Goal: Task Accomplishment & Management: Use online tool/utility

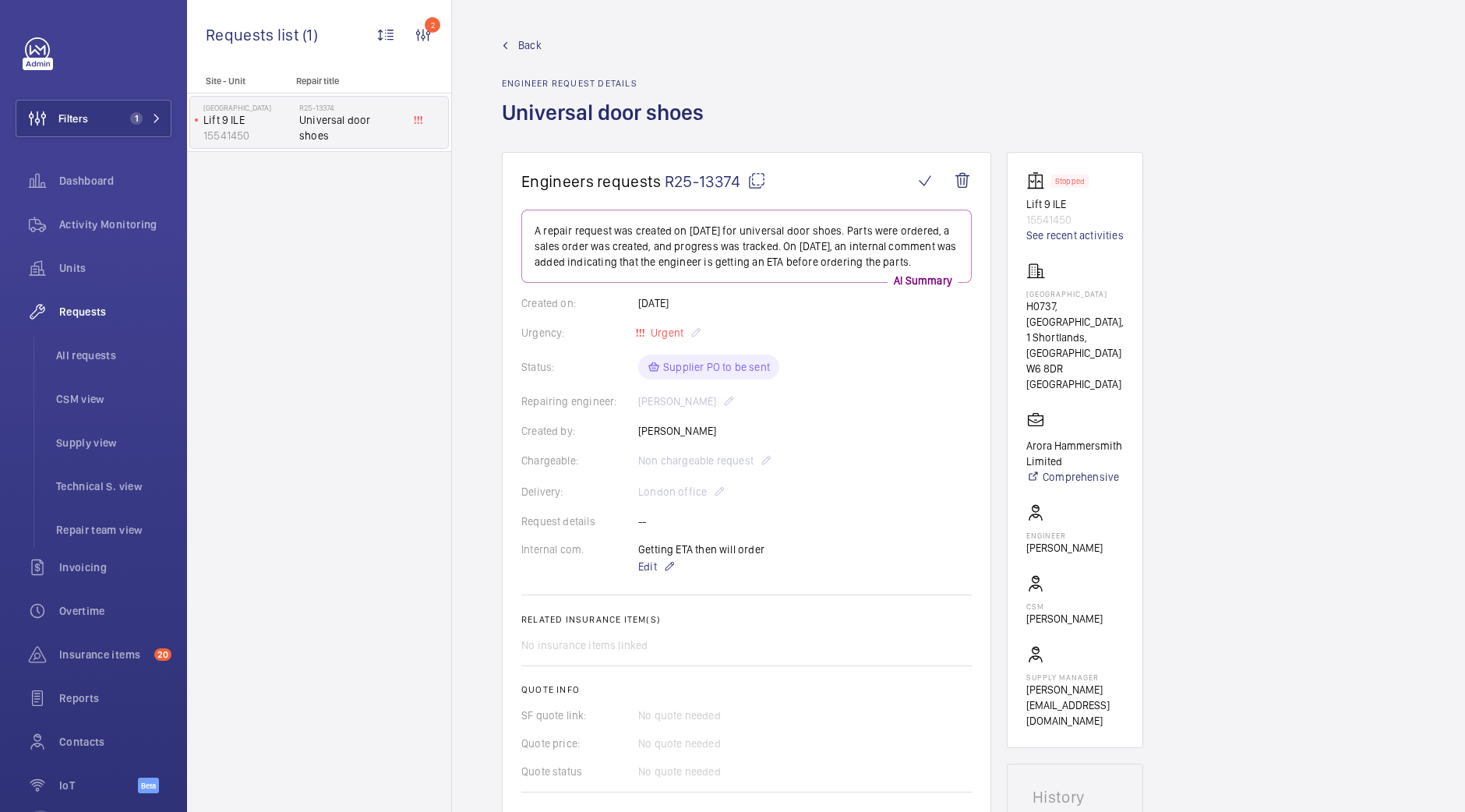
click at [525, 49] on span "Back" at bounding box center [529, 45] width 23 height 16
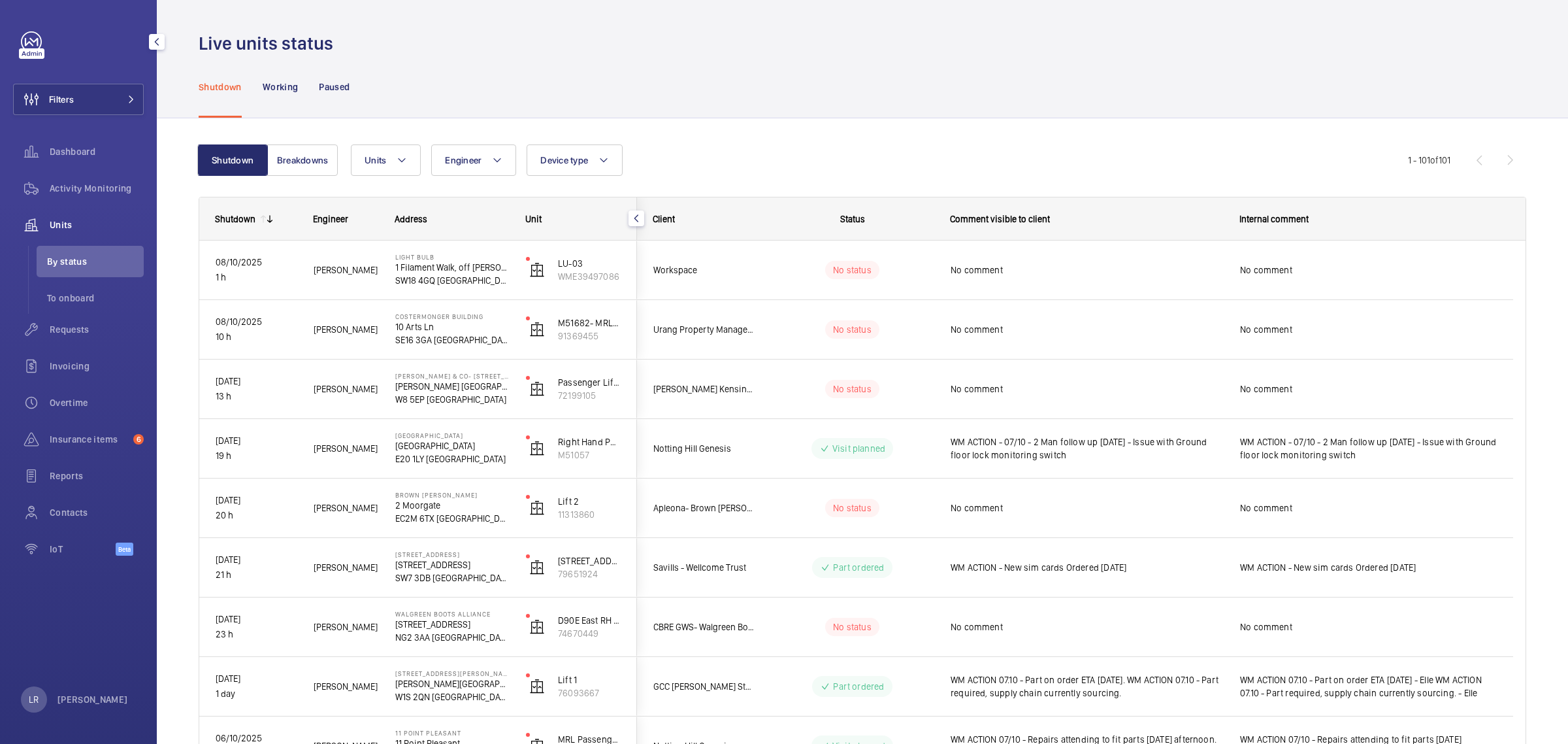
scroll to position [82, 0]
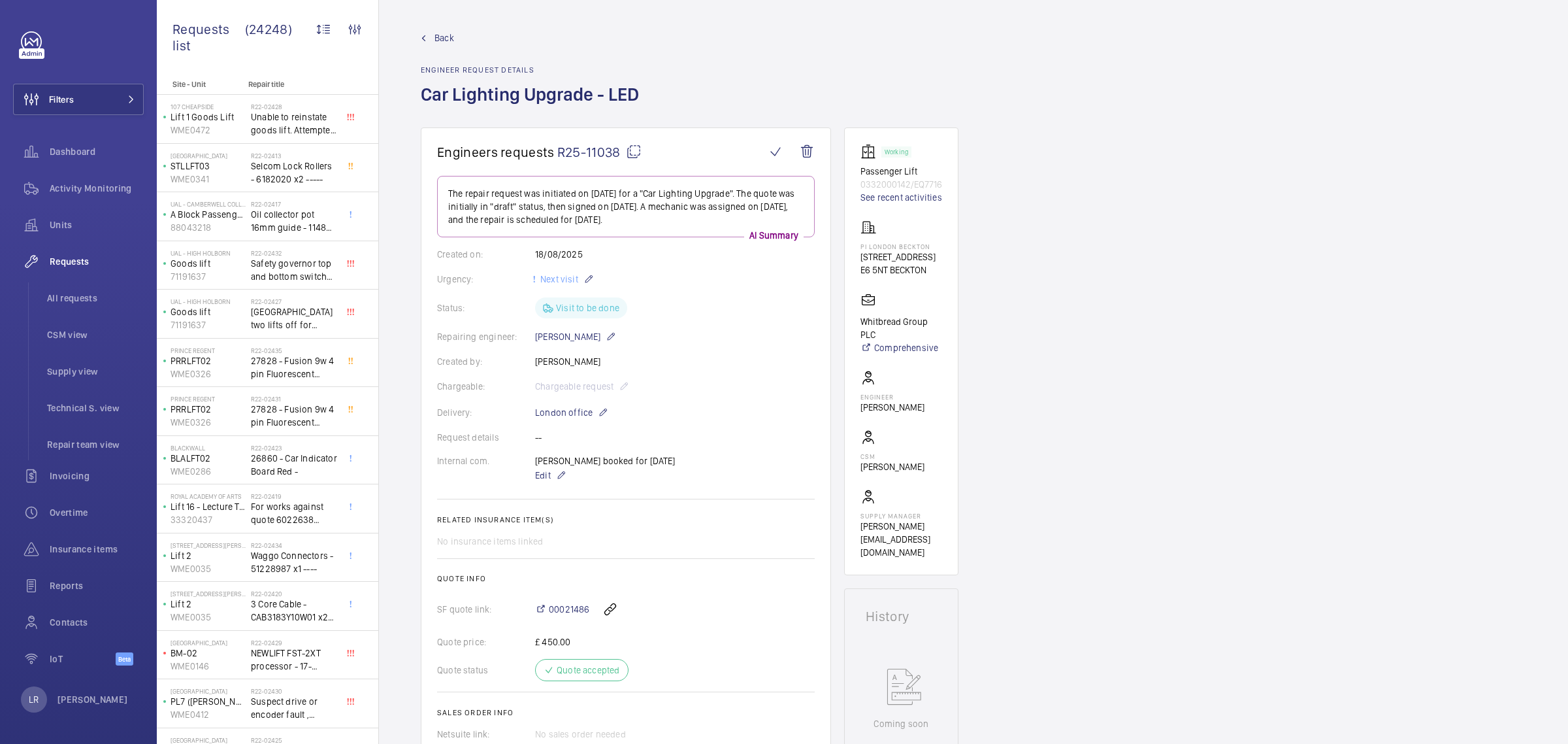
click at [1010, 50] on div "Back Engineer request details Car Lighting Upgrade - LED" at bounding box center [973, 79] width 1106 height 96
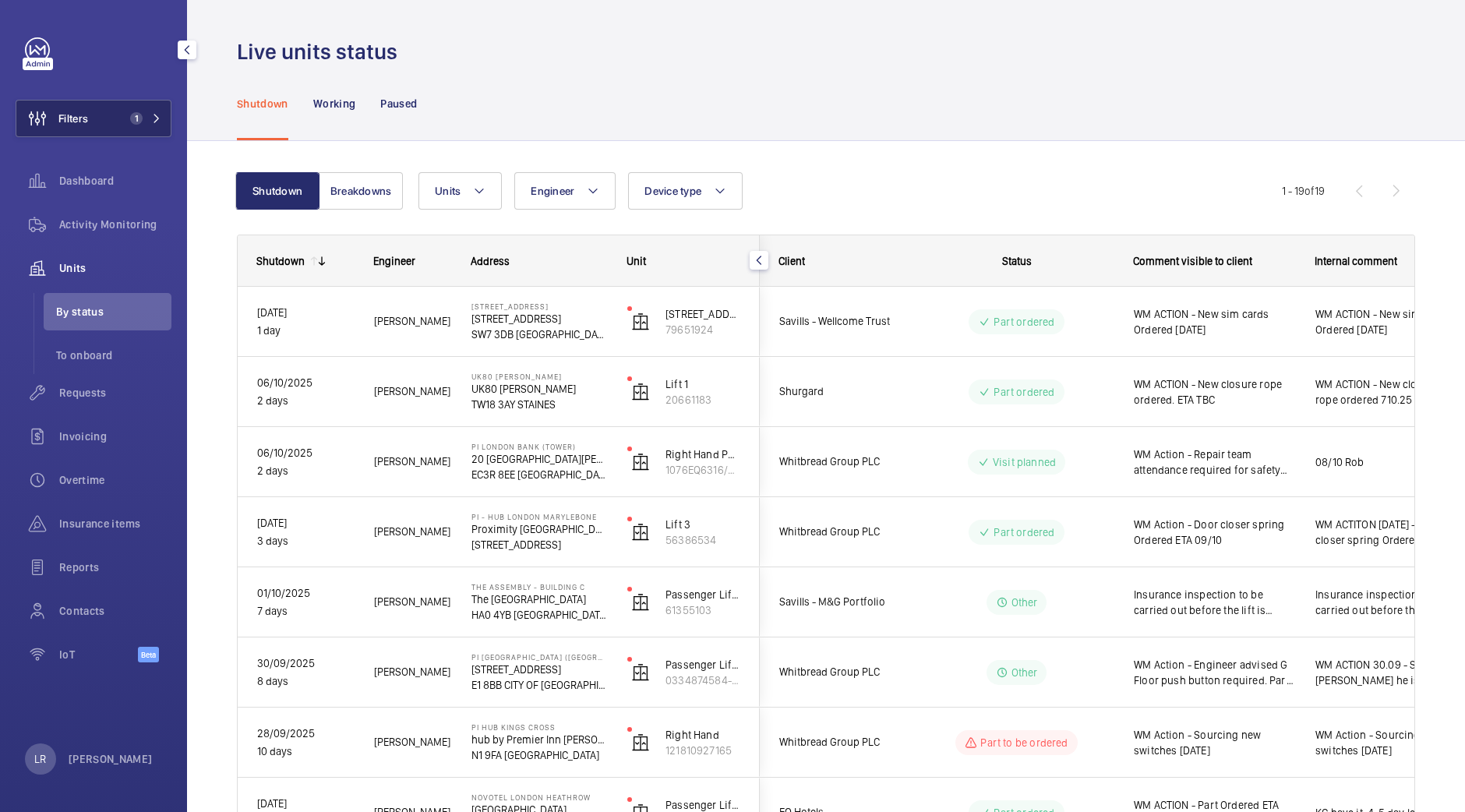
click at [124, 119] on span "1" at bounding box center [134, 118] width 19 height 13
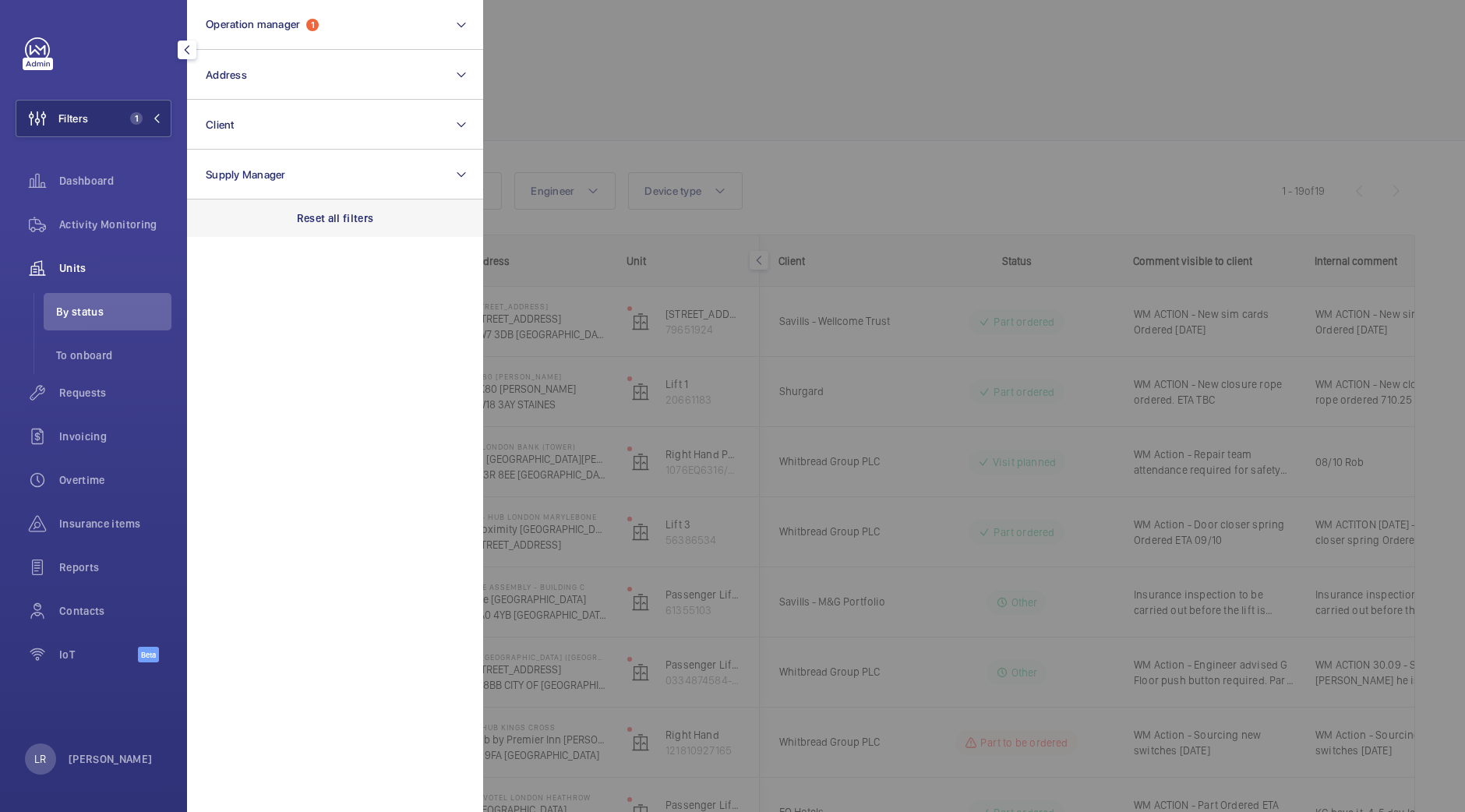
click at [293, 234] on div "Reset all filters" at bounding box center [335, 218] width 296 height 37
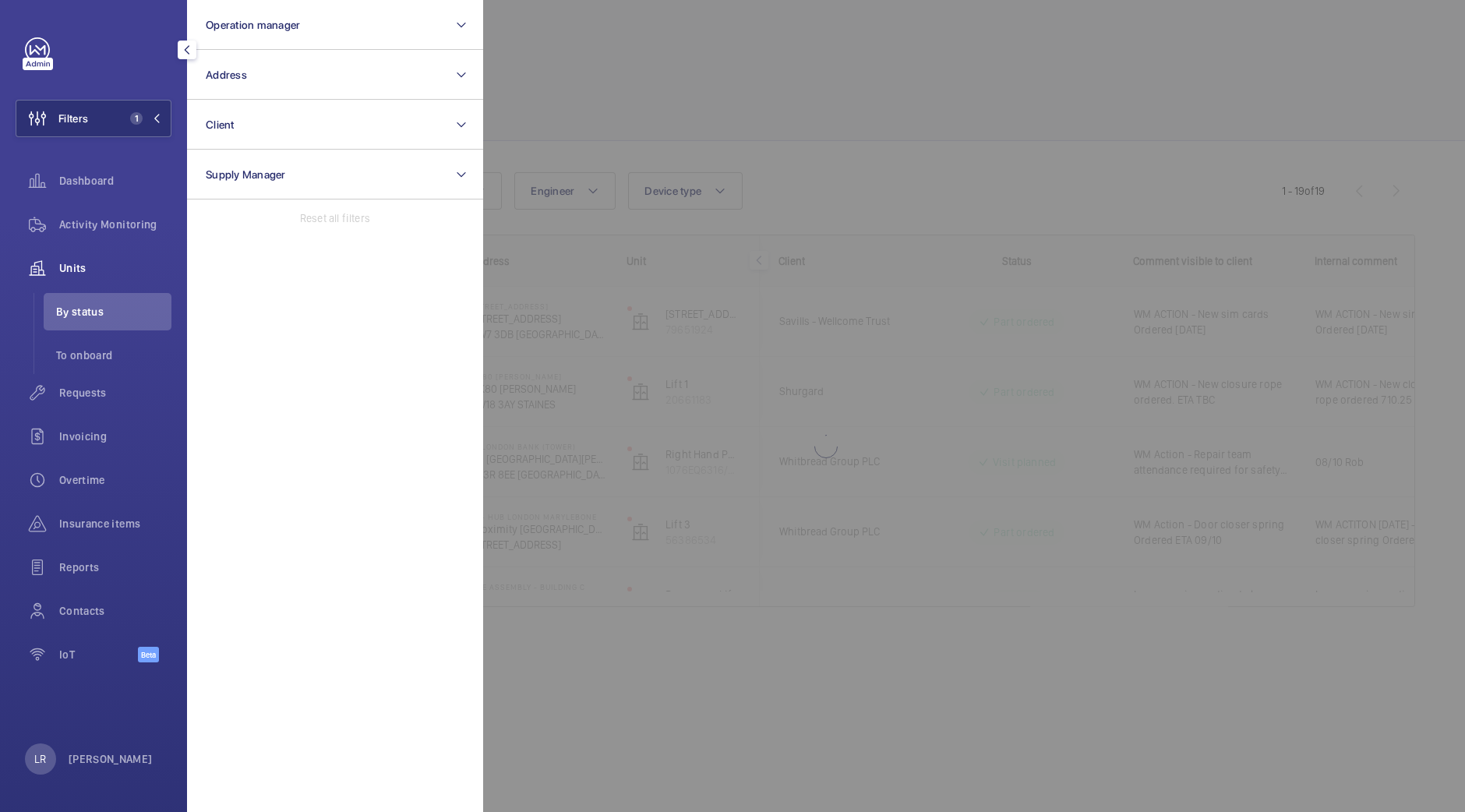
click at [635, 140] on div at bounding box center [1215, 406] width 1465 height 812
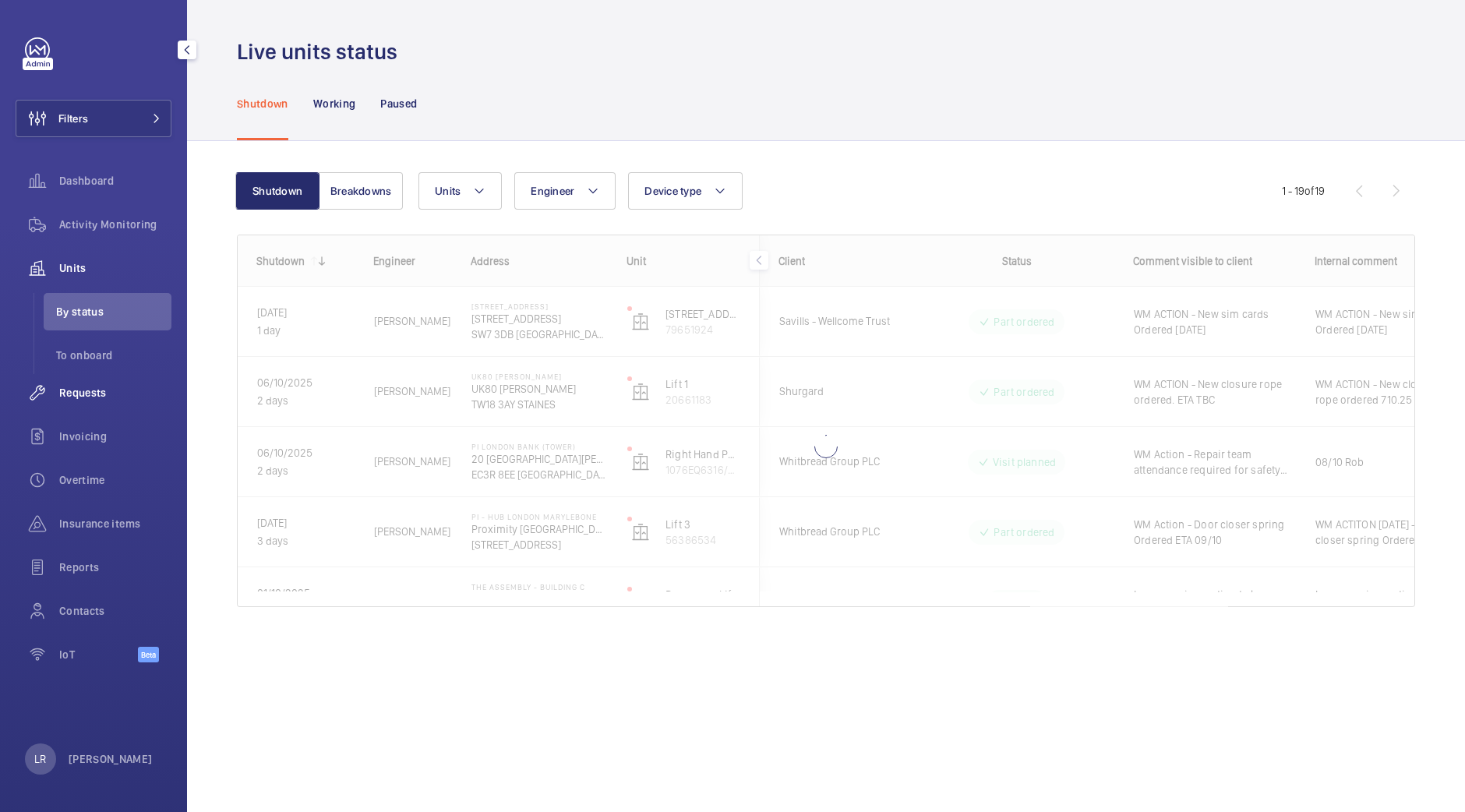
click at [74, 393] on span "Requests" at bounding box center [115, 392] width 112 height 16
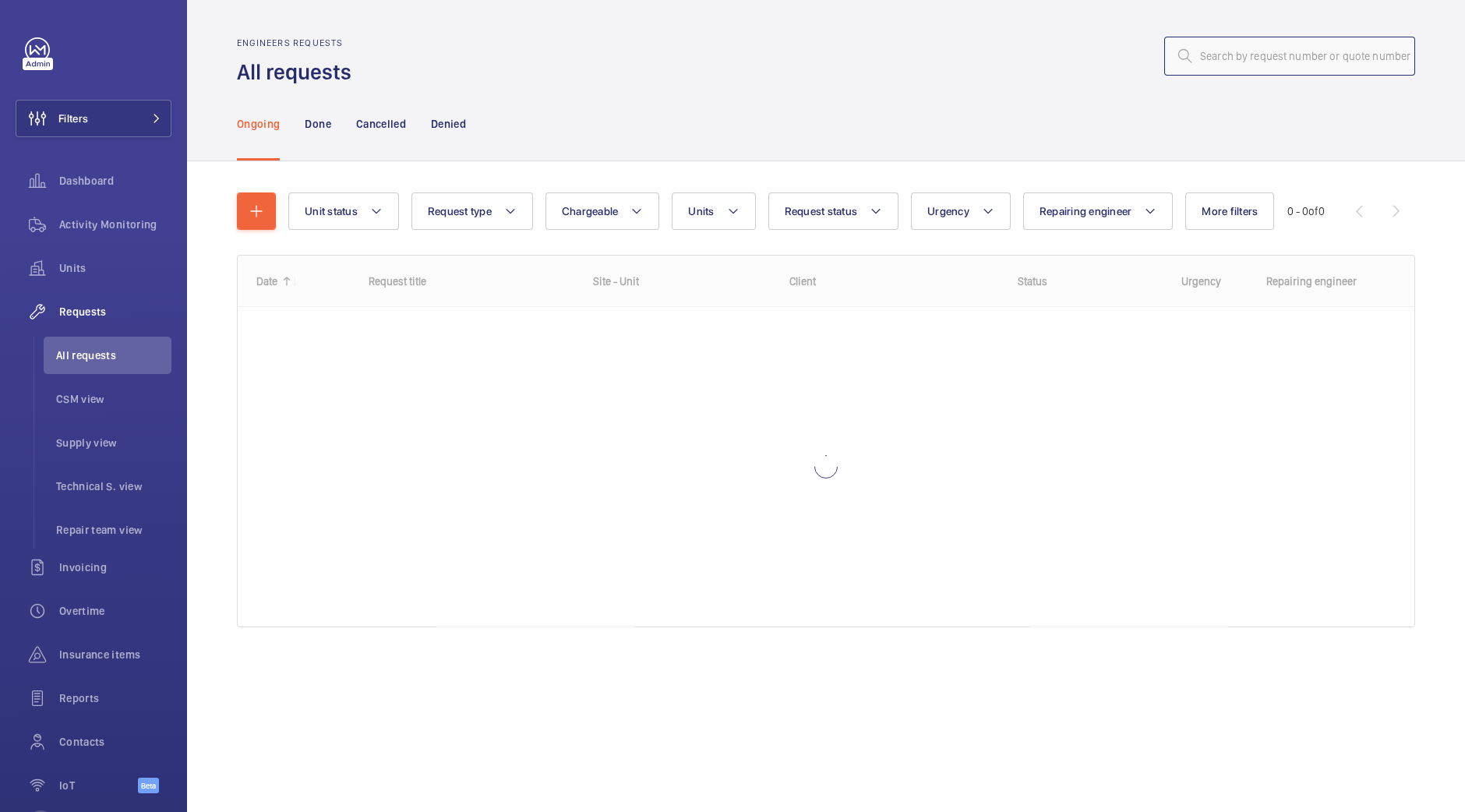
click at [1300, 63] on input "text" at bounding box center [1290, 56] width 251 height 39
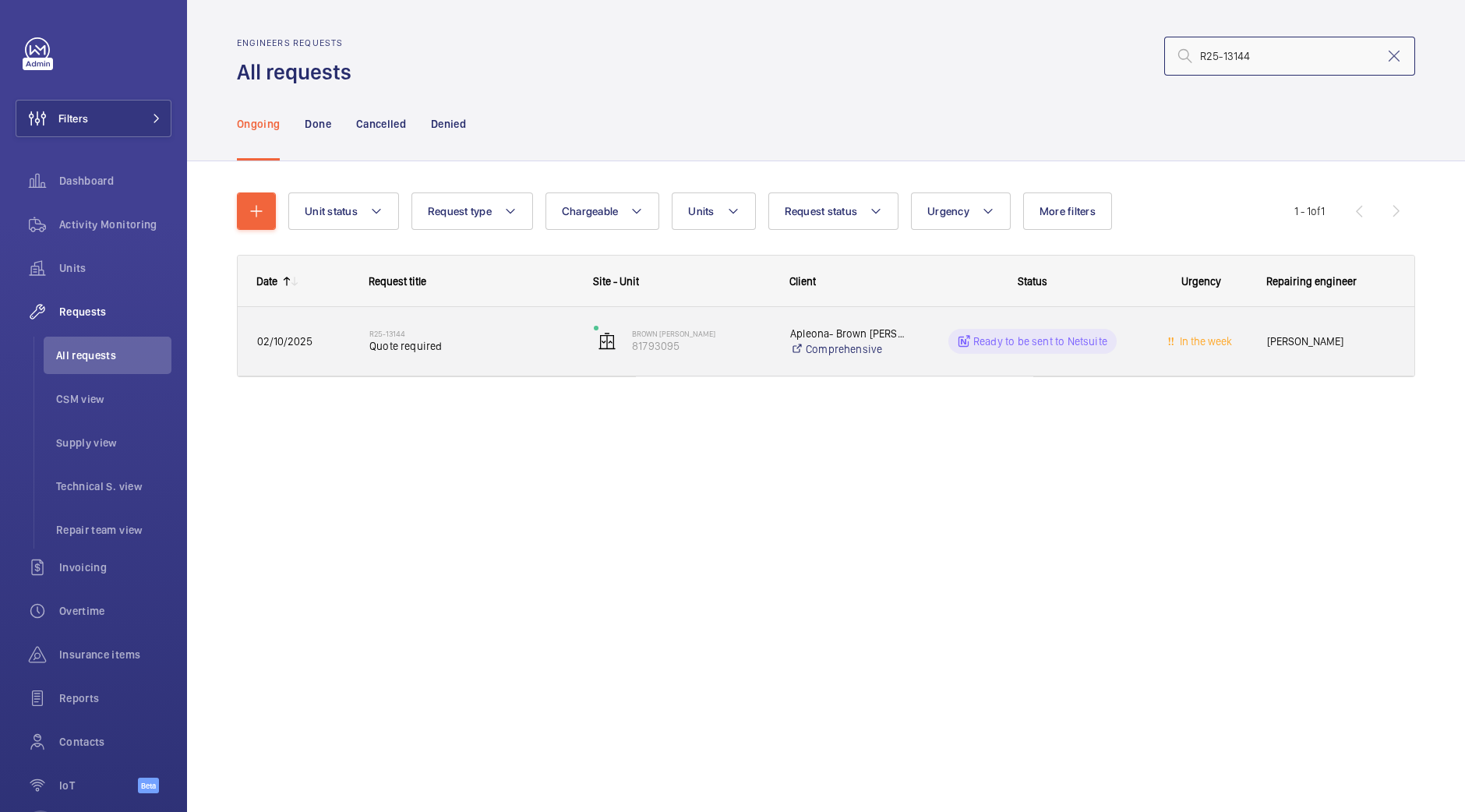
type input "R25-13144"
click at [450, 333] on h2 "R25-13144" at bounding box center [471, 334] width 204 height 10
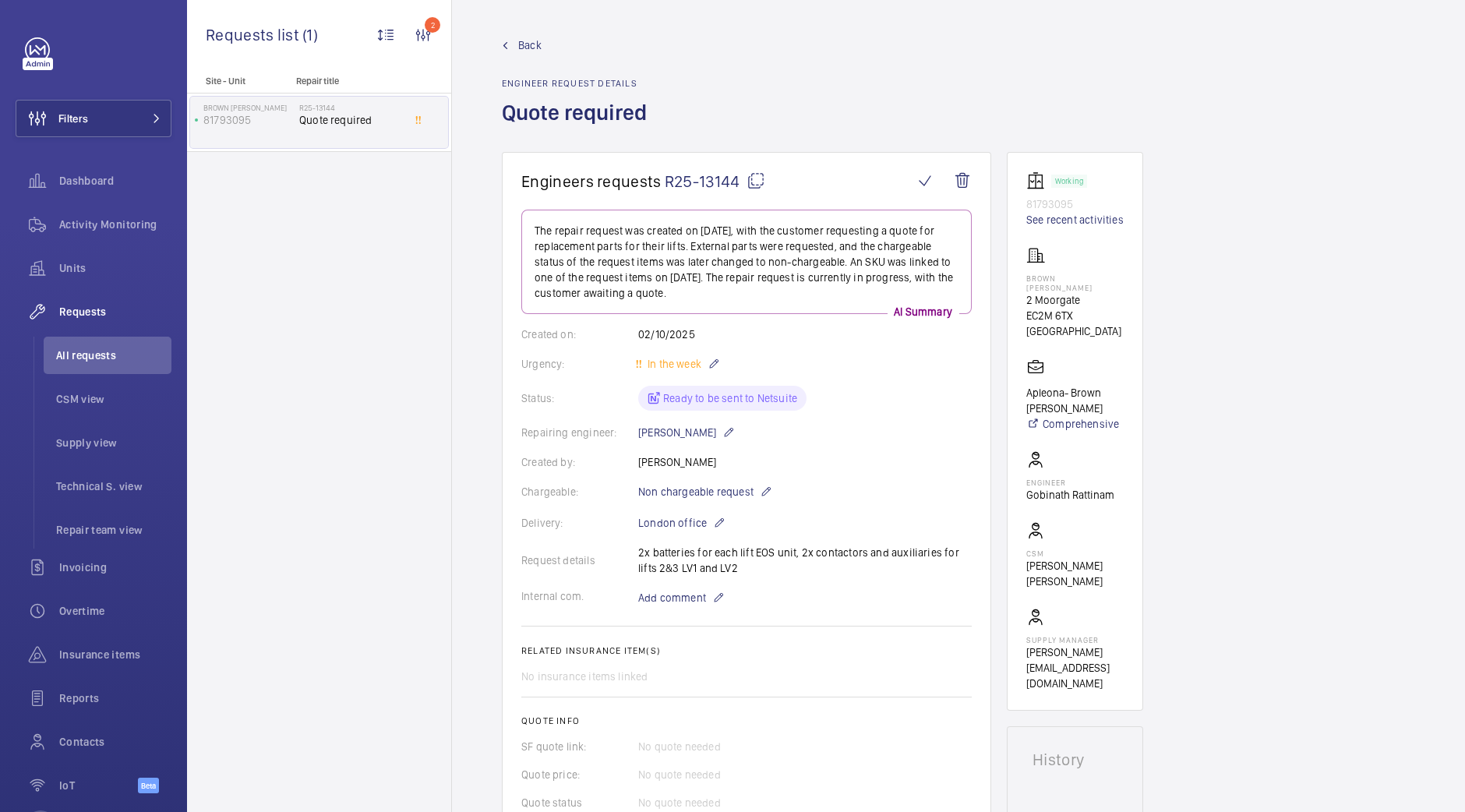
scroll to position [292, 0]
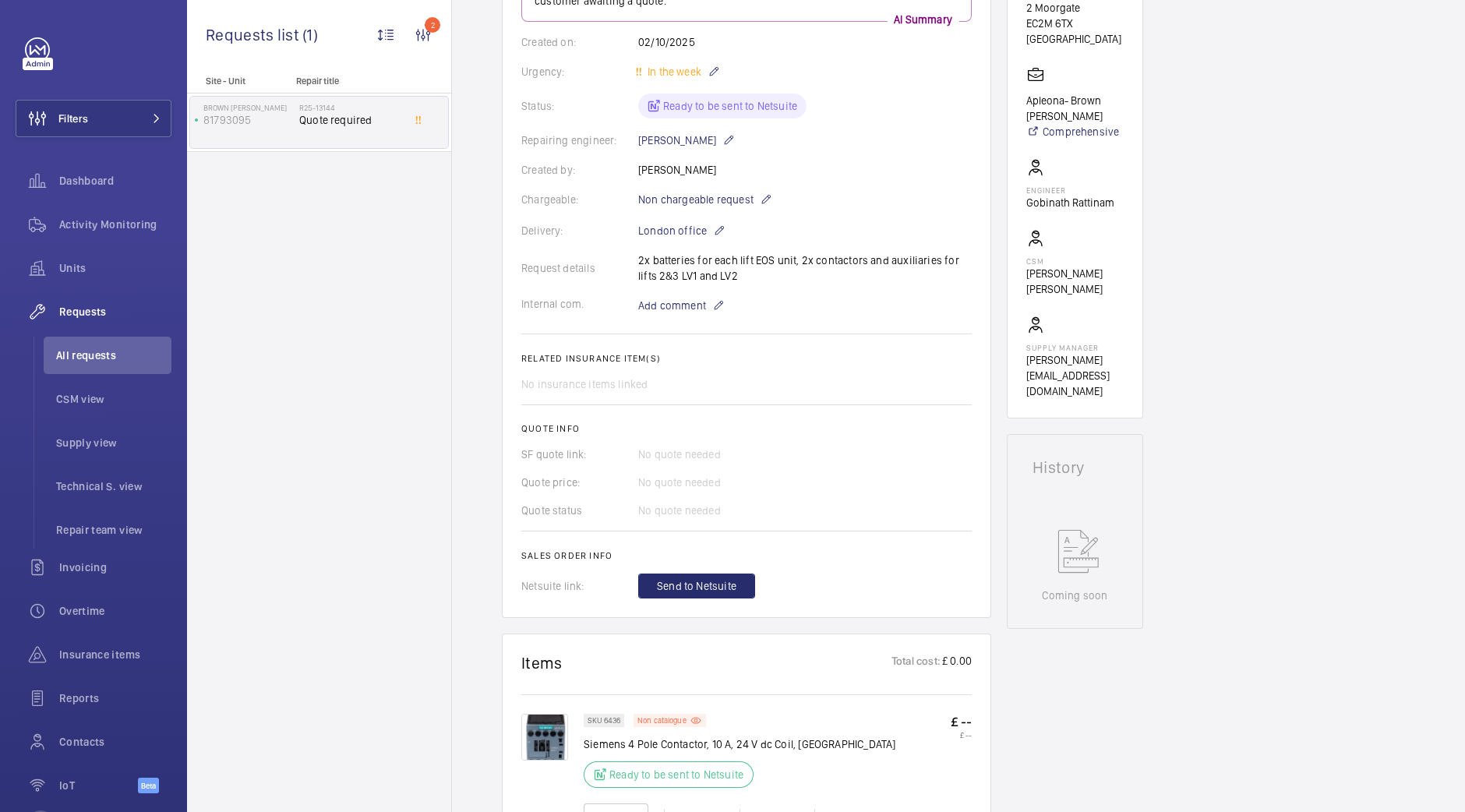
click at [727, 602] on wm-front-card "Engineers requests R25-13144 The repair request was created on 2025-10-01, with…" at bounding box center [746, 239] width 490 height 758
click at [727, 582] on span "Send to Netsuite" at bounding box center [696, 586] width 79 height 16
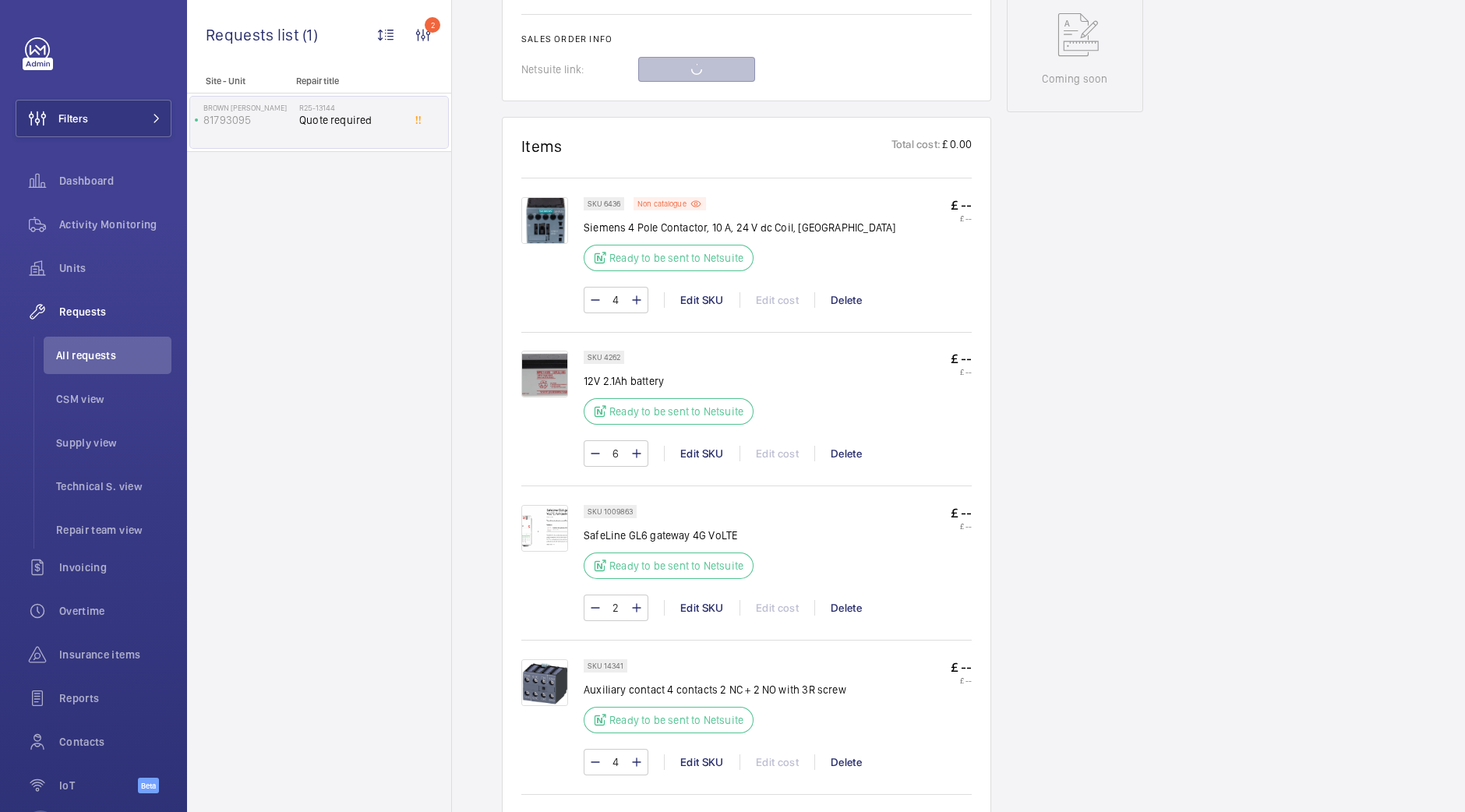
scroll to position [778, 0]
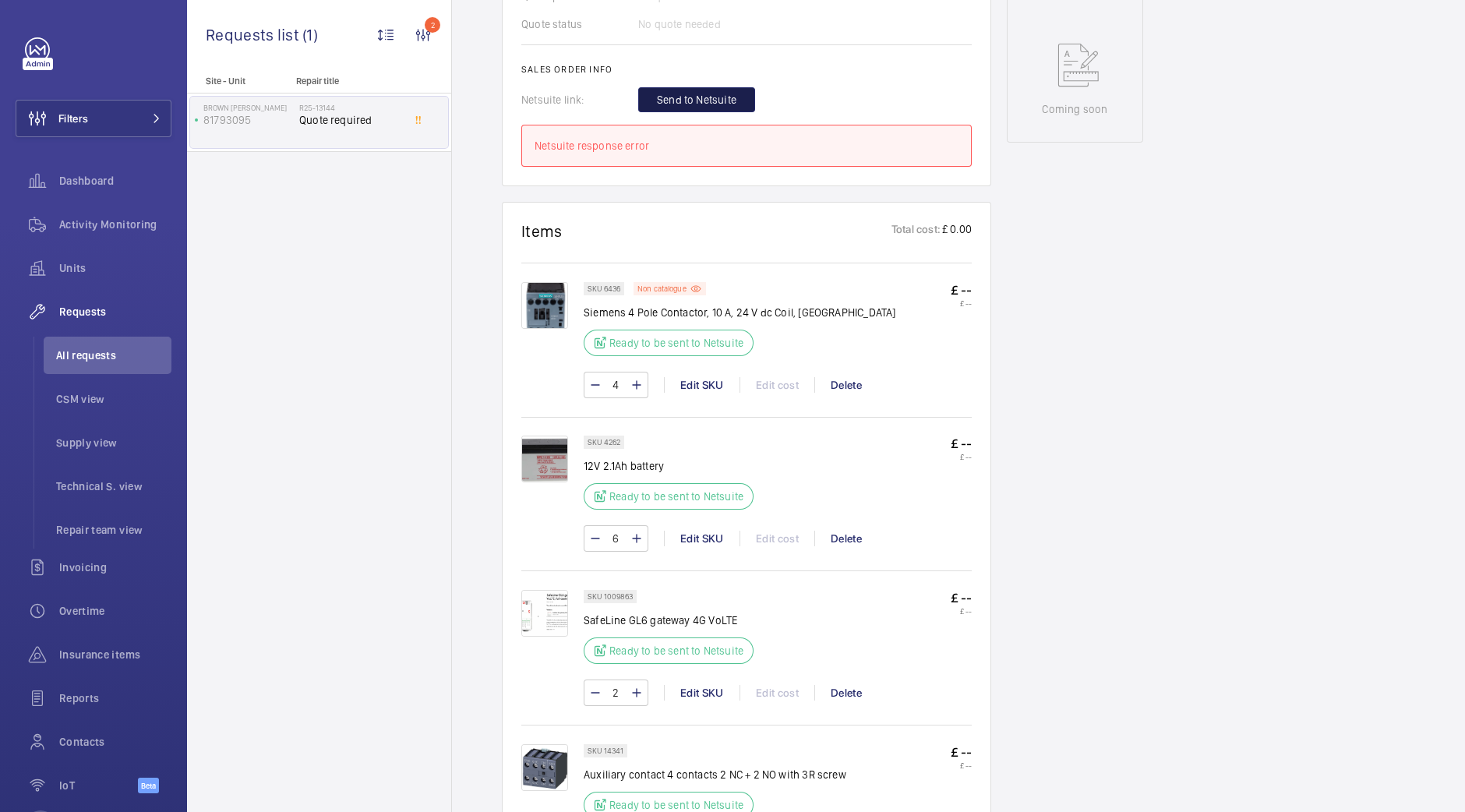
click at [715, 92] on span "Send to Netsuite" at bounding box center [696, 100] width 79 height 16
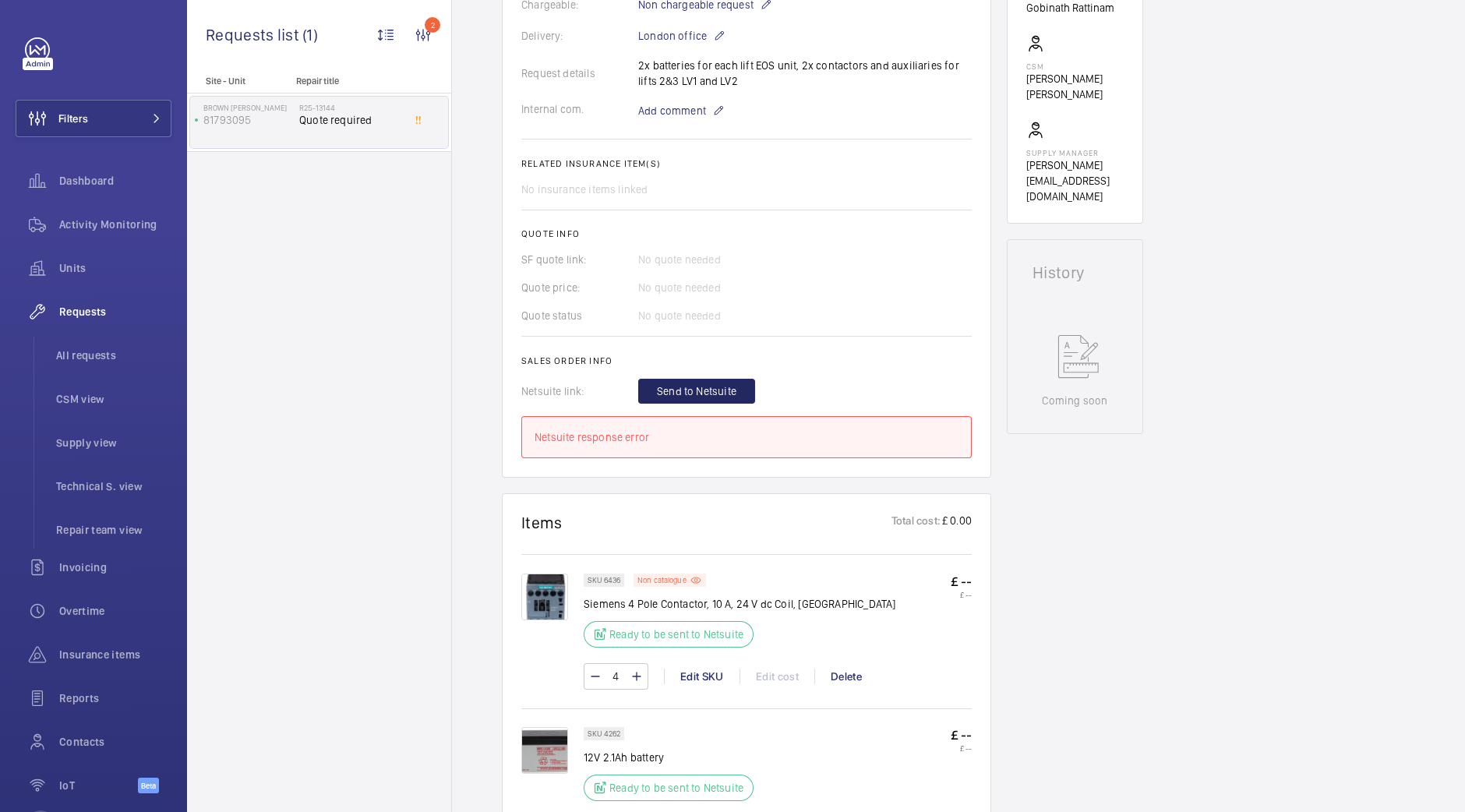
scroll to position [681, 0]
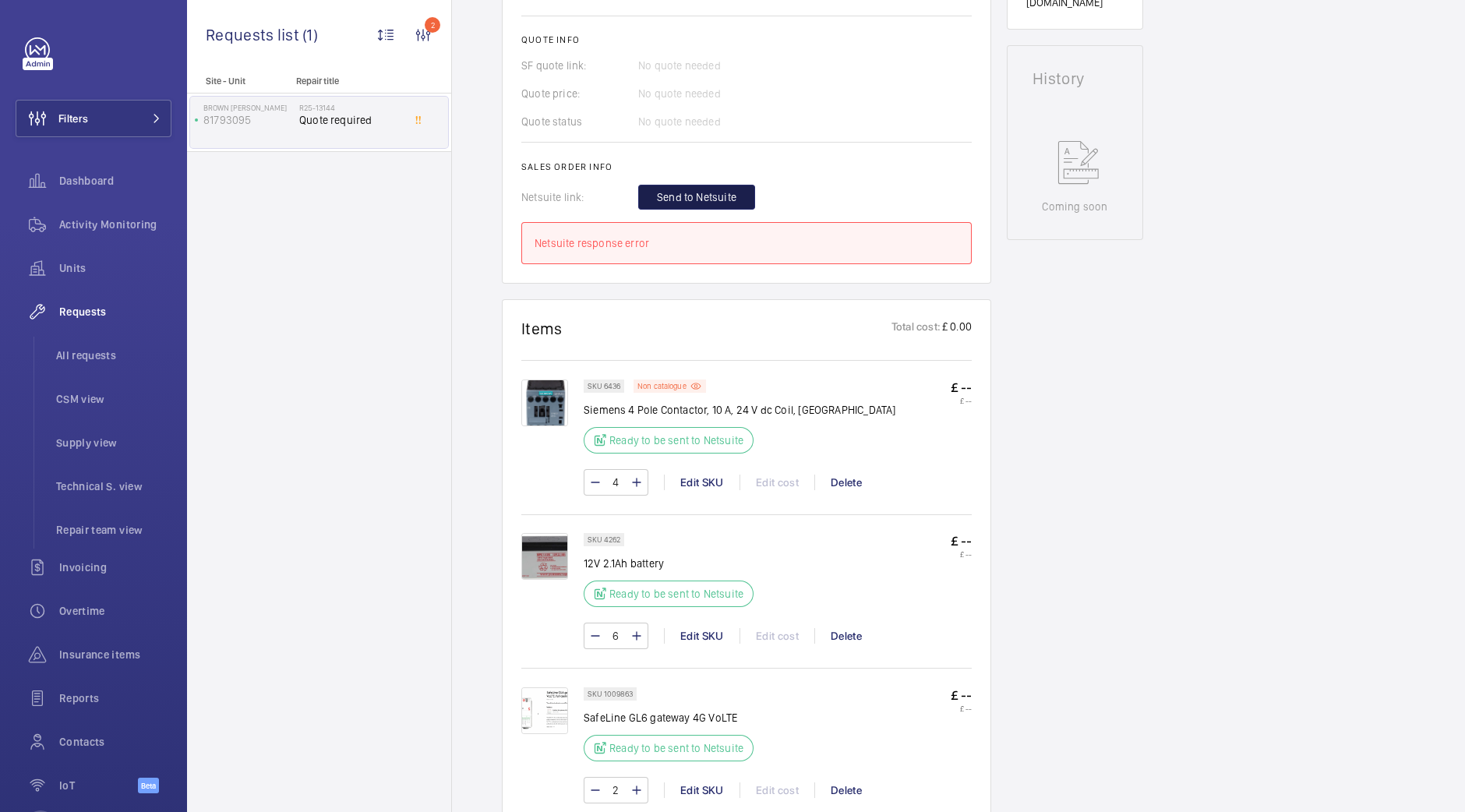
click at [692, 196] on span "Send to Netsuite" at bounding box center [696, 197] width 79 height 16
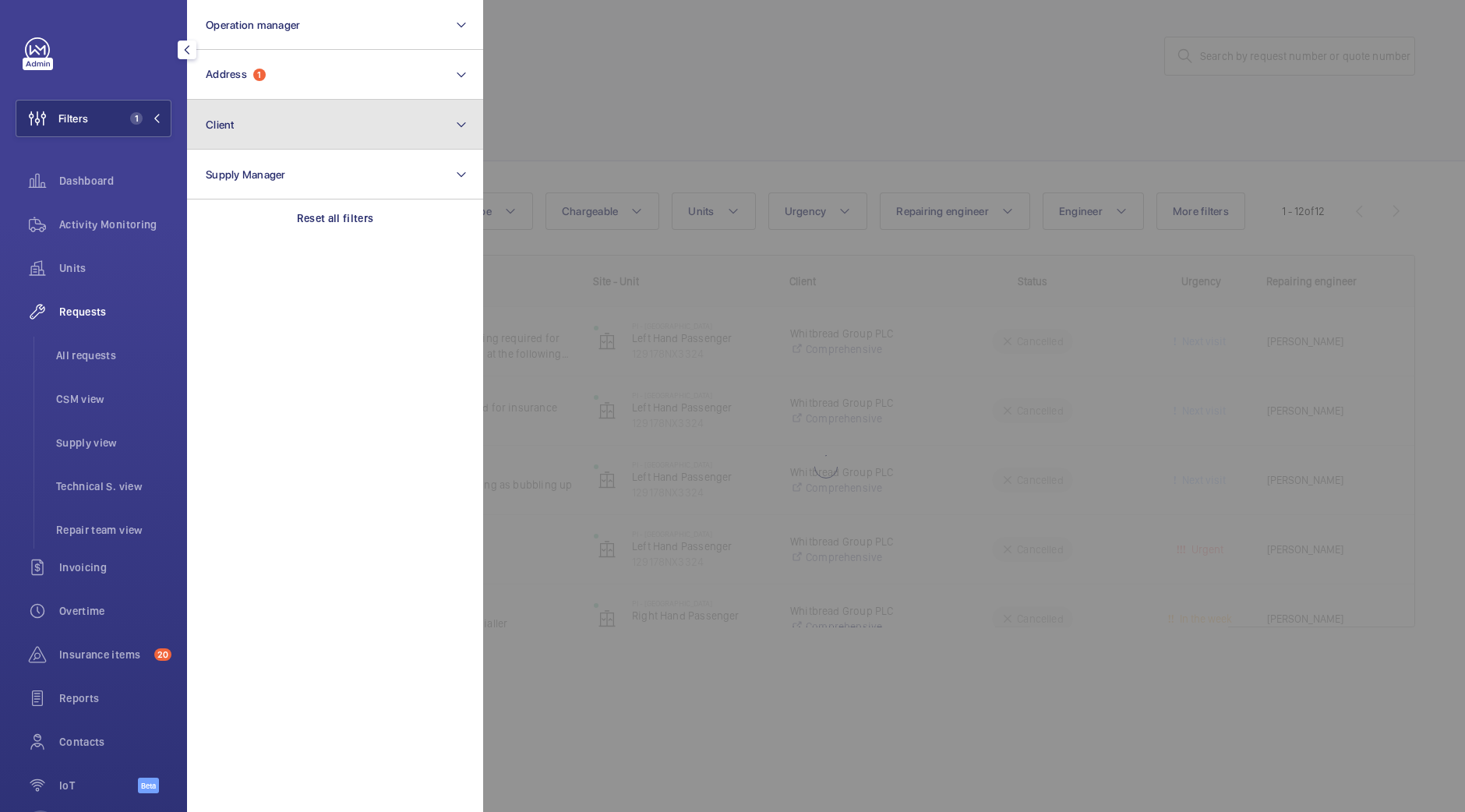
click at [258, 114] on button "Client" at bounding box center [335, 124] width 296 height 50
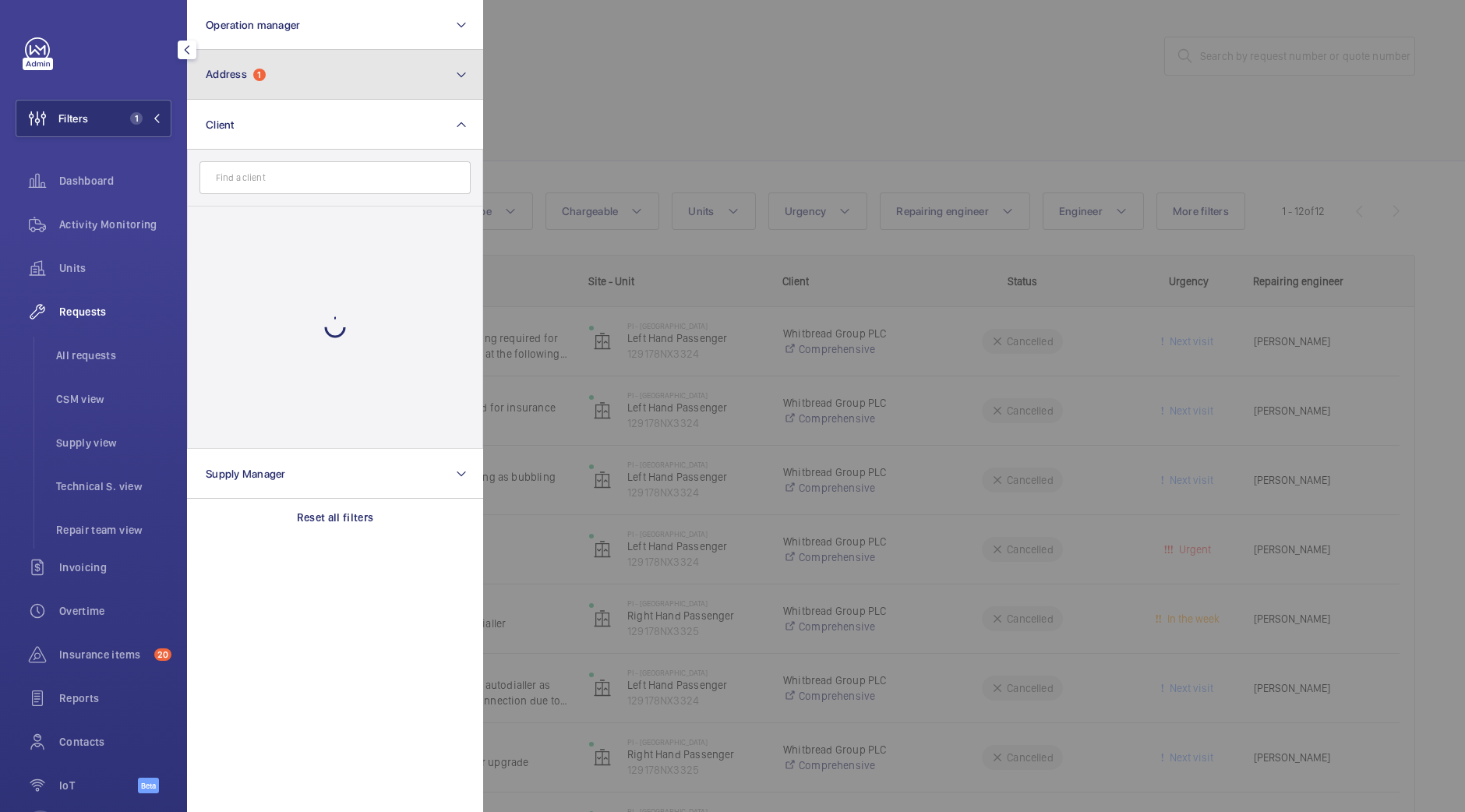
click at [280, 89] on button "Address 1" at bounding box center [335, 75] width 296 height 50
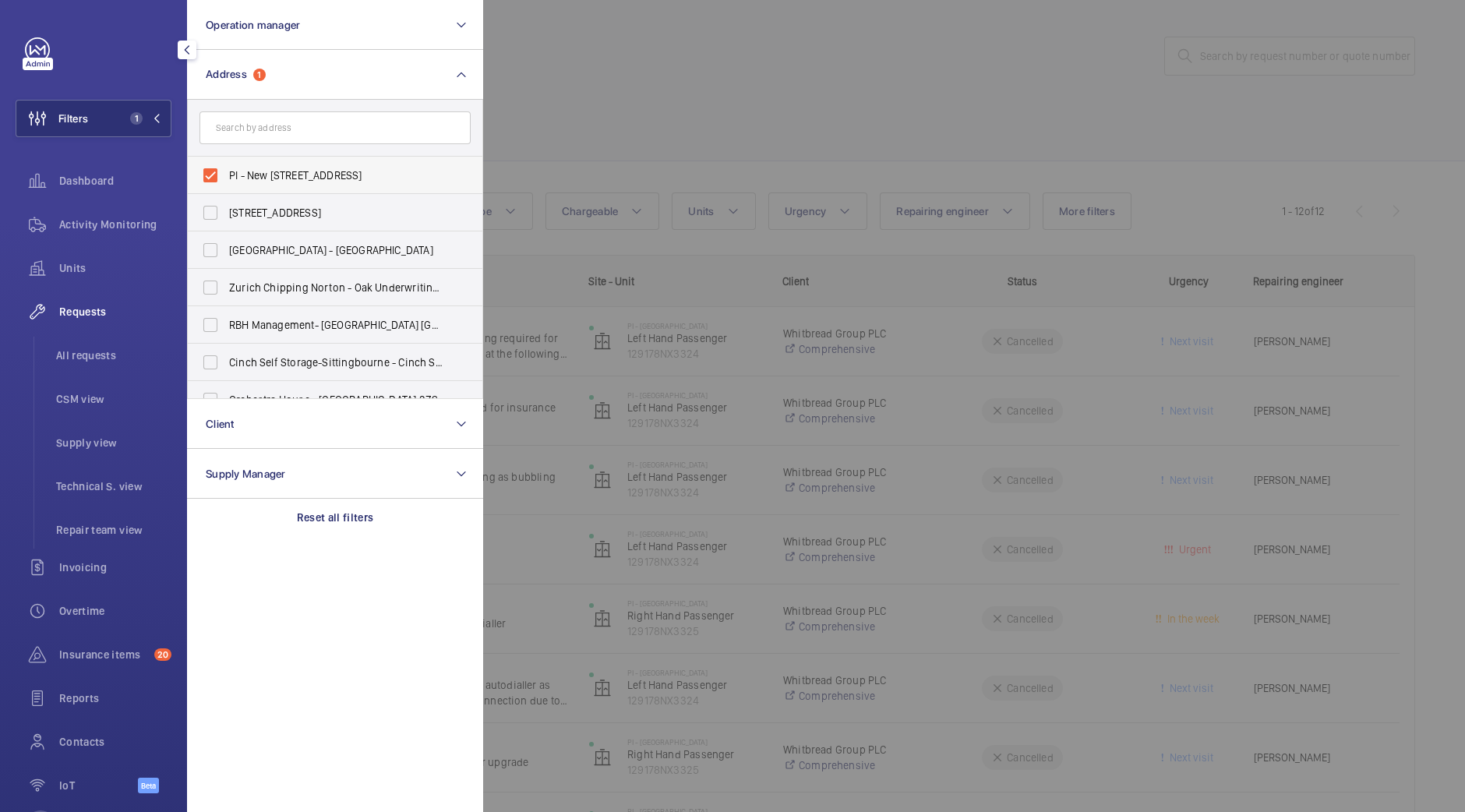
click at [281, 164] on label "PI - New Southgate - Ladderswood Way, Arnos Grove, LONDON N11 1FH" at bounding box center [323, 175] width 271 height 37
click at [226, 164] on input "PI - New Southgate - Ladderswood Way, Arnos Grove, LONDON N11 1FH" at bounding box center [210, 175] width 31 height 31
checkbox input "false"
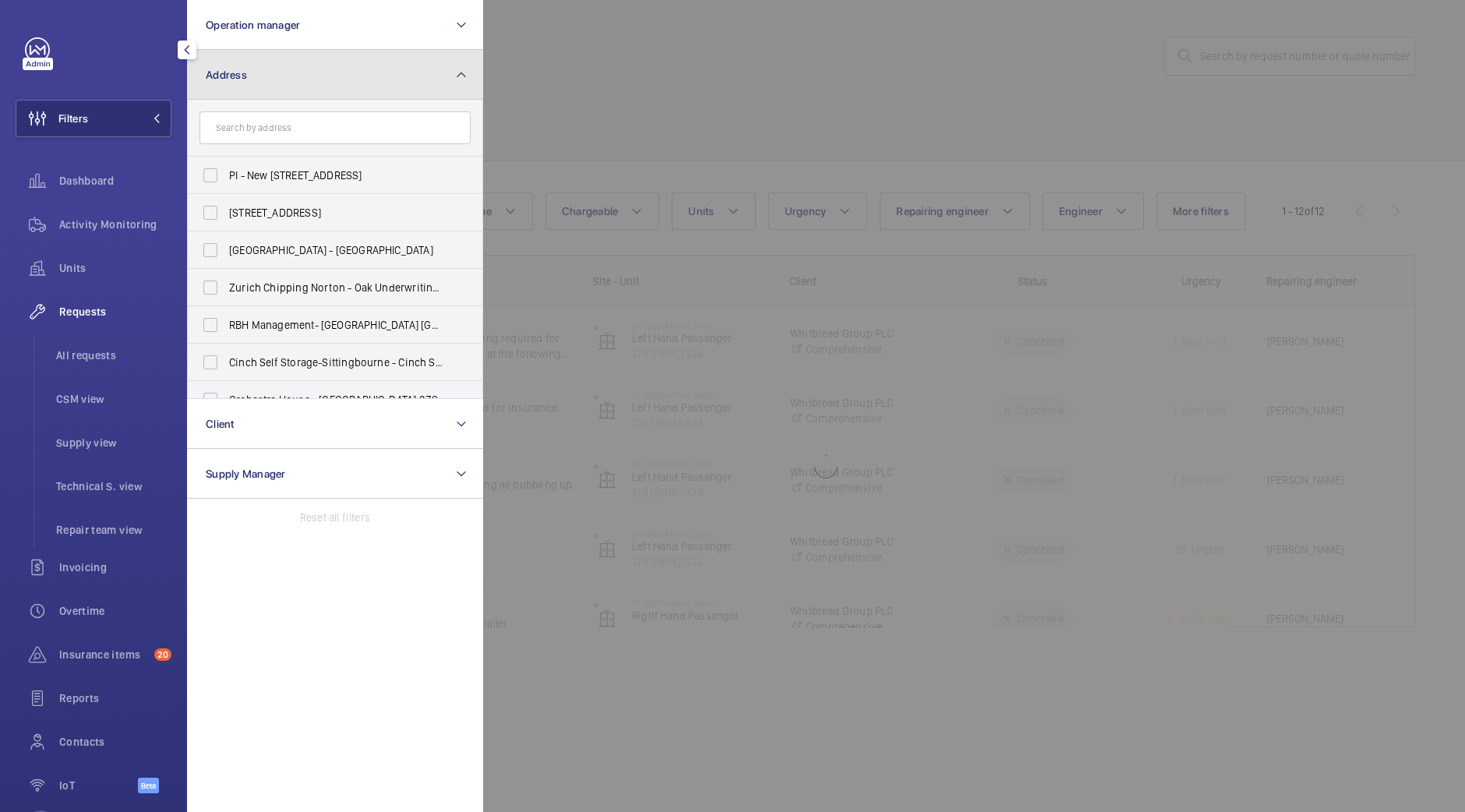
click at [300, 87] on button "Address" at bounding box center [335, 75] width 296 height 50
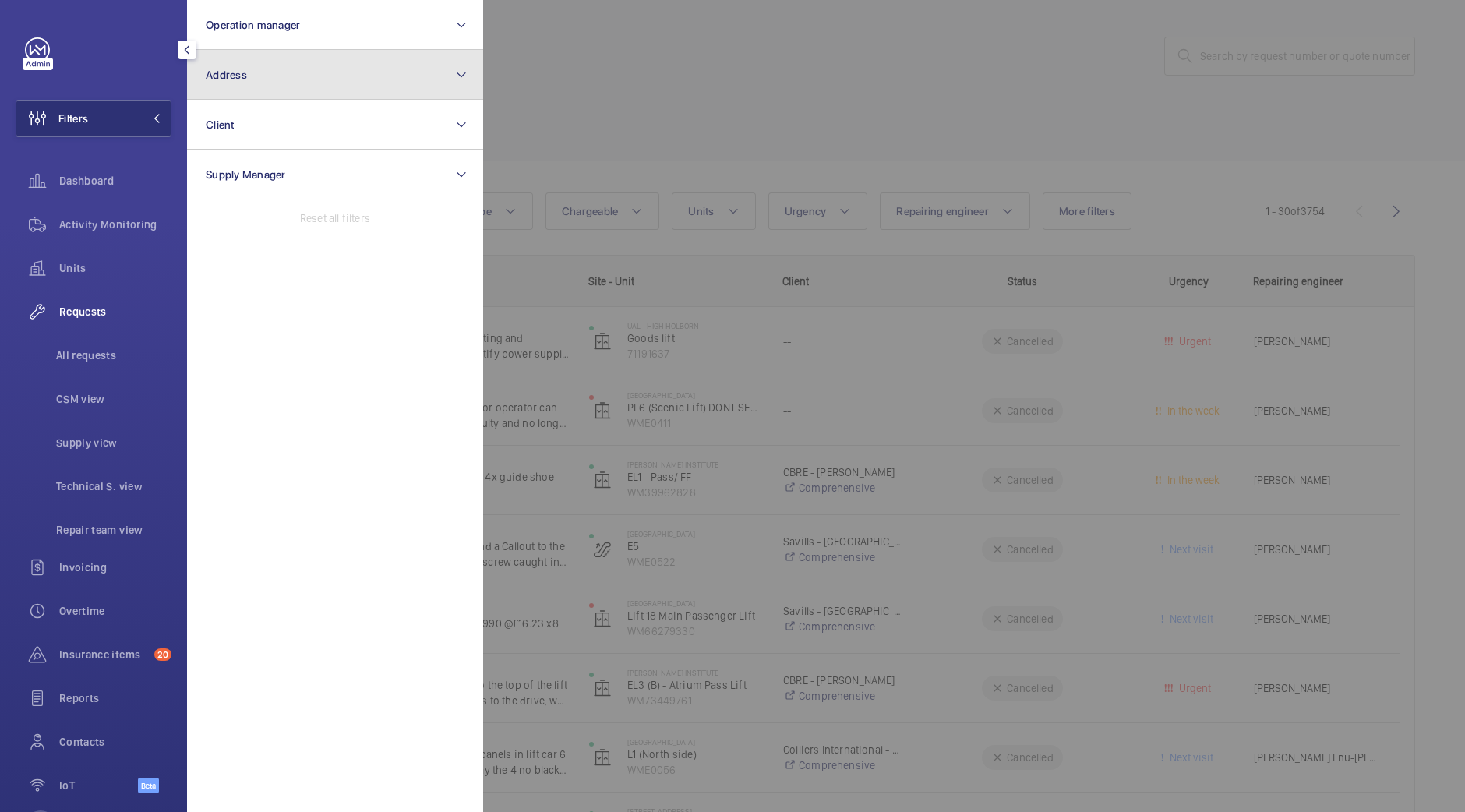
click at [302, 72] on button "Address" at bounding box center [335, 75] width 296 height 50
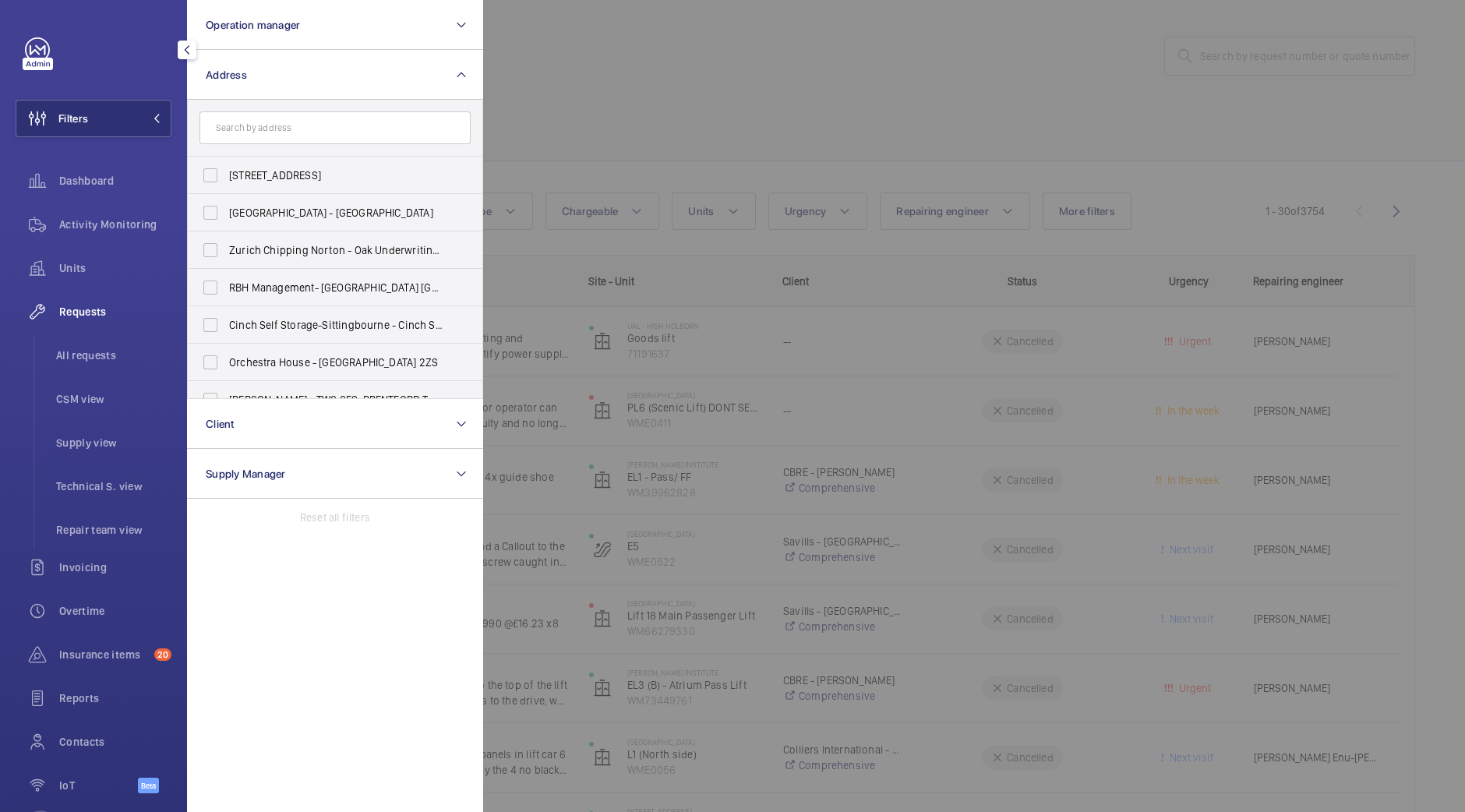
click at [289, 116] on input "text" at bounding box center [335, 127] width 271 height 33
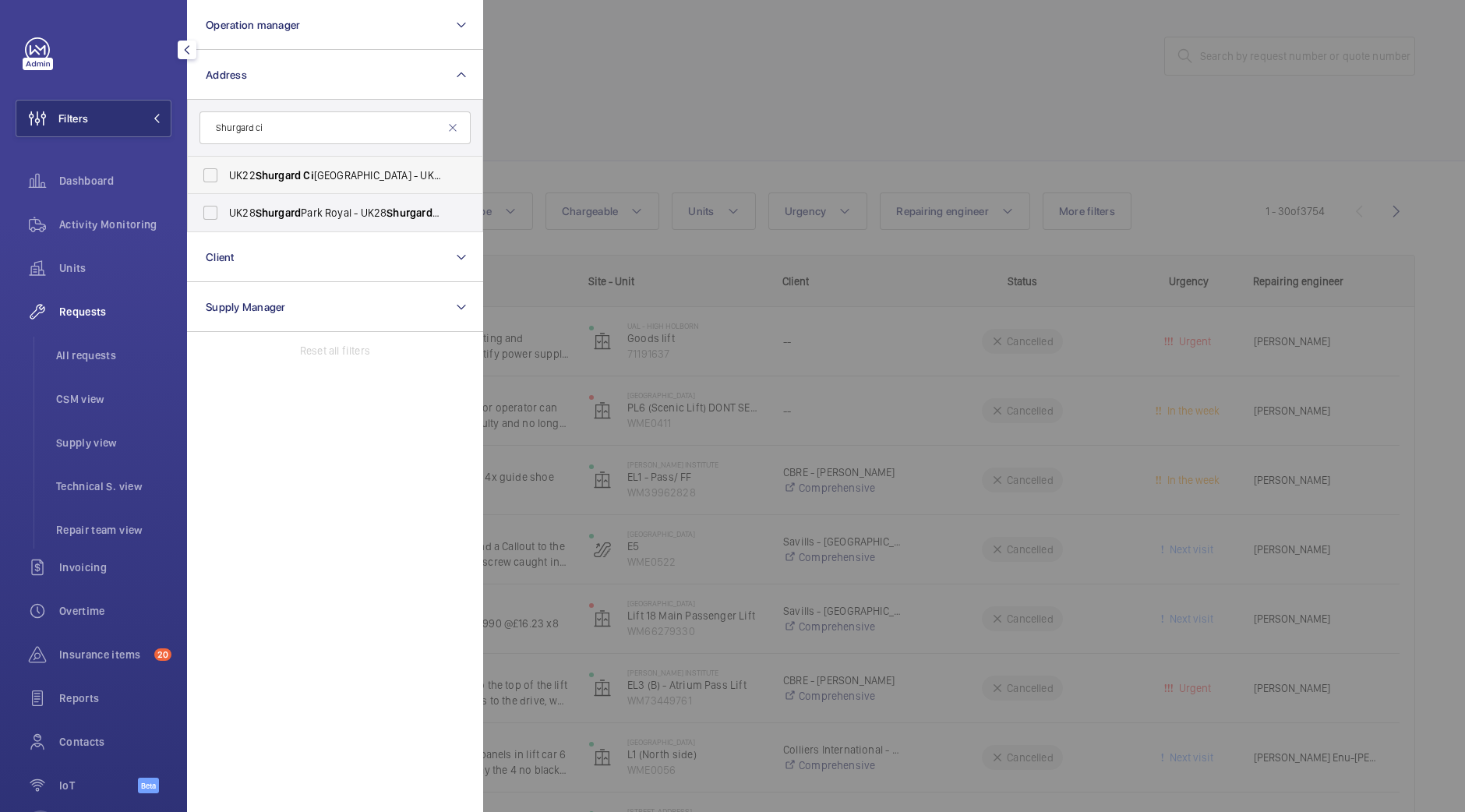
type input "Shurgard ci"
click at [454, 172] on label "UK22 Shurgard Ci ty Airport - UK22 Shurgard Ci ty Airport - 5 Oriental Rd, LOND…" at bounding box center [323, 175] width 271 height 37
click at [226, 172] on input "UK22 Shurgard Ci ty Airport - UK22 Shurgard Ci ty Airport - 5 Oriental Rd, LOND…" at bounding box center [210, 175] width 31 height 31
checkbox input "true"
click at [519, 164] on div at bounding box center [1215, 406] width 1465 height 812
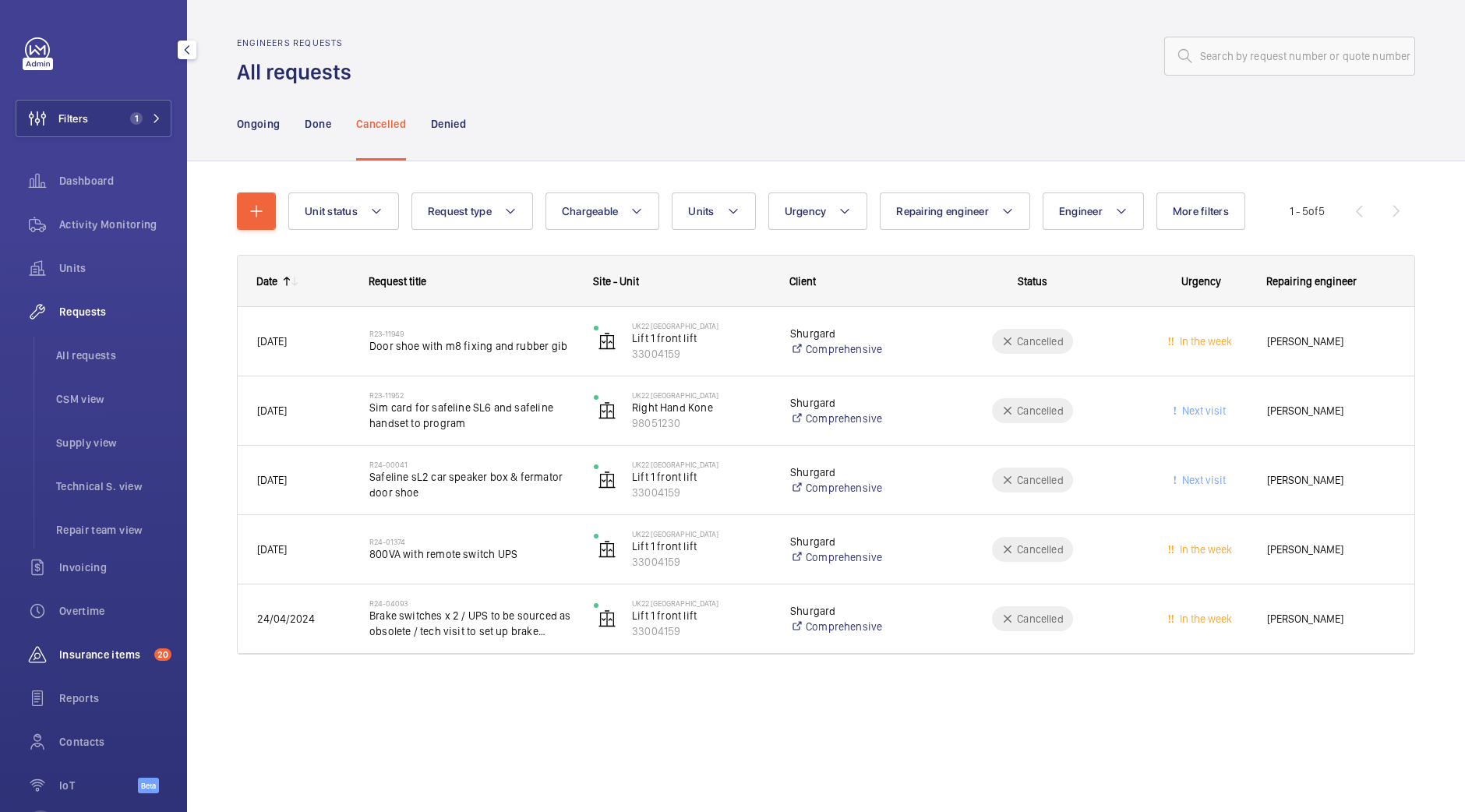
click at [104, 647] on span "Insurance items" at bounding box center [104, 655] width 89 height 16
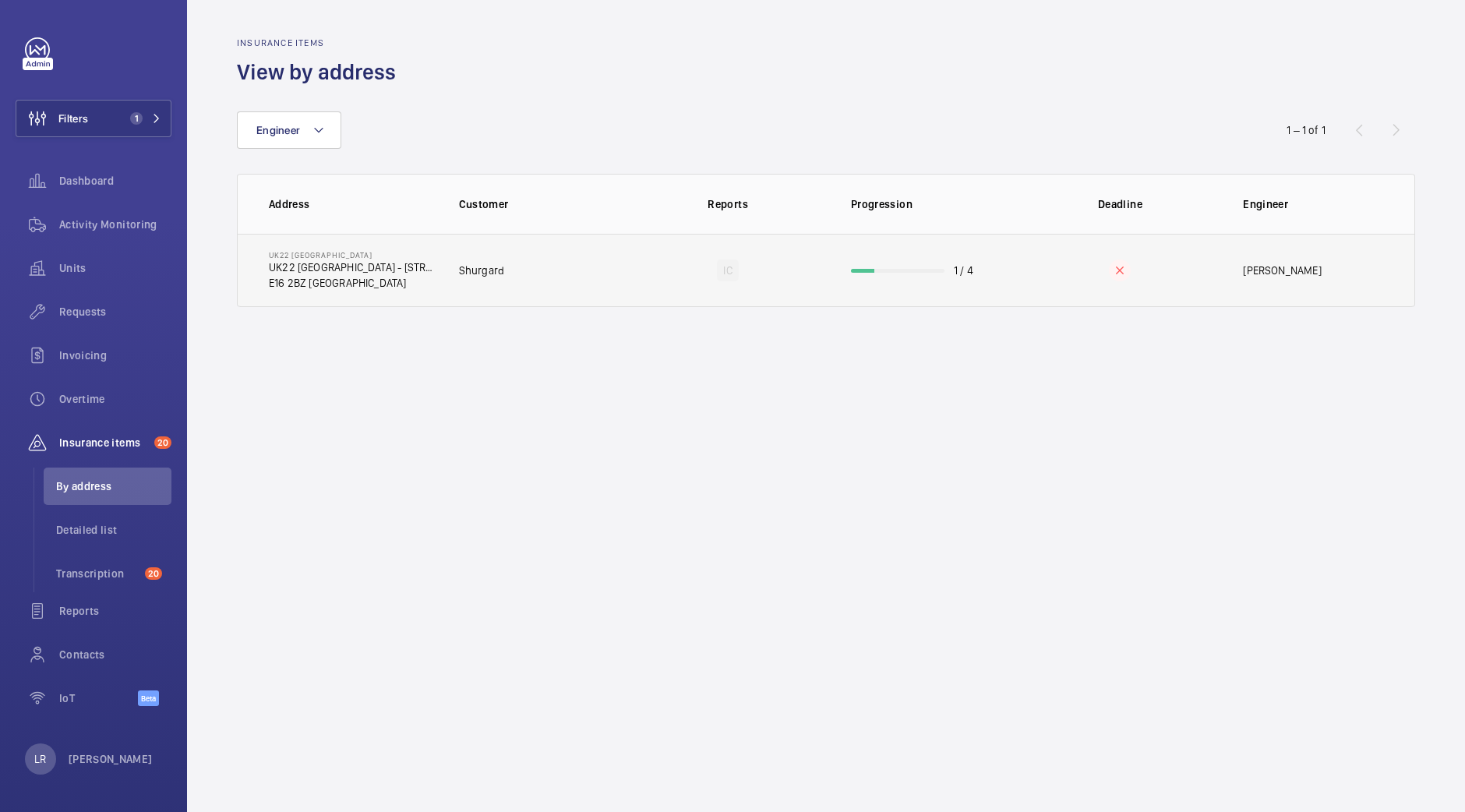
click at [545, 261] on td "Shurgard" at bounding box center [532, 270] width 196 height 73
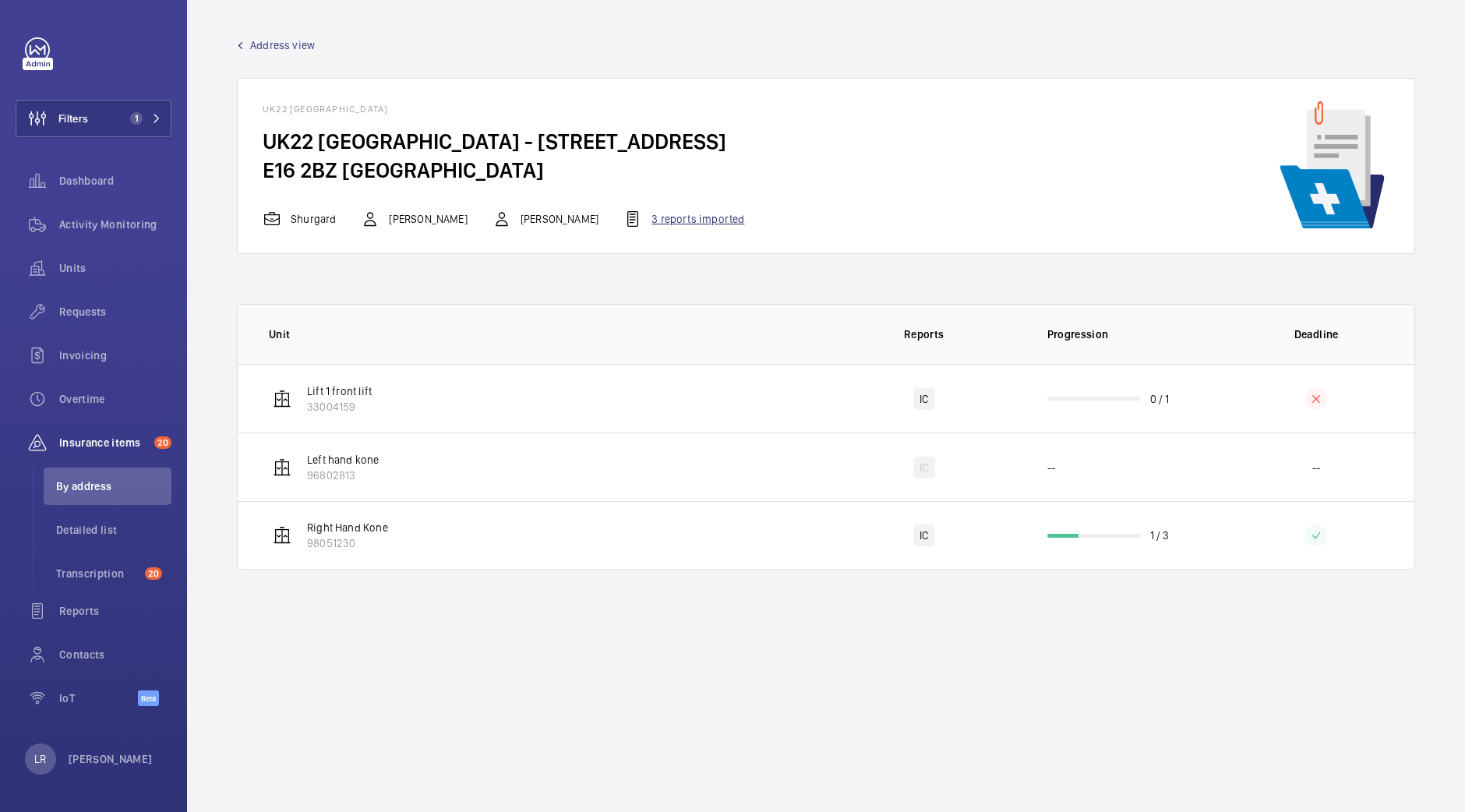
click at [636, 219] on div "3 reports imported" at bounding box center [684, 219] width 121 height 19
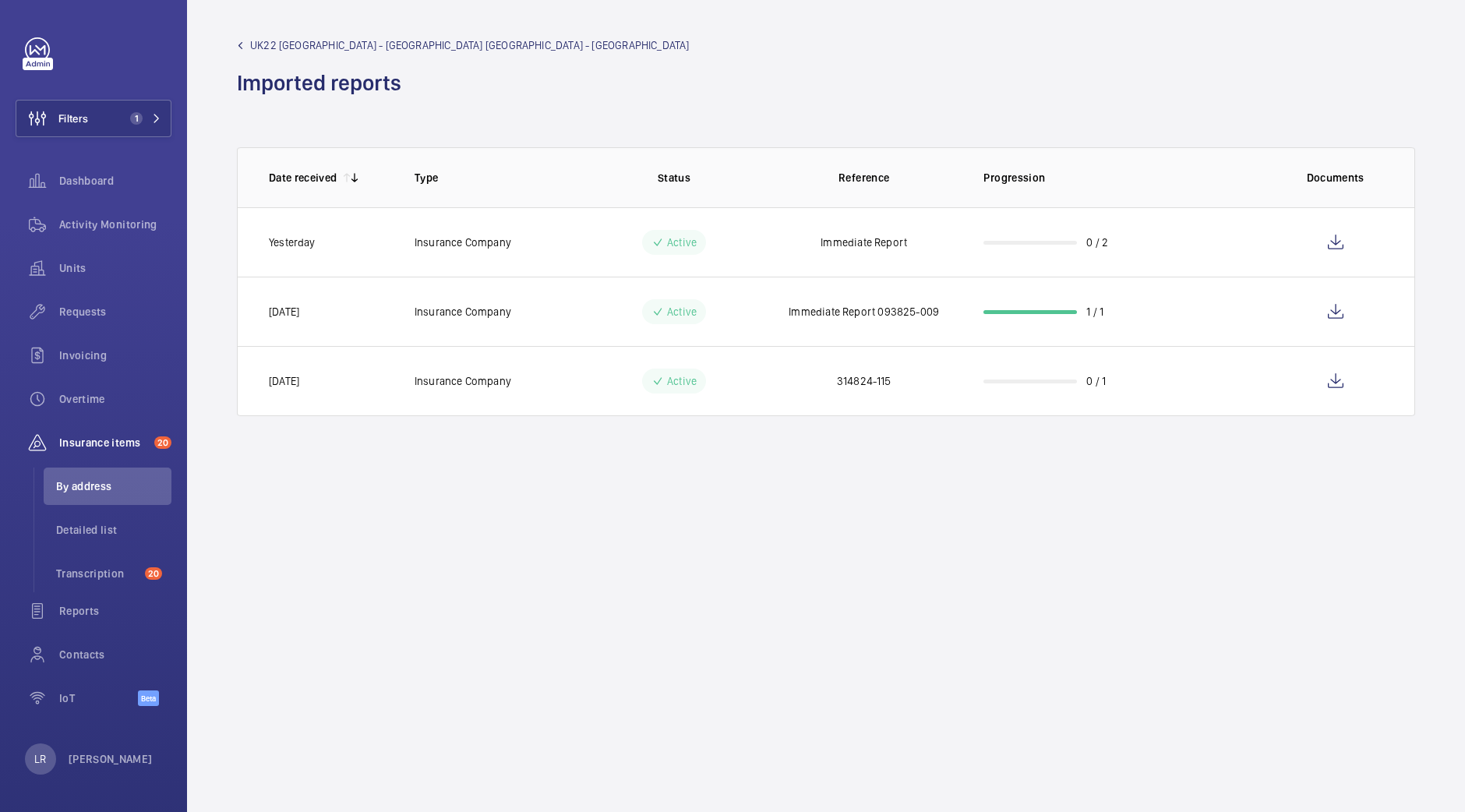
click at [351, 40] on span "UK22 Shurgard City Airport - UK22 Shurgard City Airport - 5 Oriental Rd" at bounding box center [470, 45] width 440 height 16
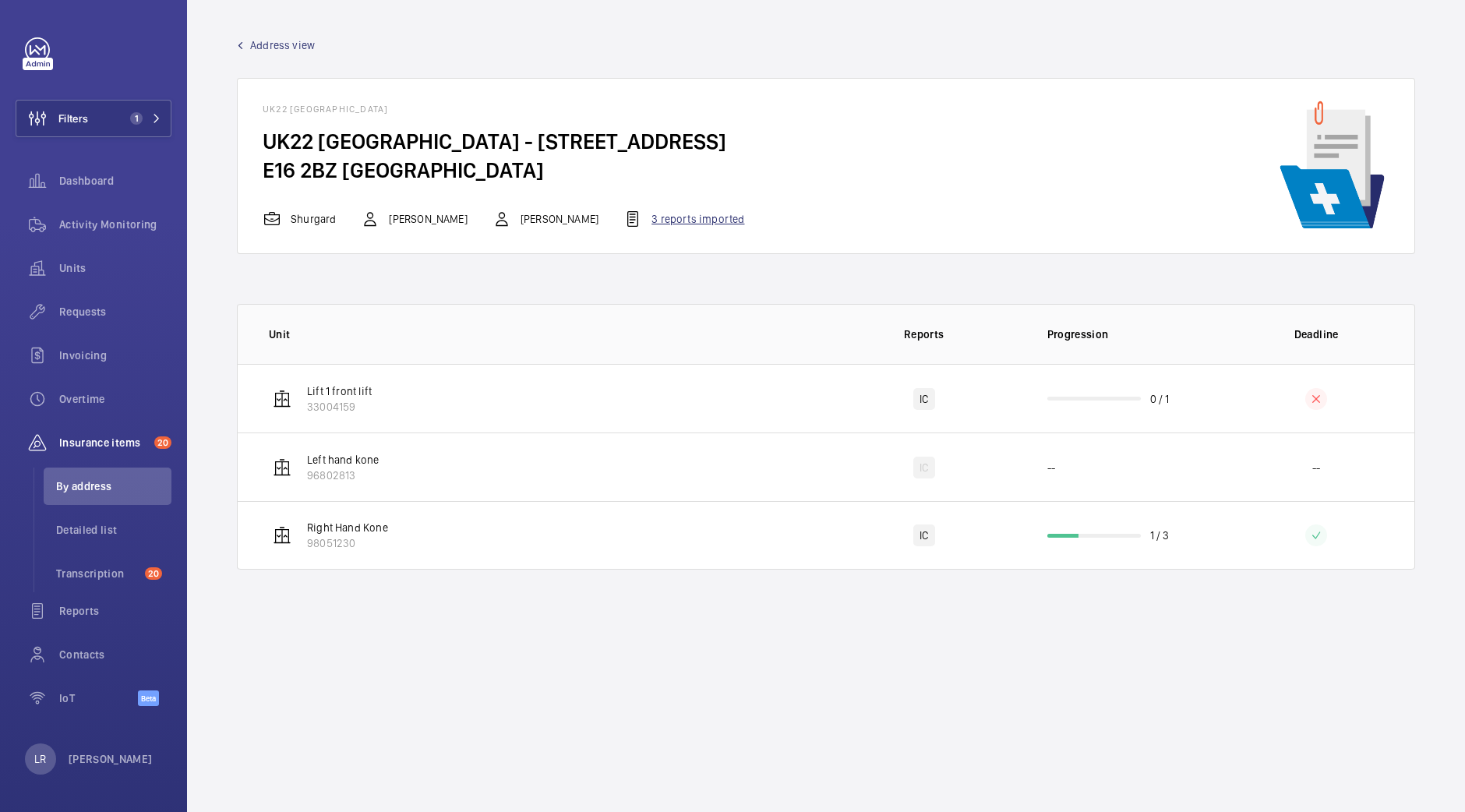
click at [638, 218] on div "3 reports imported" at bounding box center [684, 219] width 121 height 19
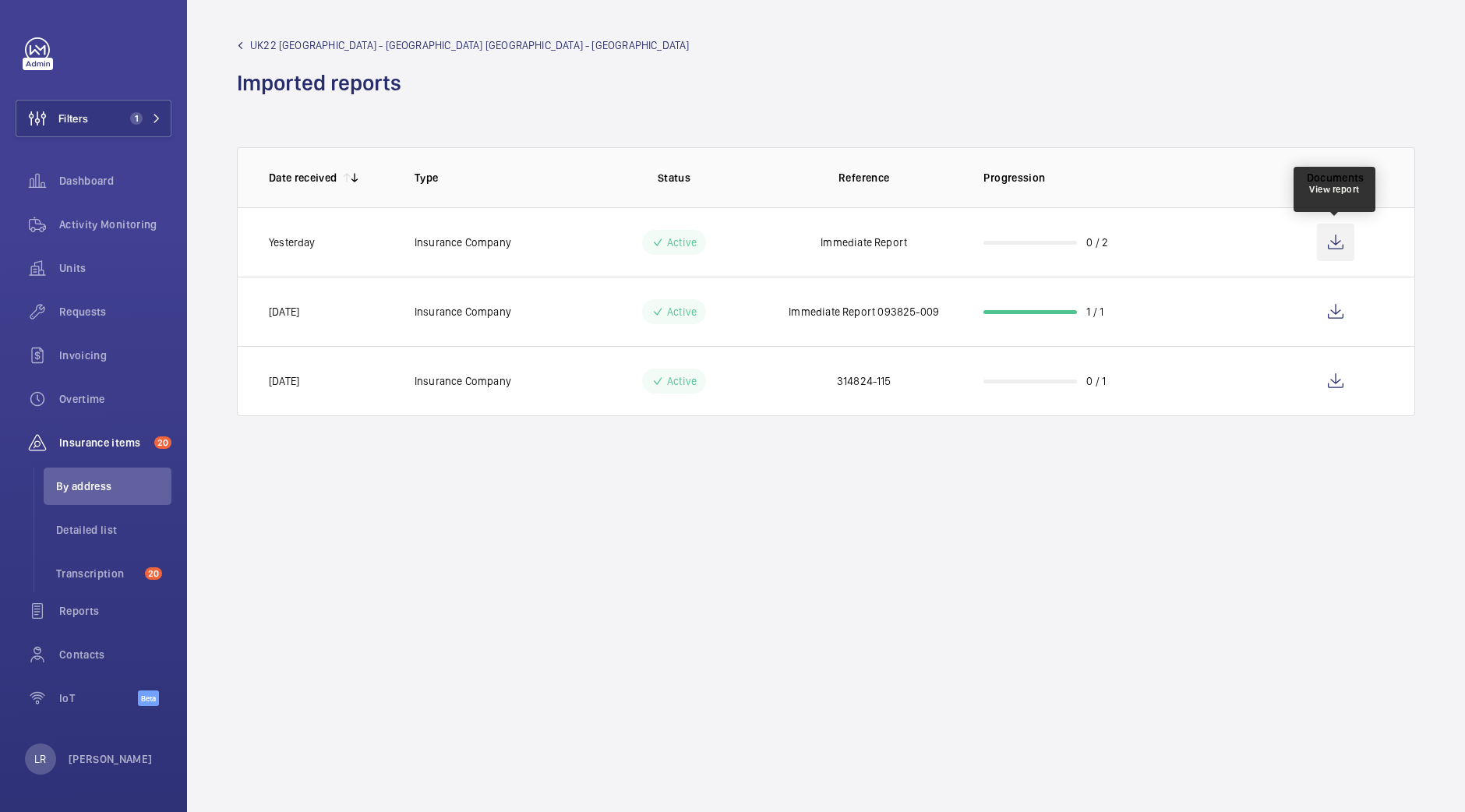
click at [1326, 247] on wm-front-icon-button at bounding box center [1335, 242] width 37 height 37
click at [302, 44] on span "UK22 Shurgard City Airport - UK22 Shurgard City Airport - 5 Oriental Rd" at bounding box center [470, 45] width 440 height 16
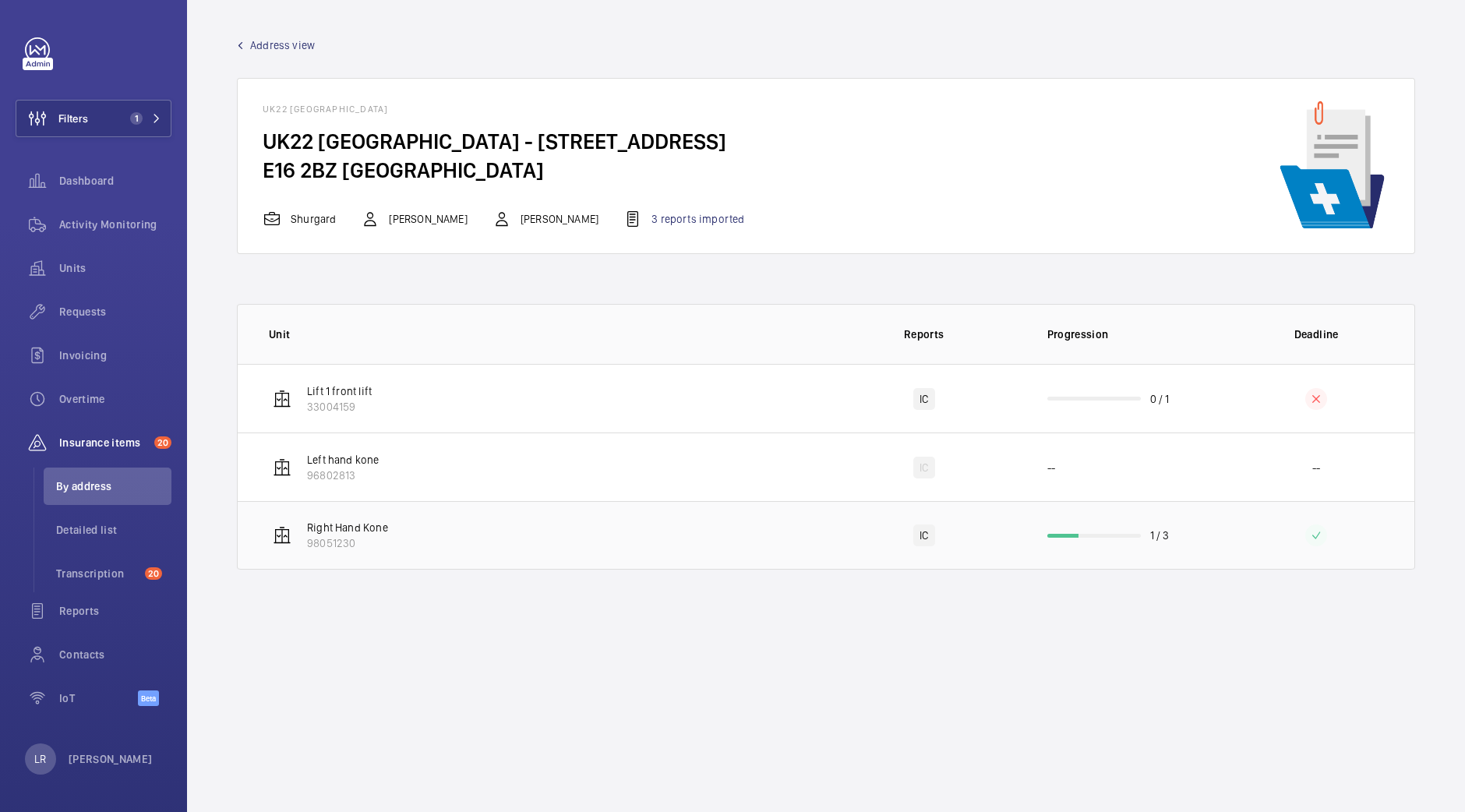
click at [446, 547] on td "Right Hand Kone 98051230" at bounding box center [532, 535] width 588 height 68
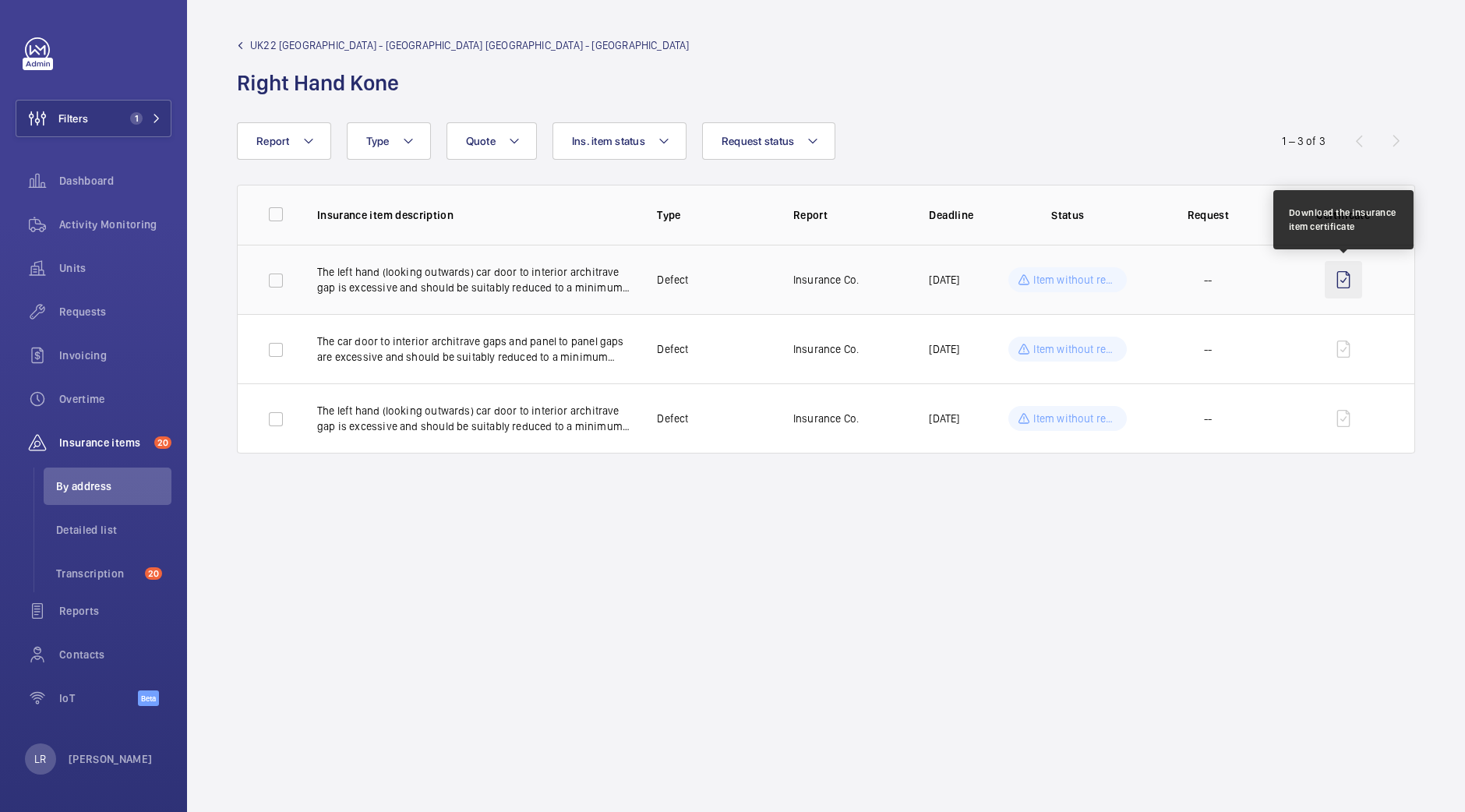
click at [1331, 288] on wm-front-icon-button at bounding box center [1343, 279] width 37 height 37
click at [331, 38] on span "UK22 Shurgard City Airport - UK22 Shurgard City Airport - 5 Oriental Rd" at bounding box center [470, 45] width 440 height 16
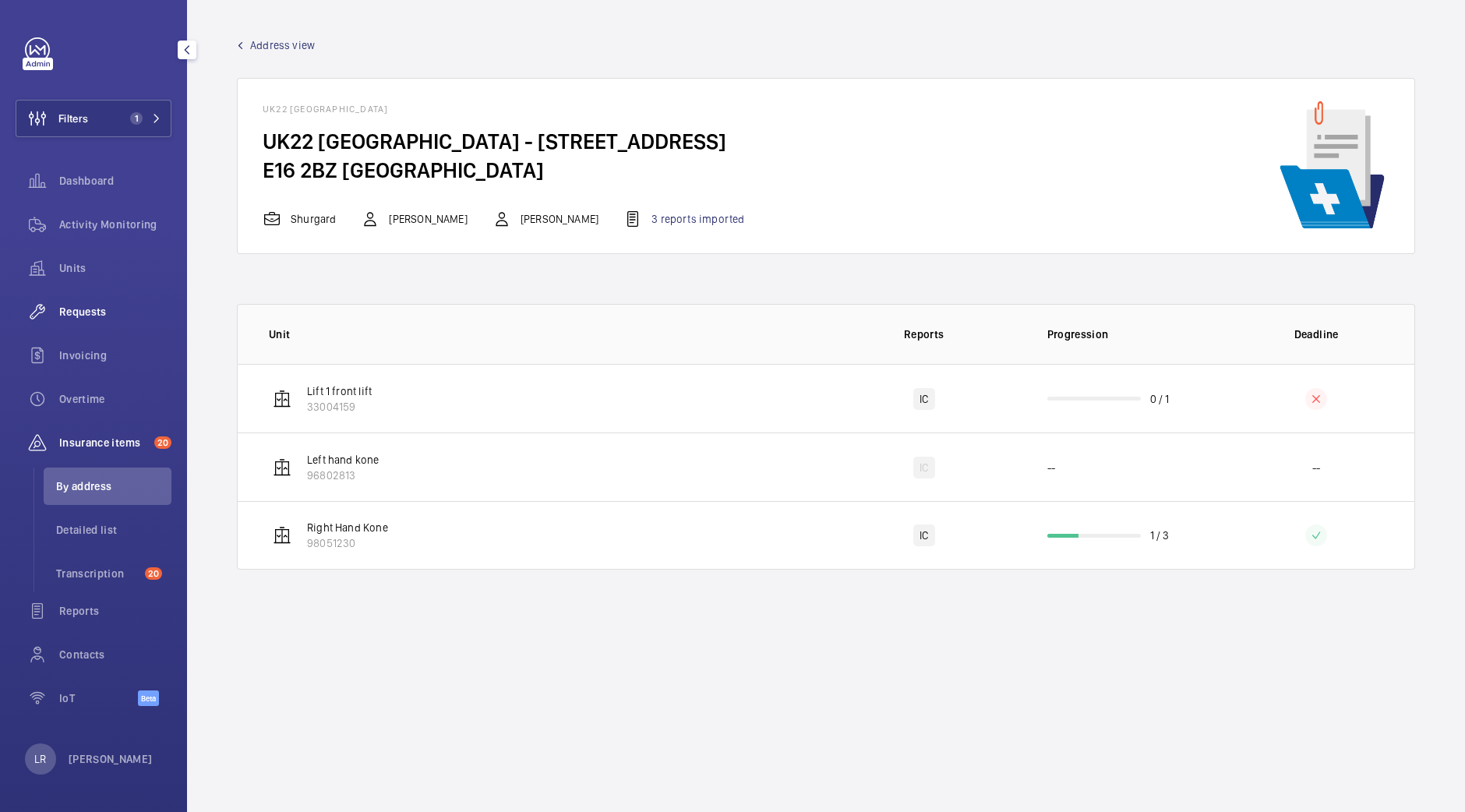
click at [114, 324] on div "Requests" at bounding box center [94, 311] width 156 height 37
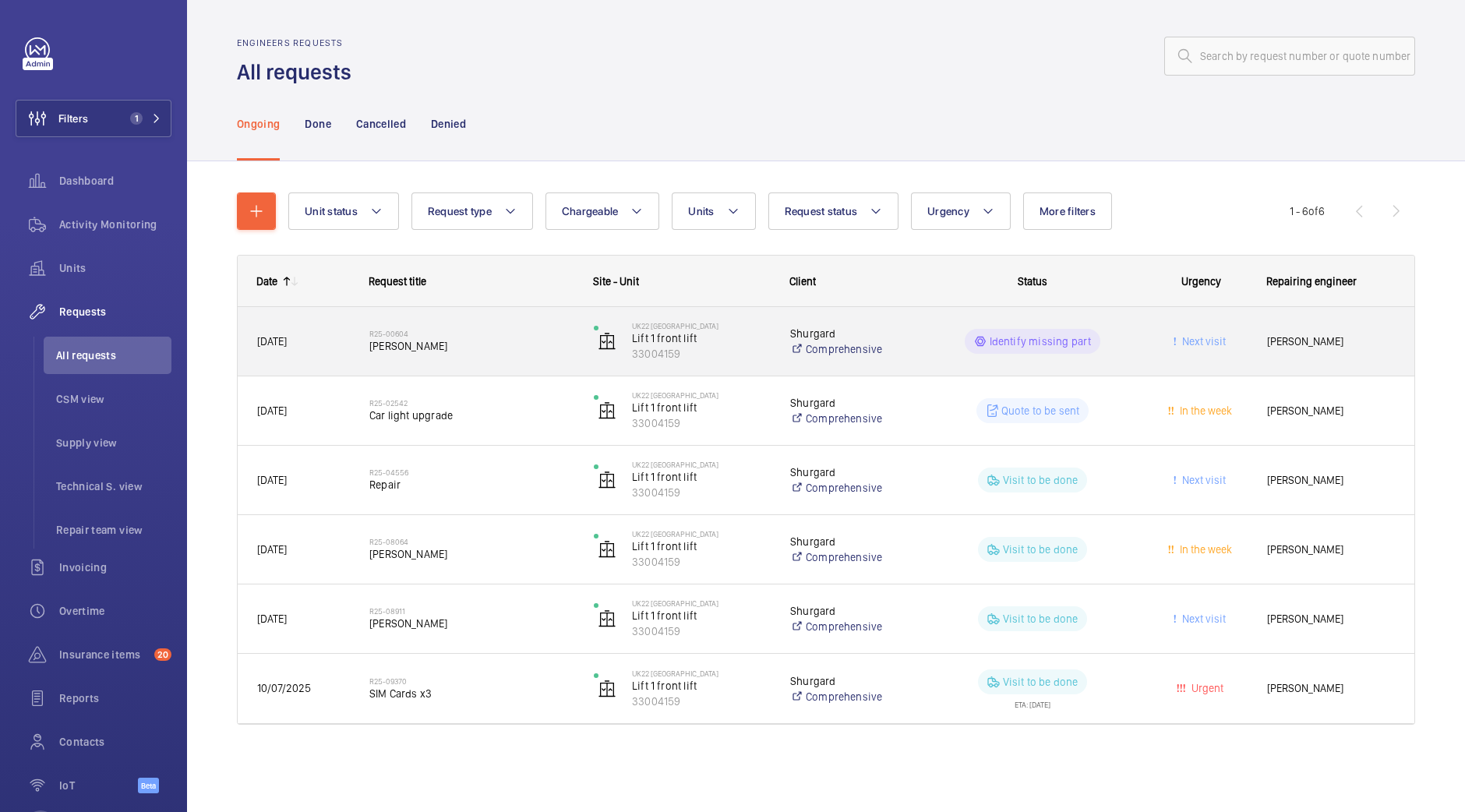
click at [510, 358] on div "R25-00604 Chris Cole" at bounding box center [471, 341] width 204 height 45
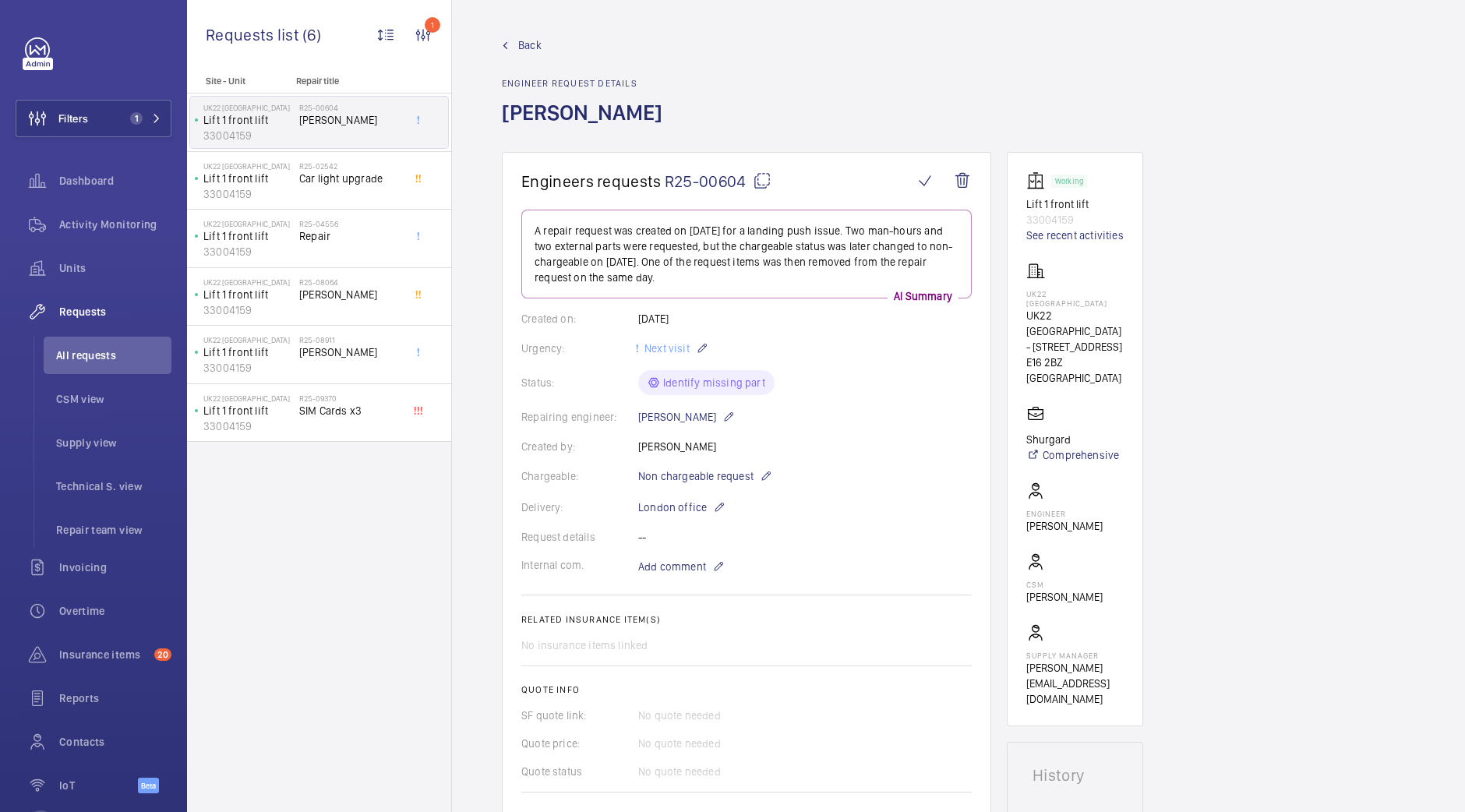
click at [524, 44] on span "Back" at bounding box center [529, 45] width 23 height 16
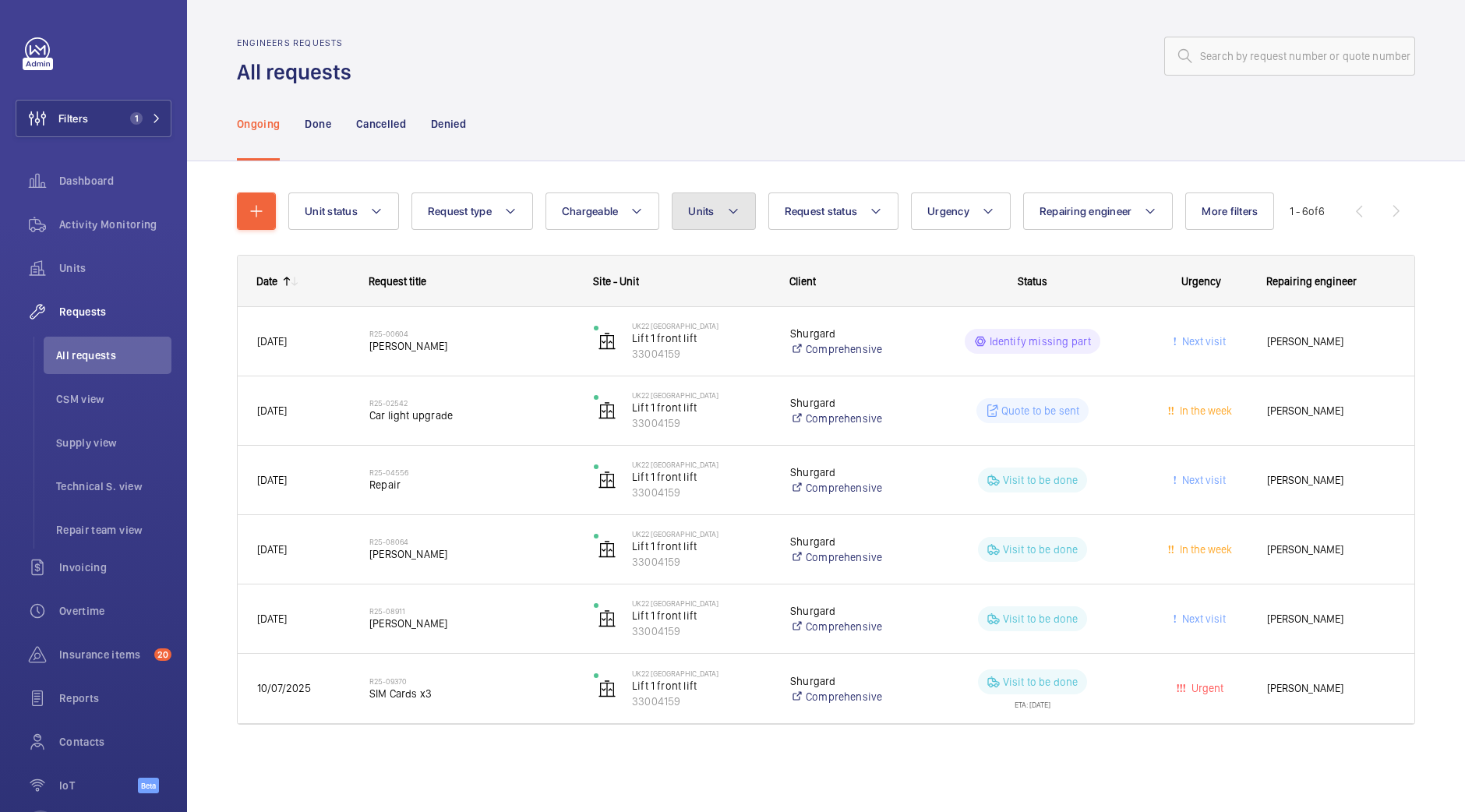
click at [723, 212] on button "Units" at bounding box center [713, 211] width 83 height 37
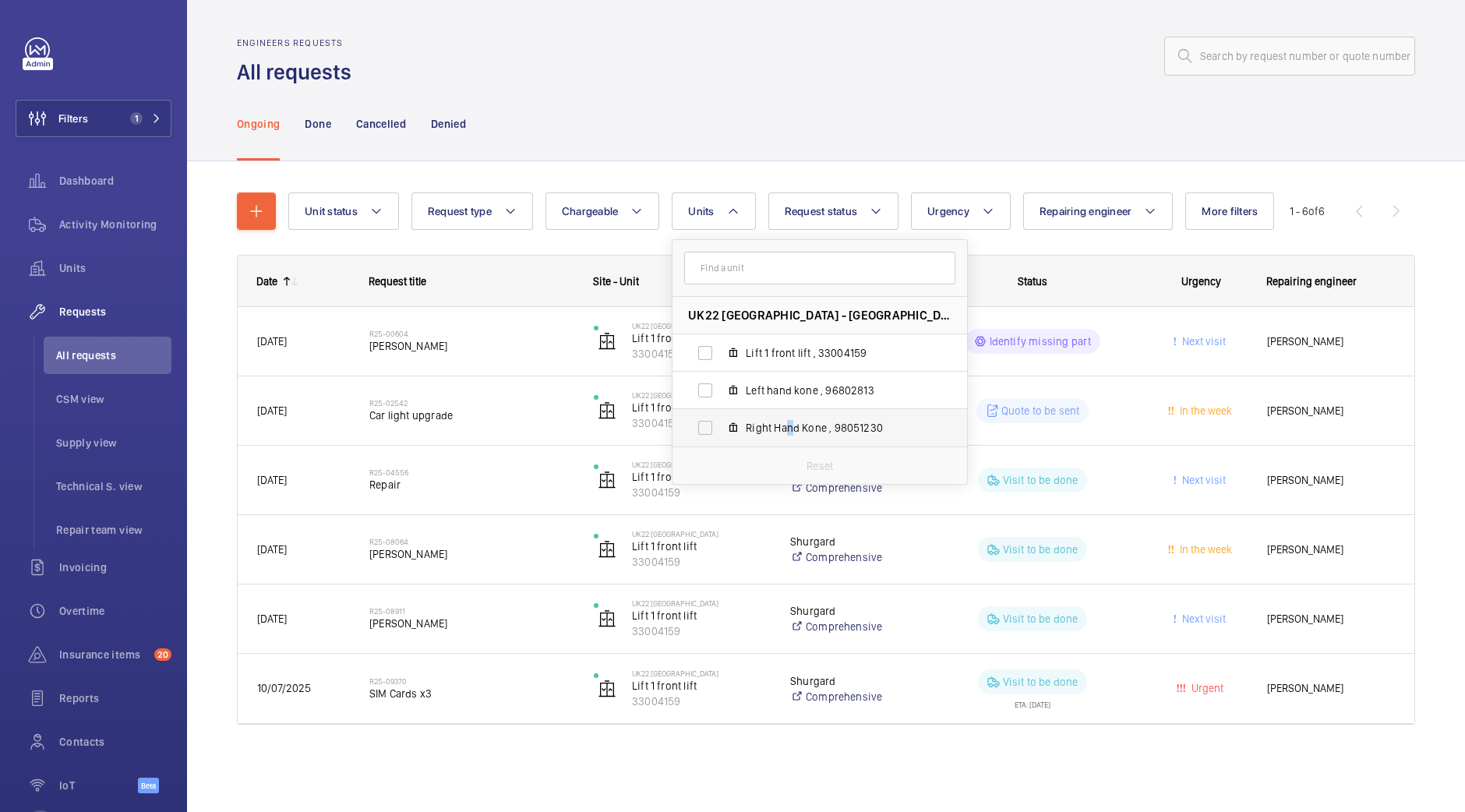
click at [790, 416] on label "Right Hand Kone , 98051230" at bounding box center [807, 427] width 269 height 37
click at [782, 134] on div "Ongoing Done Cancelled Denied" at bounding box center [826, 123] width 1178 height 74
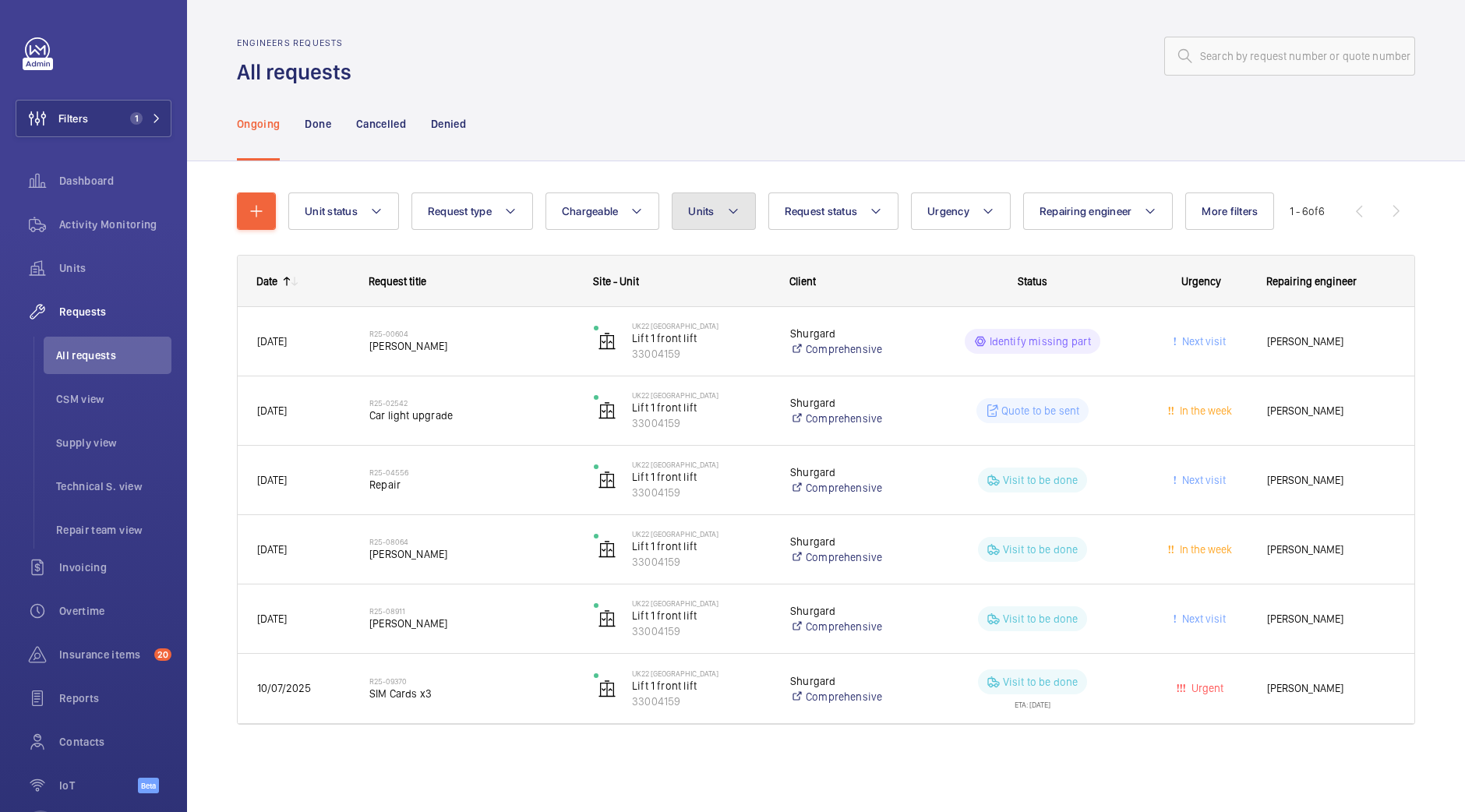
click at [709, 226] on button "Units" at bounding box center [713, 211] width 83 height 37
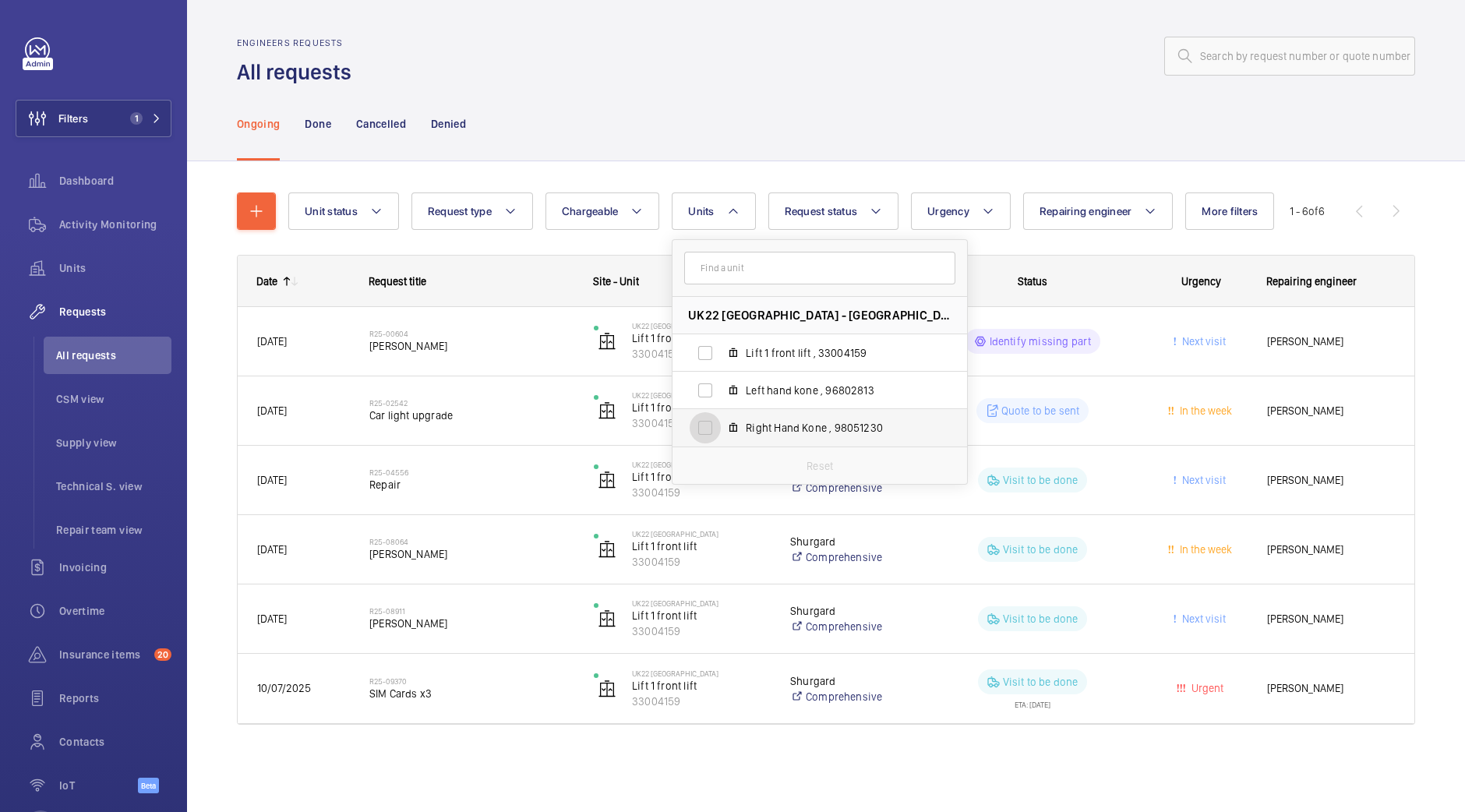
click at [703, 422] on input "Right Hand Kone , 98051230" at bounding box center [705, 427] width 31 height 31
checkbox input "true"
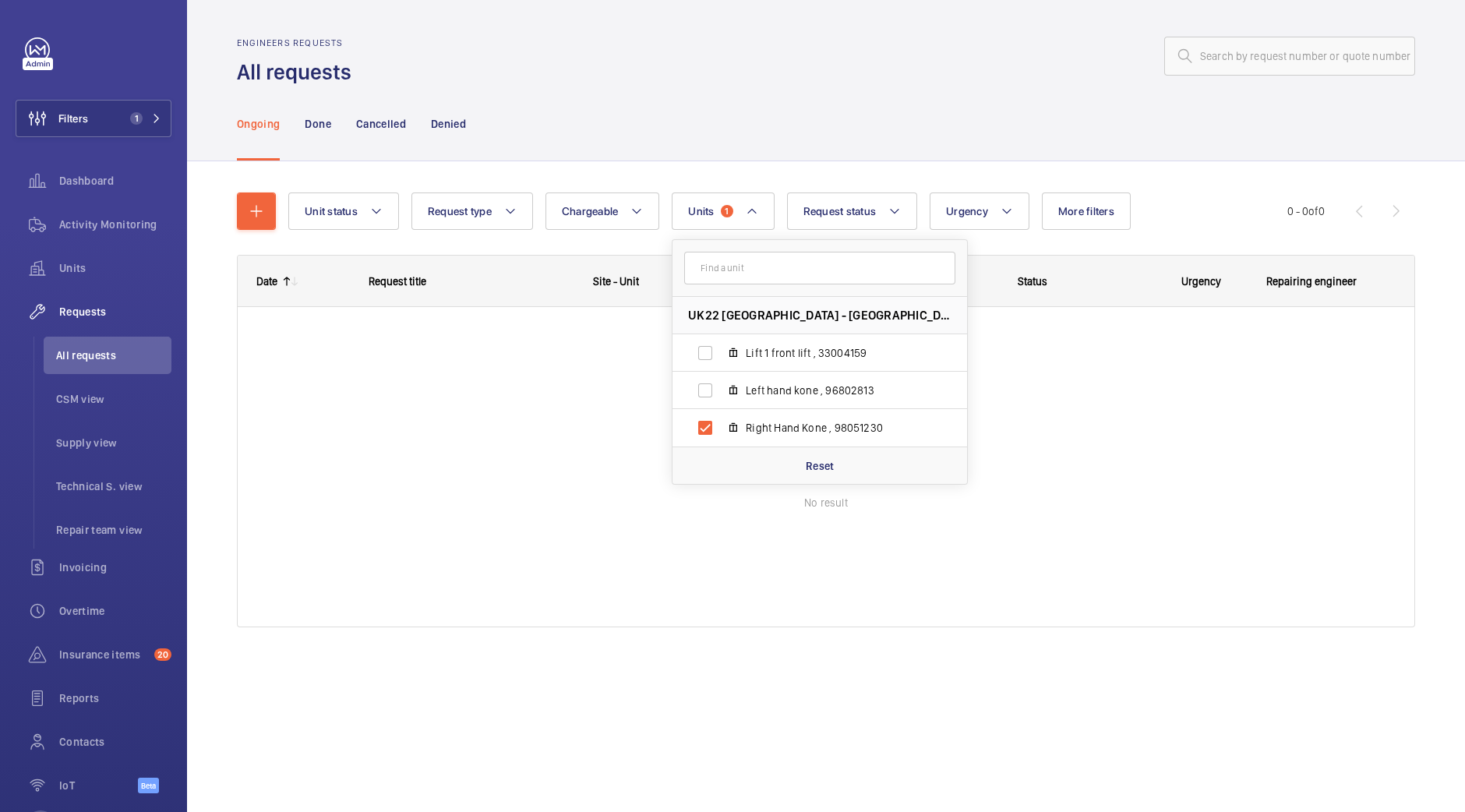
click at [758, 97] on div "Ongoing Done Cancelled Denied" at bounding box center [826, 123] width 1178 height 74
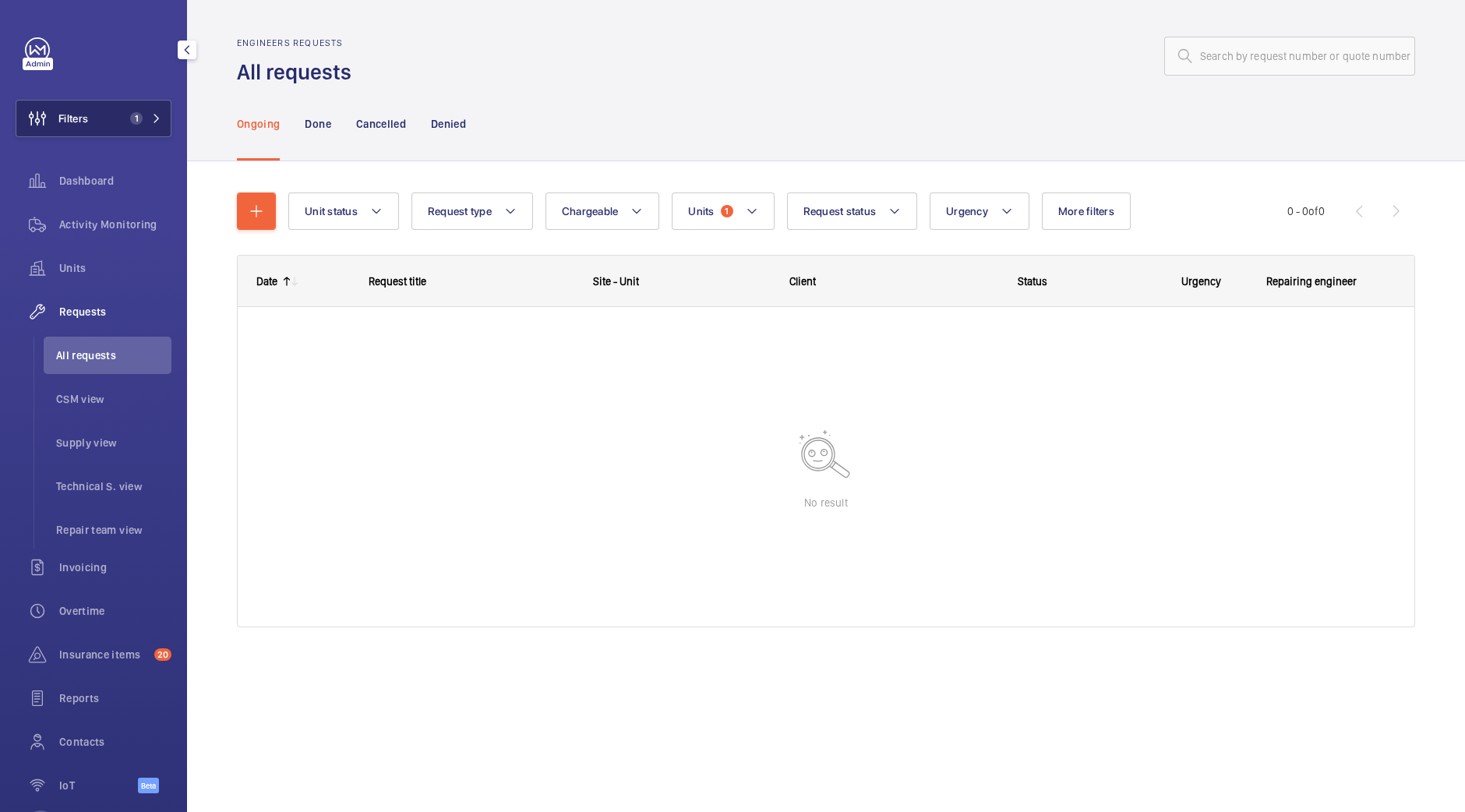
drag, startPoint x: 141, startPoint y: 139, endPoint x: 143, endPoint y: 126, distance: 13.2
click at [141, 137] on div "Filters 1 Dashboard Activity Monitoring Units Requests All requests CSM view Su…" at bounding box center [94, 423] width 156 height 773
click at [142, 122] on span "1" at bounding box center [142, 118] width 37 height 13
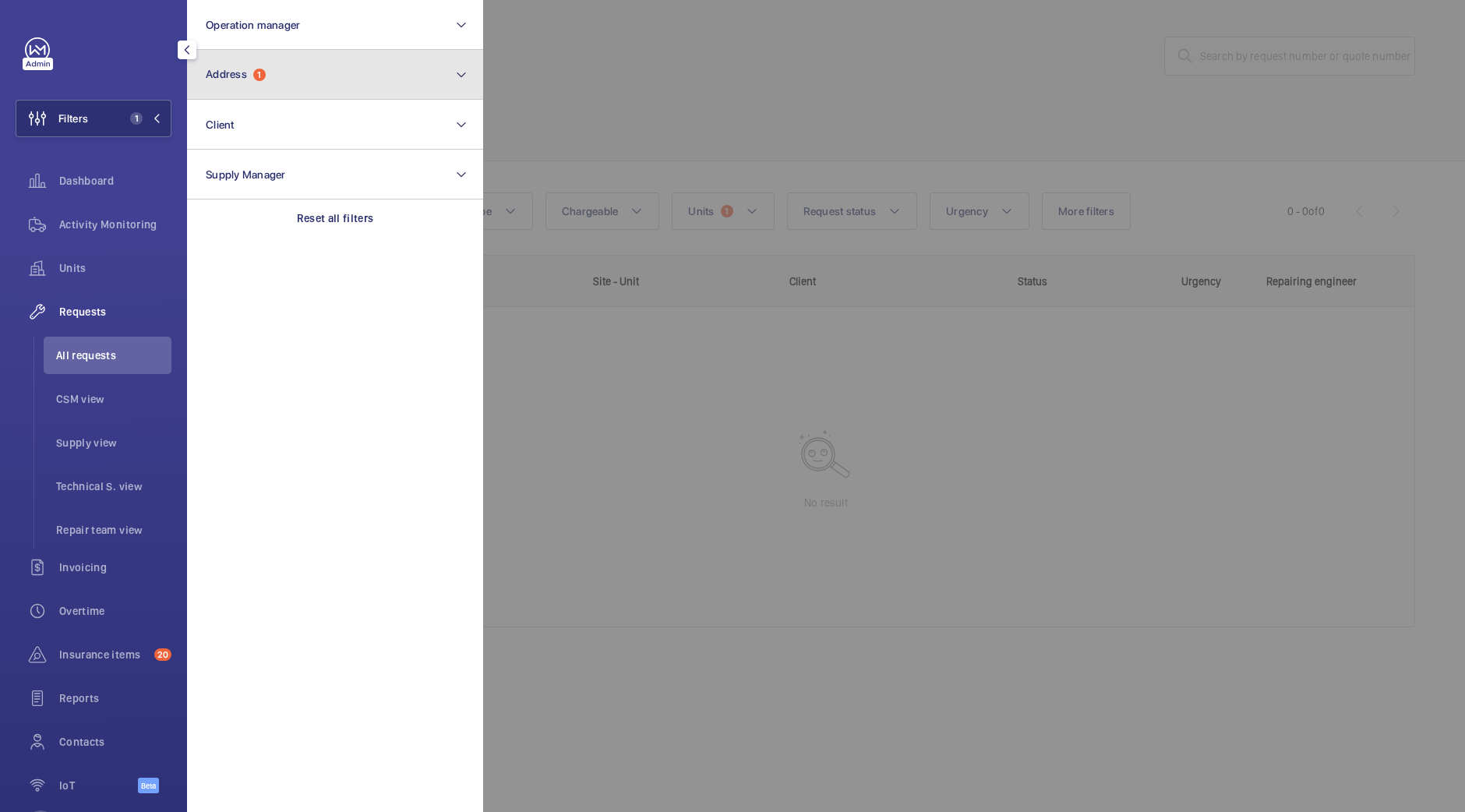
click at [313, 92] on button "Address 1" at bounding box center [335, 75] width 296 height 50
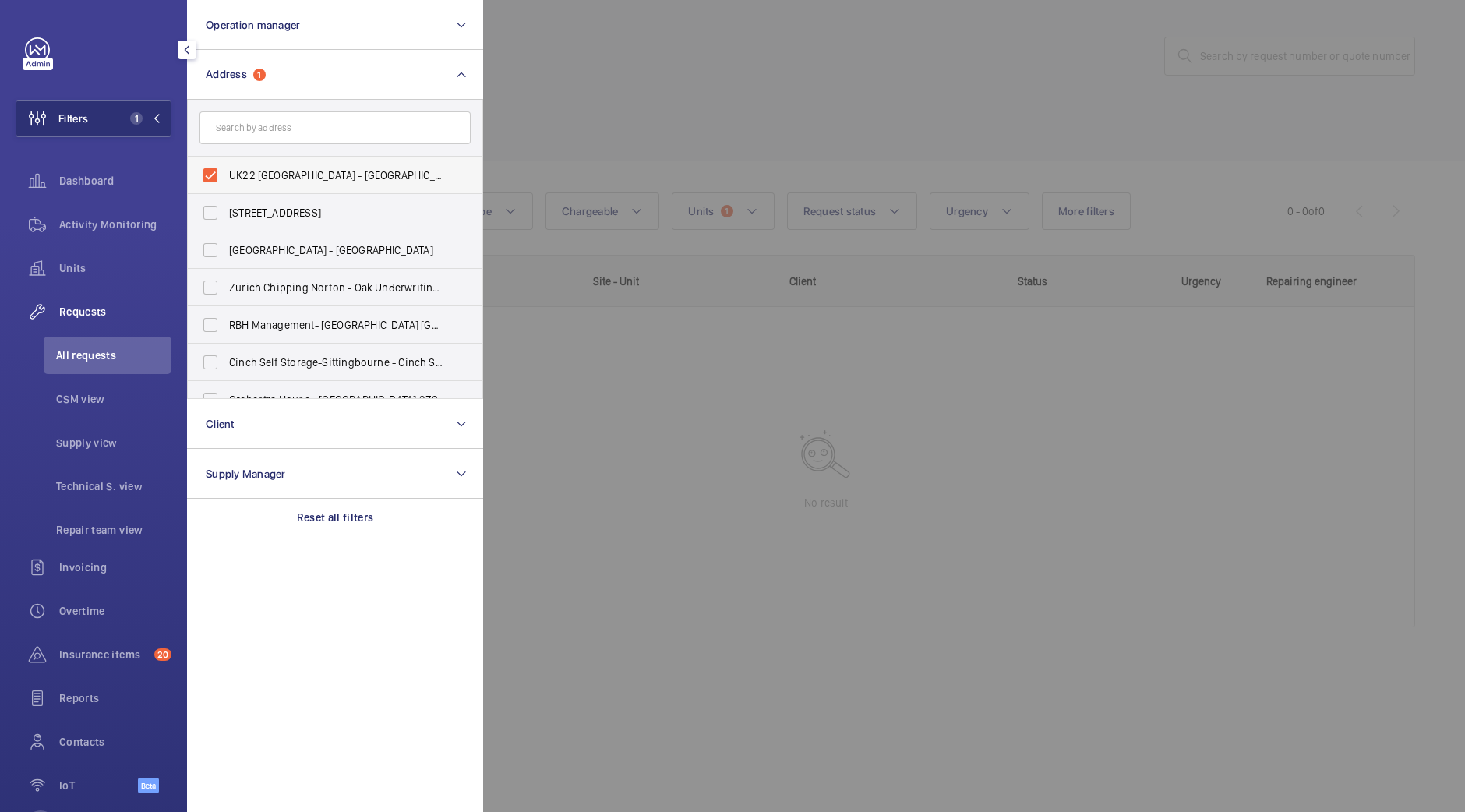
click at [300, 173] on span "UK22 Shurgard City Airport - UK22 Shurgard City Airport - 5 Oriental Rd, LONDON…" at bounding box center [336, 176] width 215 height 16
click at [226, 173] on input "UK22 Shurgard City Airport - UK22 Shurgard City Airport - 5 Oriental Rd, LONDON…" at bounding box center [210, 175] width 31 height 31
checkbox input "false"
click at [273, 141] on input "text" at bounding box center [335, 127] width 271 height 33
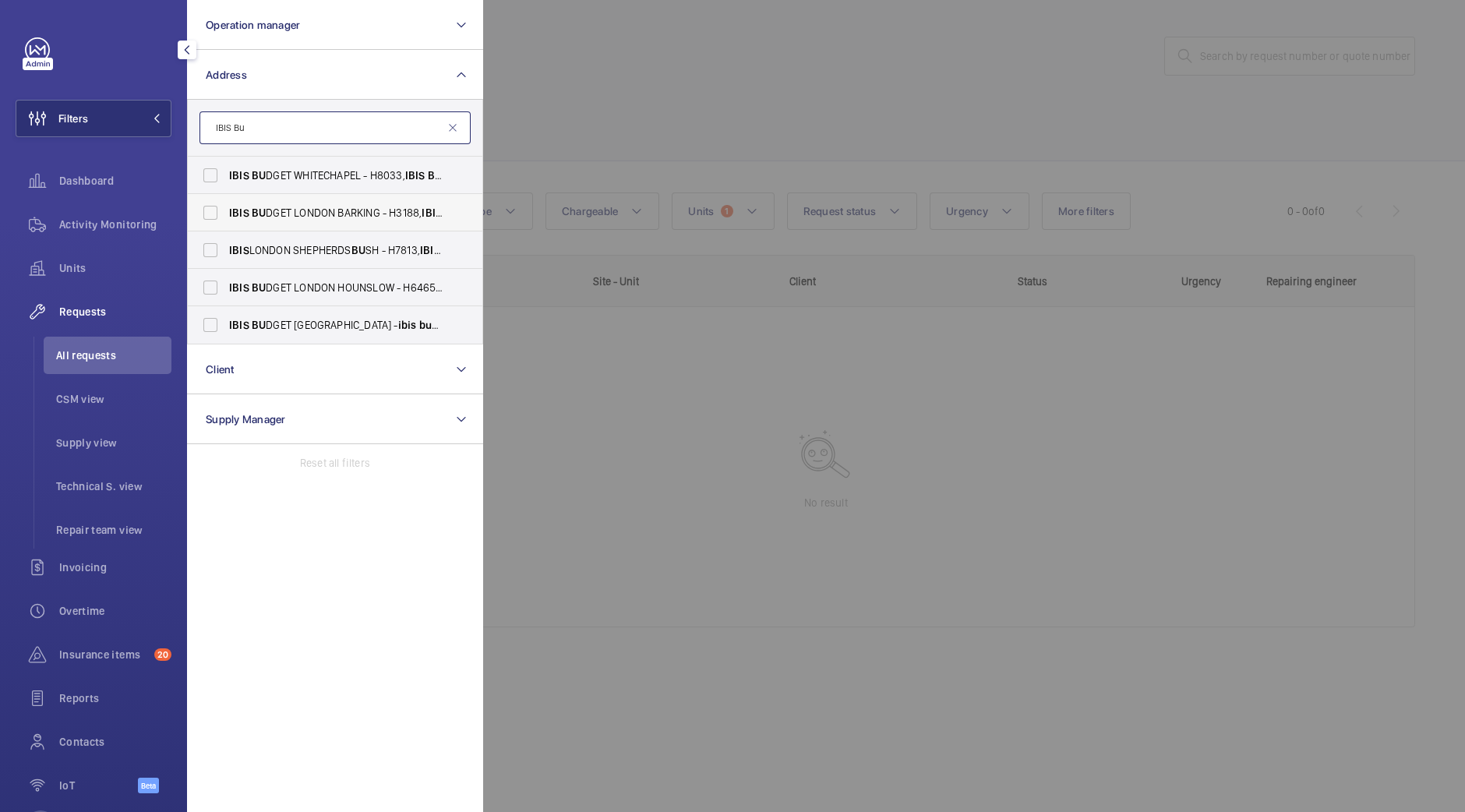
type input "IBIS Bu"
click at [417, 228] on label "IBIS BU DGET LONDON BARKING - H3188, IBIS BU DGET LONDON BARKING, HIGH BRIDGE R…" at bounding box center [323, 212] width 271 height 37
click at [226, 228] on input "IBIS BU DGET LONDON BARKING - H3188, IBIS BU DGET LONDON BARKING, HIGH BRIDGE R…" at bounding box center [210, 212] width 31 height 31
checkbox input "true"
click at [532, 159] on div at bounding box center [1215, 406] width 1465 height 812
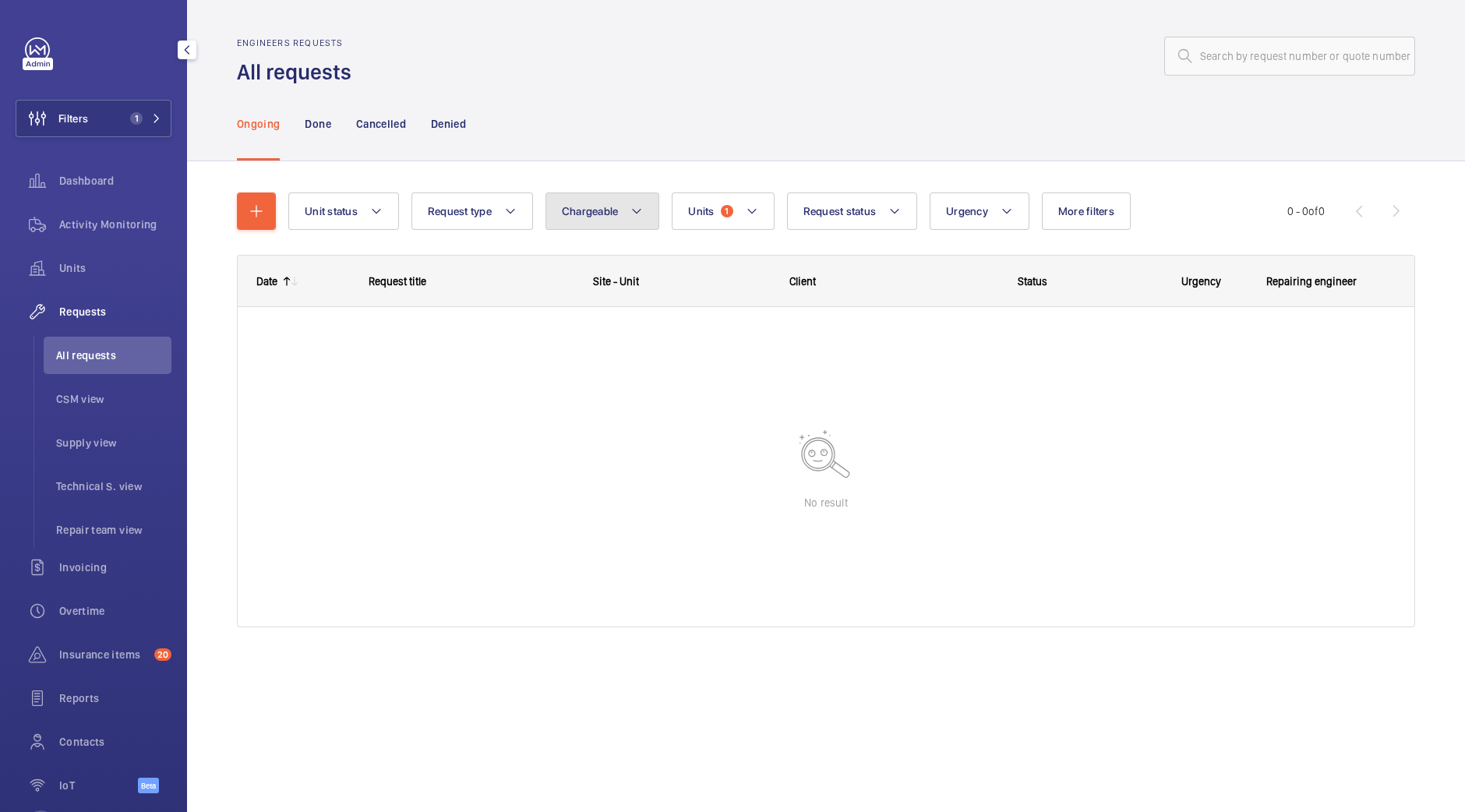
click at [650, 208] on button "Chargeable" at bounding box center [603, 211] width 114 height 37
click at [683, 212] on button "Units 1" at bounding box center [723, 211] width 102 height 37
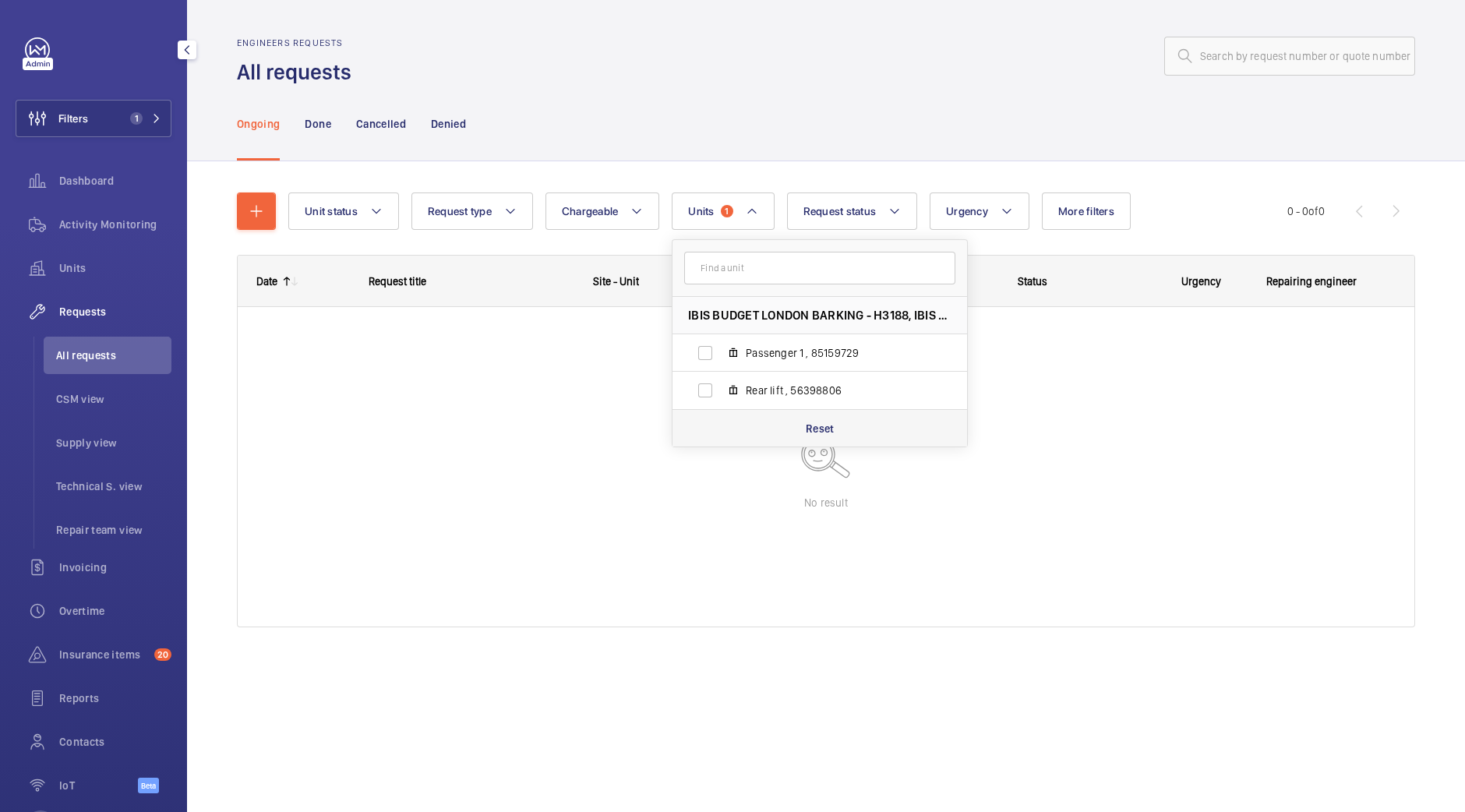
click at [797, 435] on div "Reset" at bounding box center [820, 427] width 295 height 37
click at [746, 114] on div "Ongoing Done Cancelled Denied" at bounding box center [826, 123] width 1178 height 74
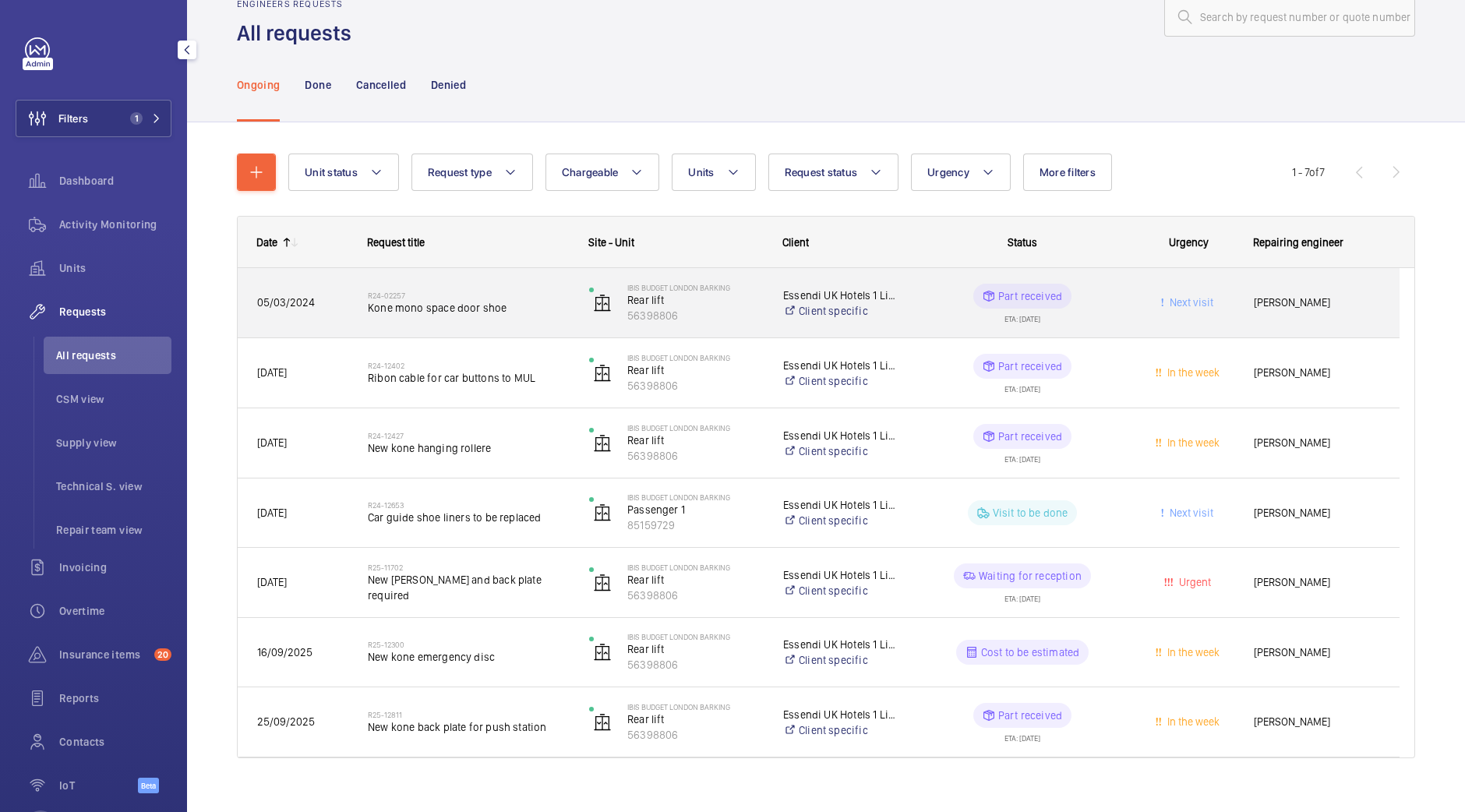
scroll to position [60, 0]
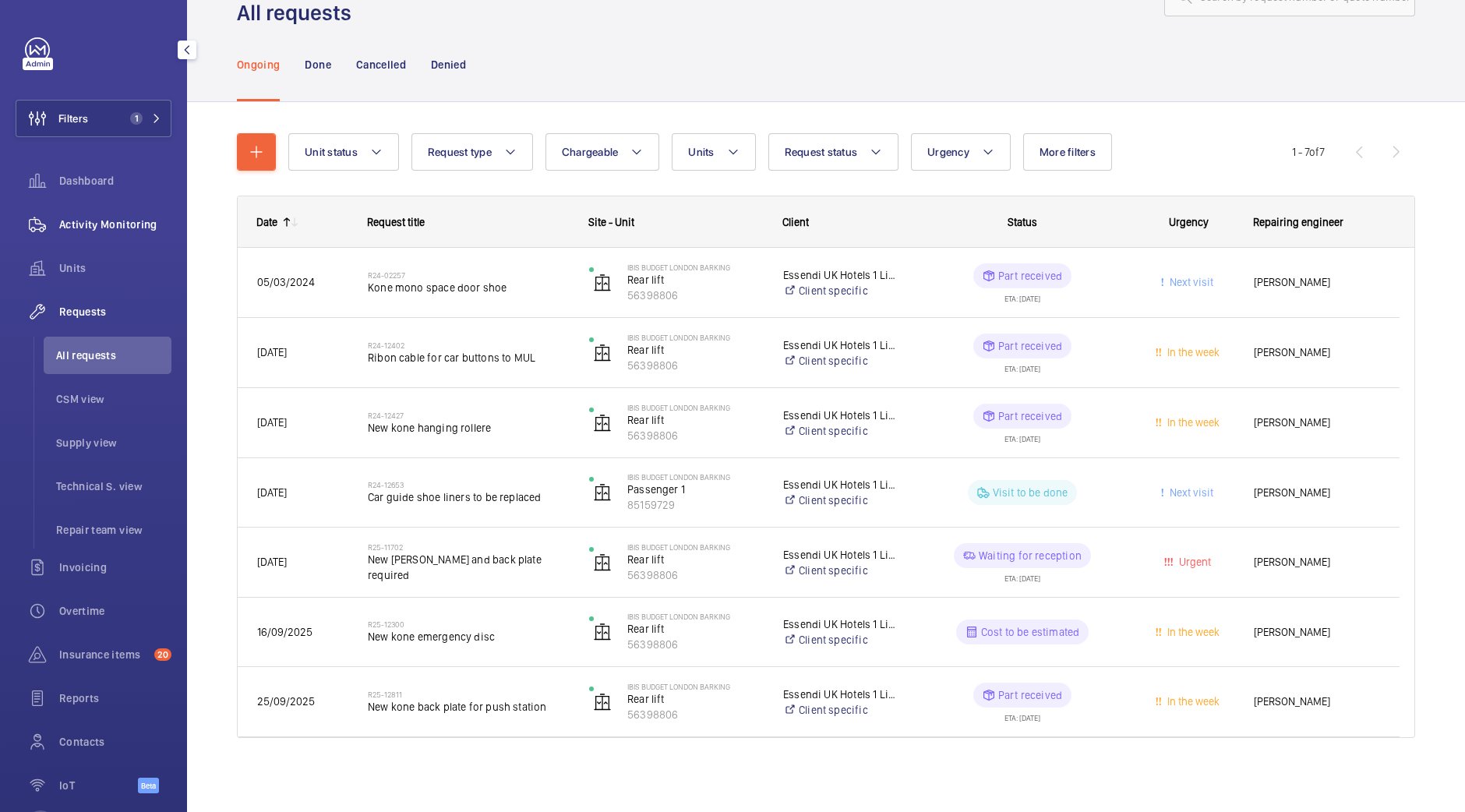
click at [92, 228] on span "Activity Monitoring" at bounding box center [115, 225] width 112 height 16
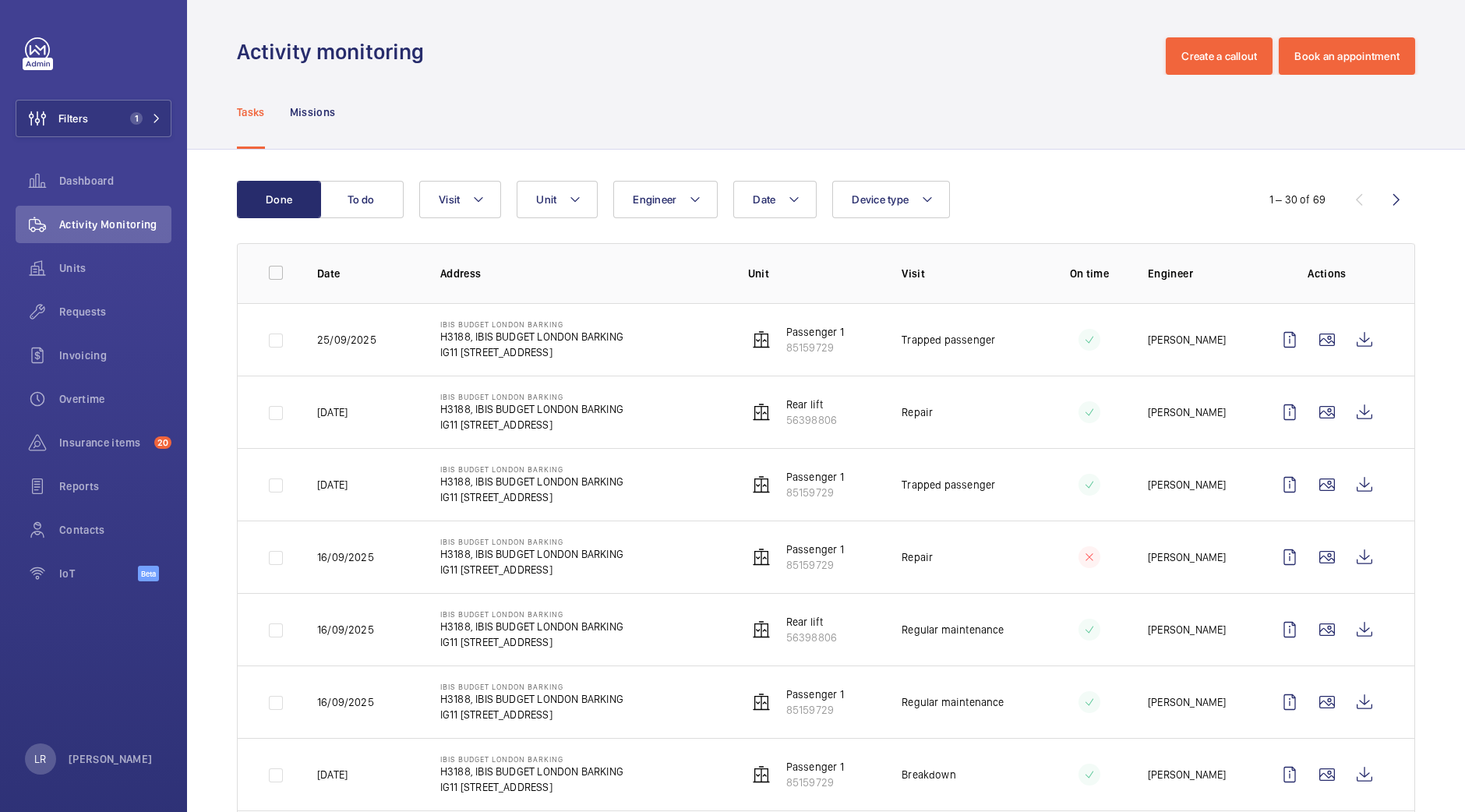
scroll to position [194, 0]
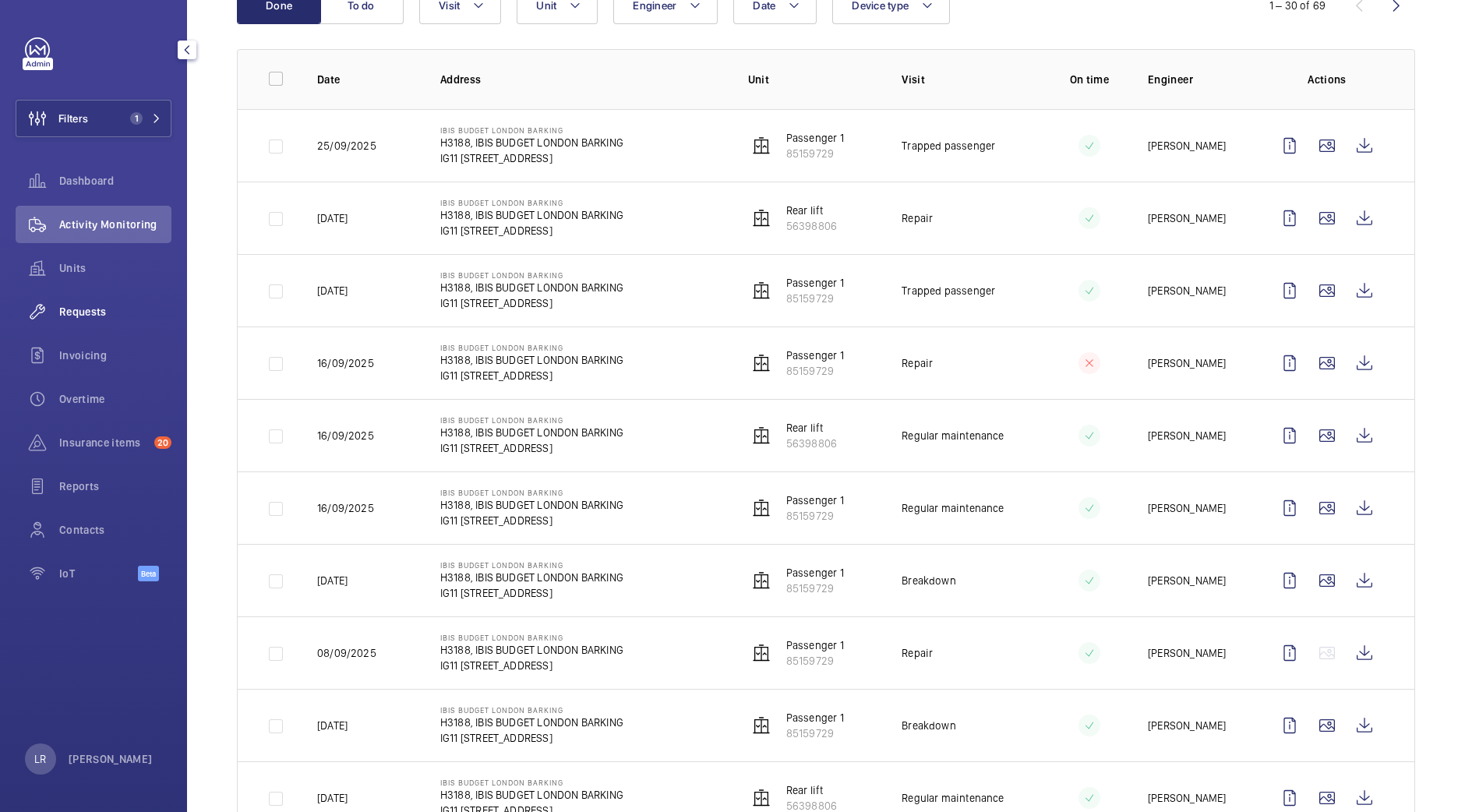
click at [118, 310] on span "Requests" at bounding box center [115, 311] width 112 height 16
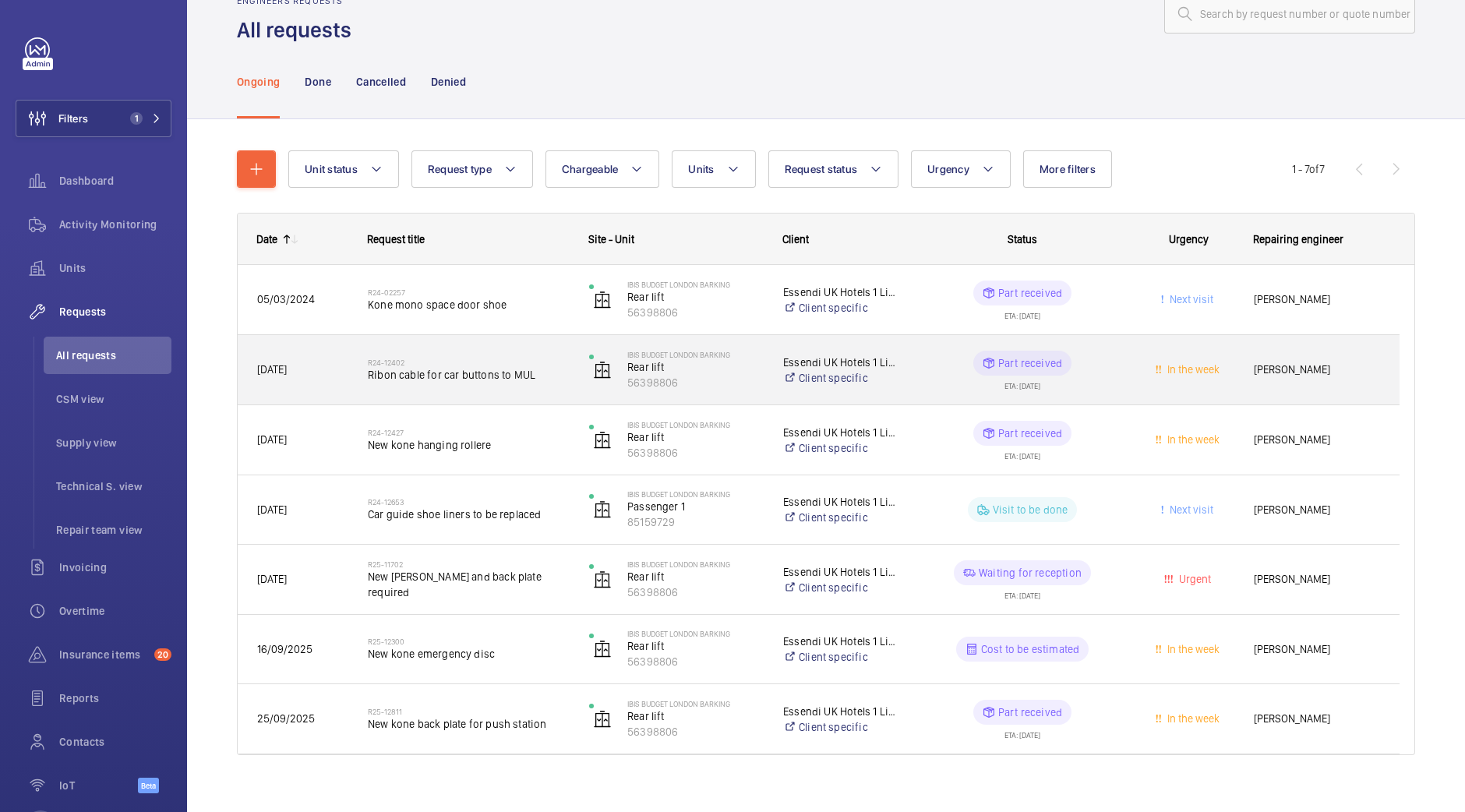
scroll to position [60, 0]
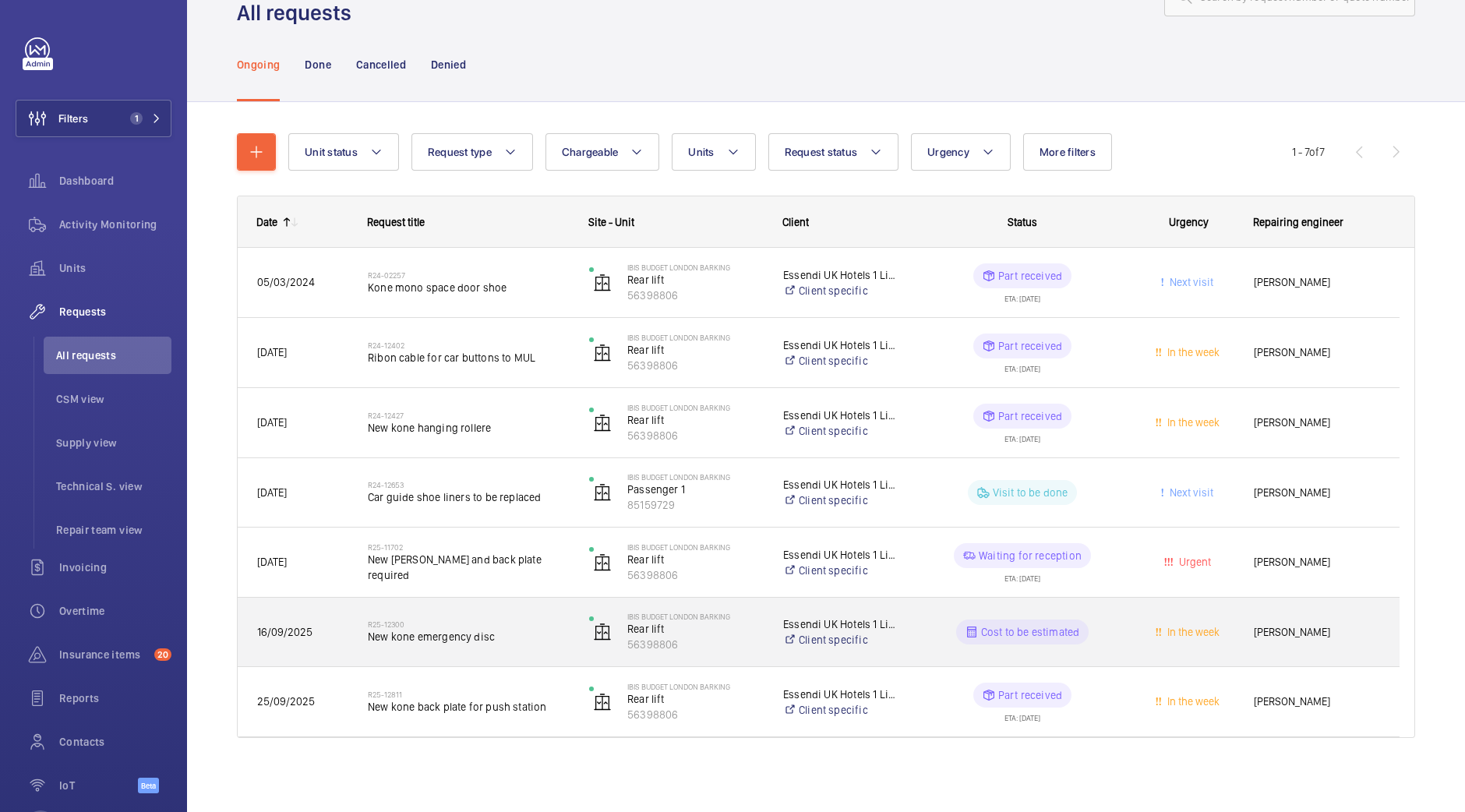
click at [538, 622] on h2 "R25-12300" at bounding box center [468, 624] width 201 height 10
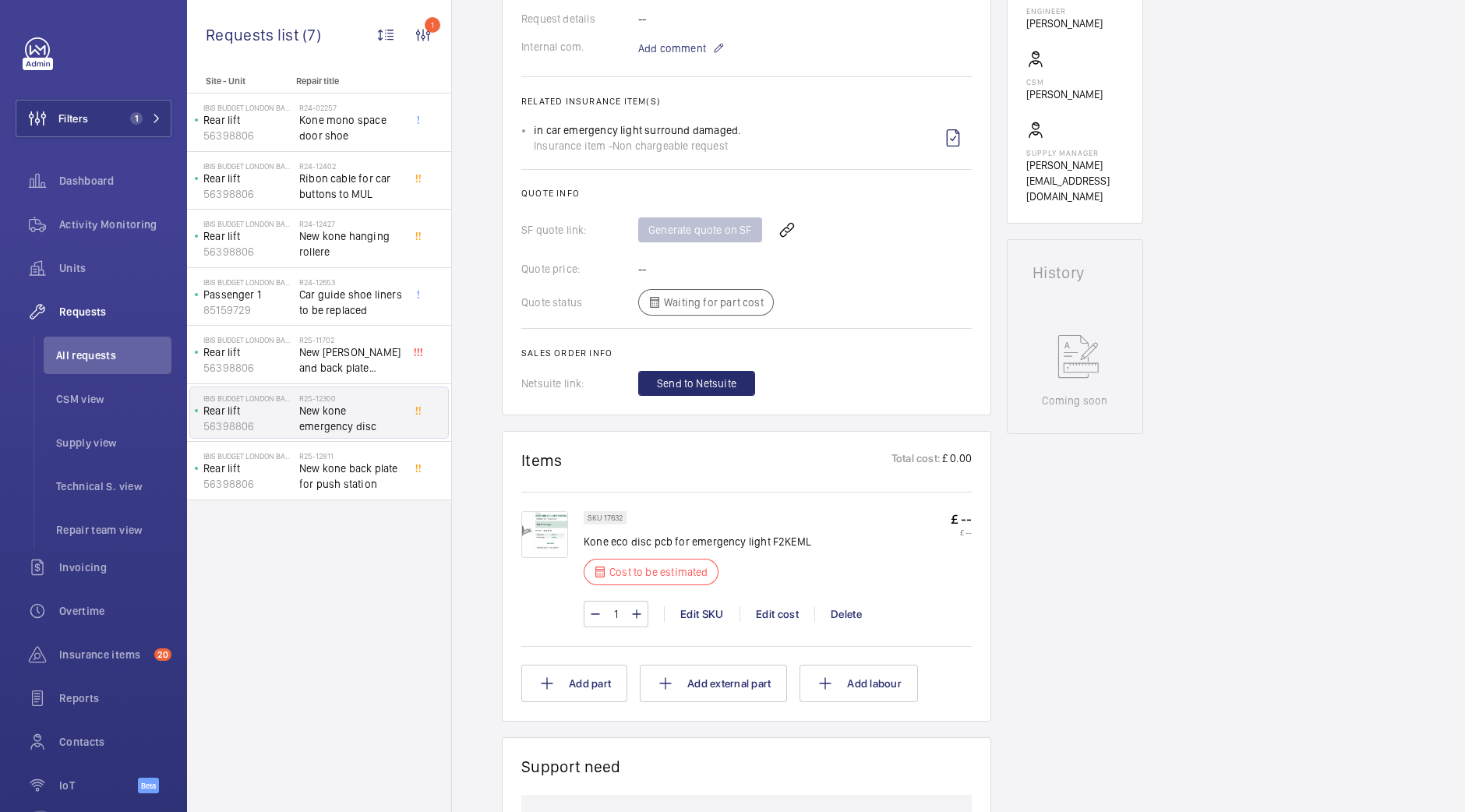
scroll to position [518, 0]
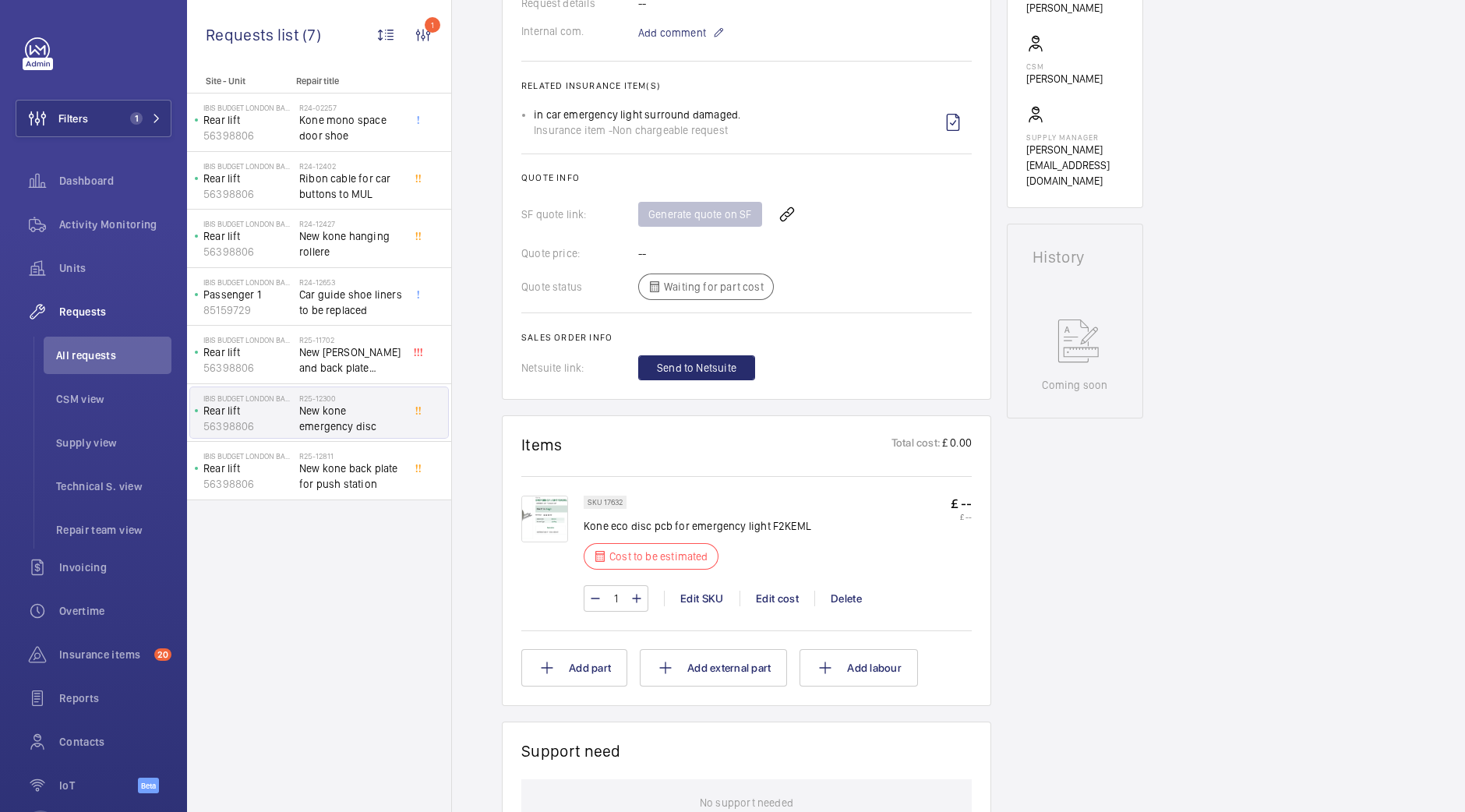
click at [553, 529] on img at bounding box center [545, 519] width 47 height 47
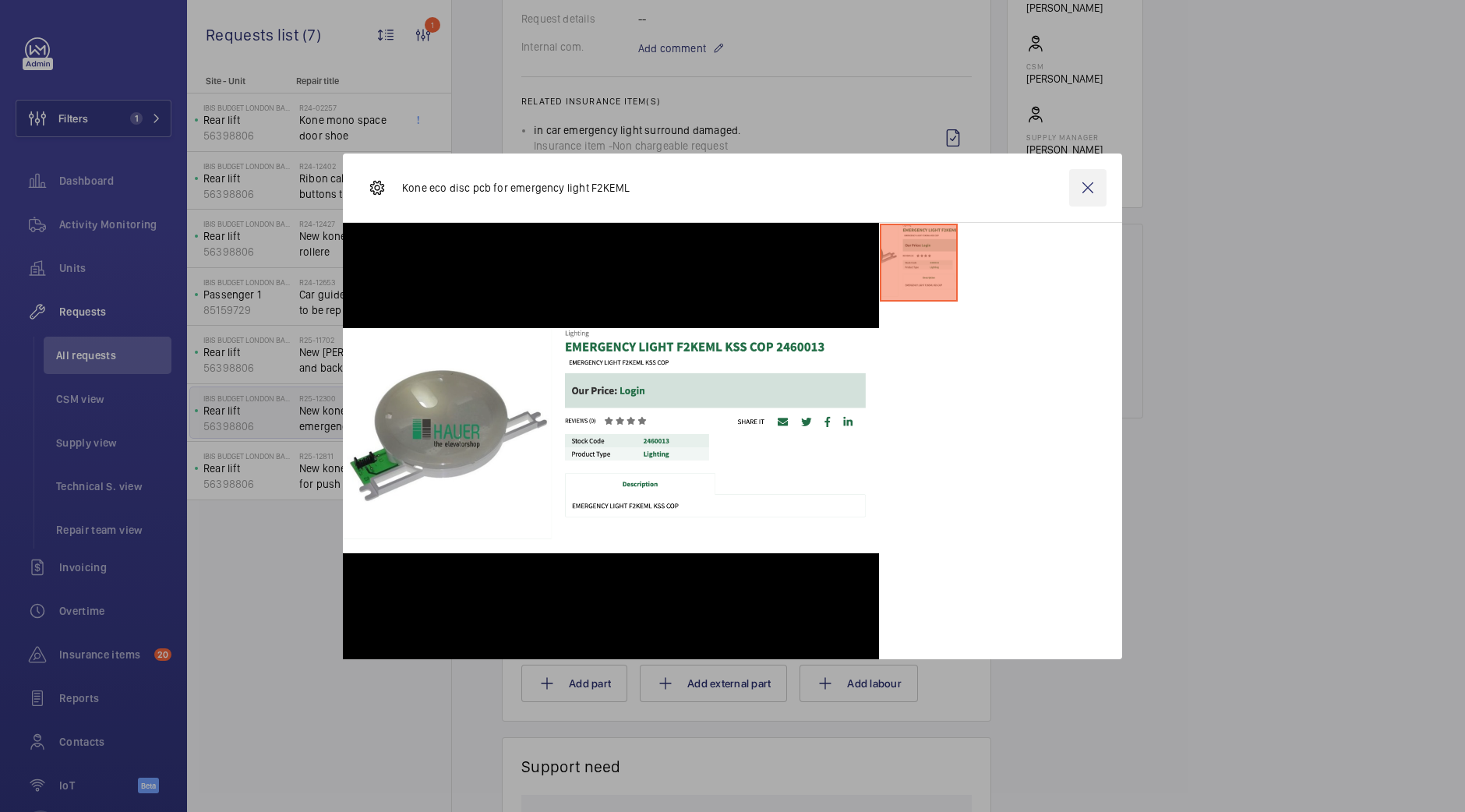
click at [1083, 180] on wm-front-icon-button at bounding box center [1087, 188] width 37 height 37
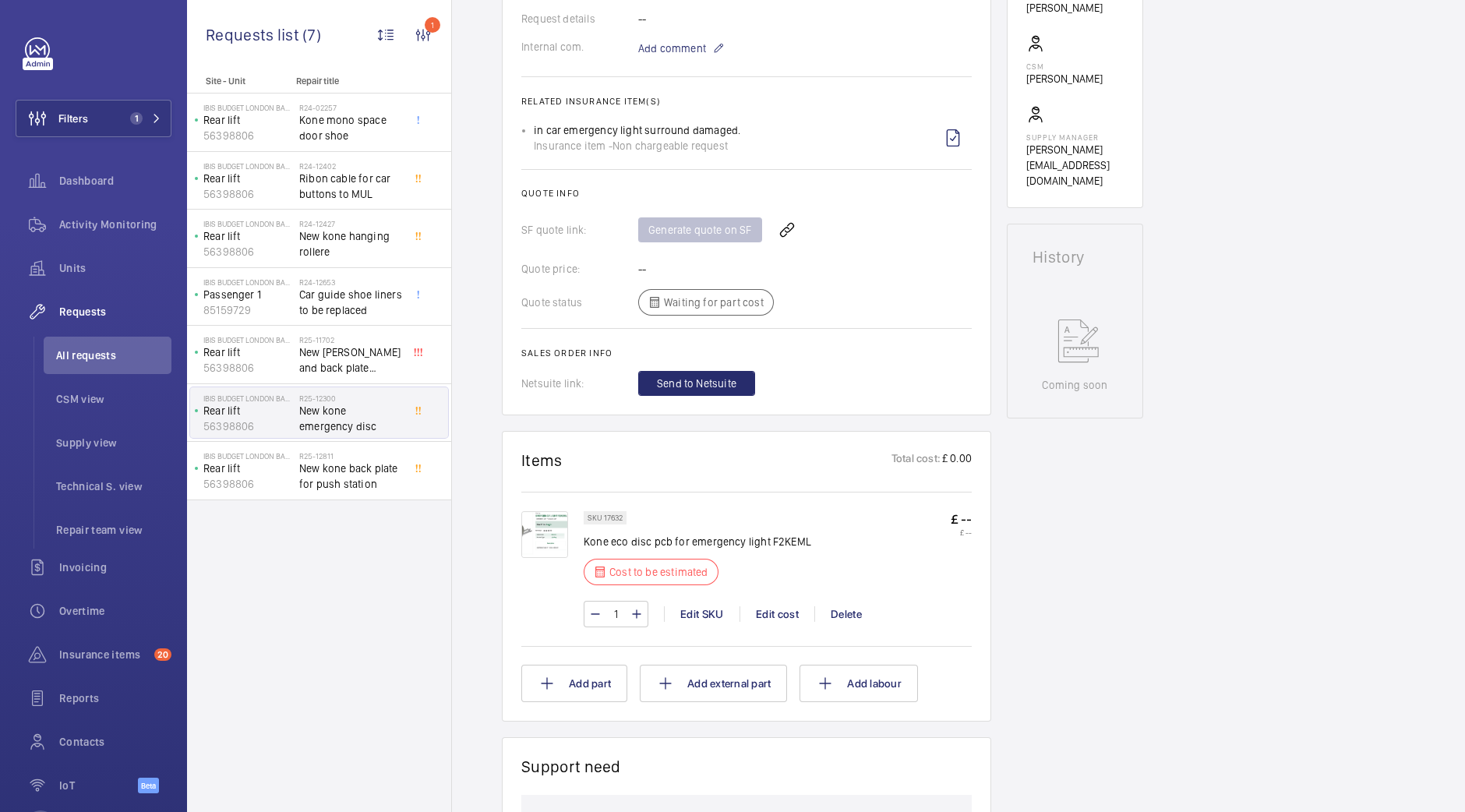
click at [370, 460] on span "New kone back plate for push station" at bounding box center [350, 475] width 103 height 31
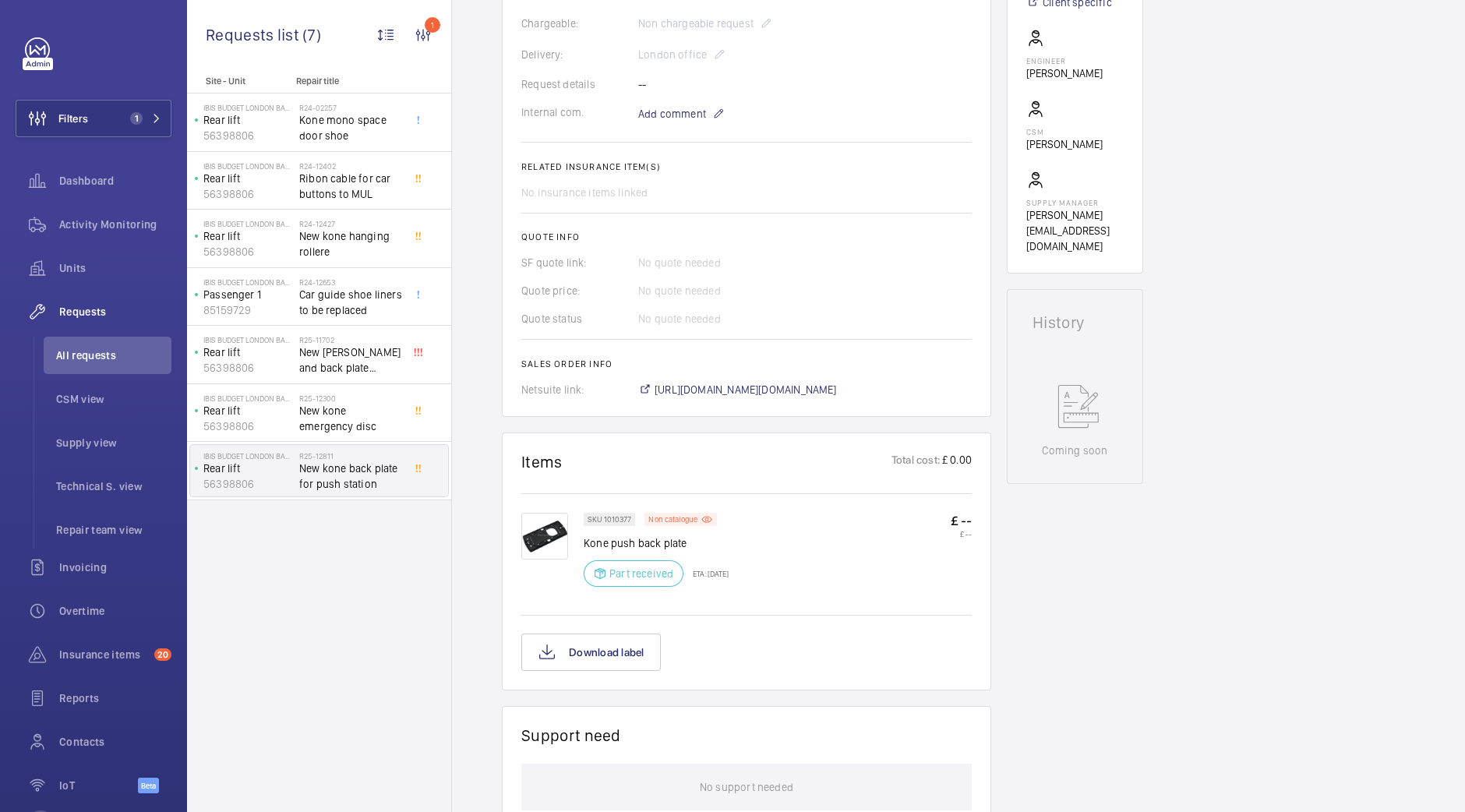
scroll to position [487, 0]
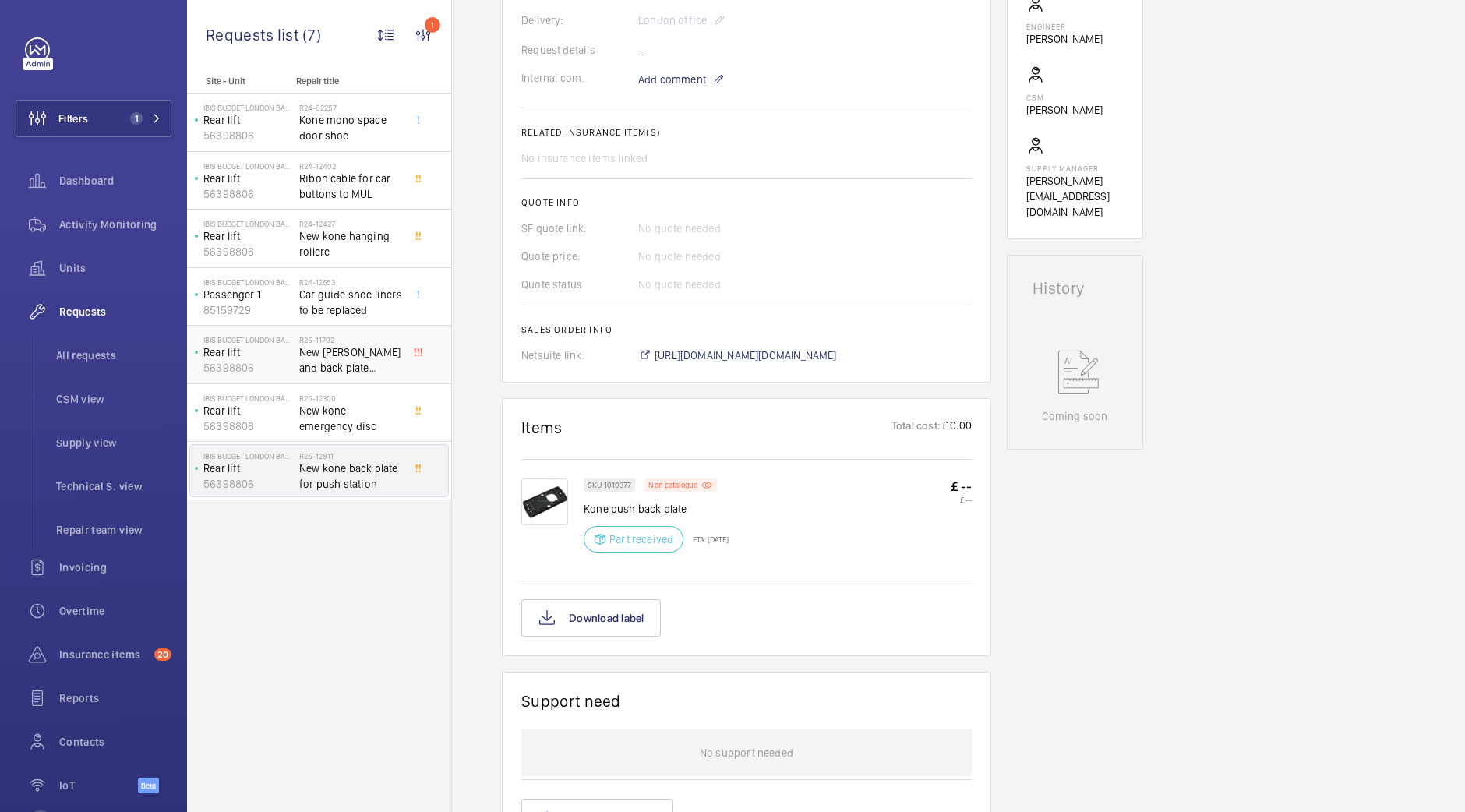
click at [331, 361] on span "New [PERSON_NAME] and back plate required" at bounding box center [350, 359] width 103 height 31
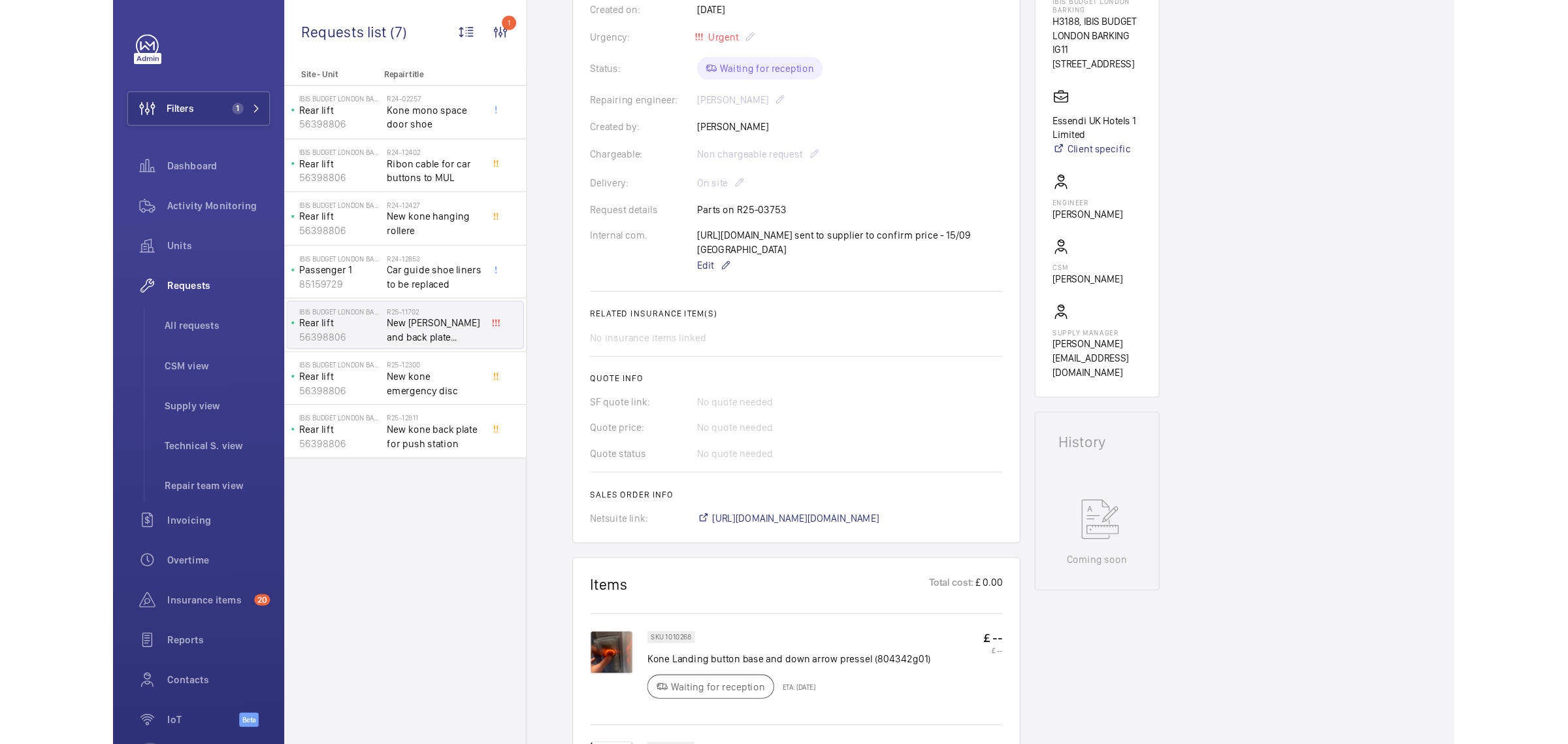
scroll to position [490, 0]
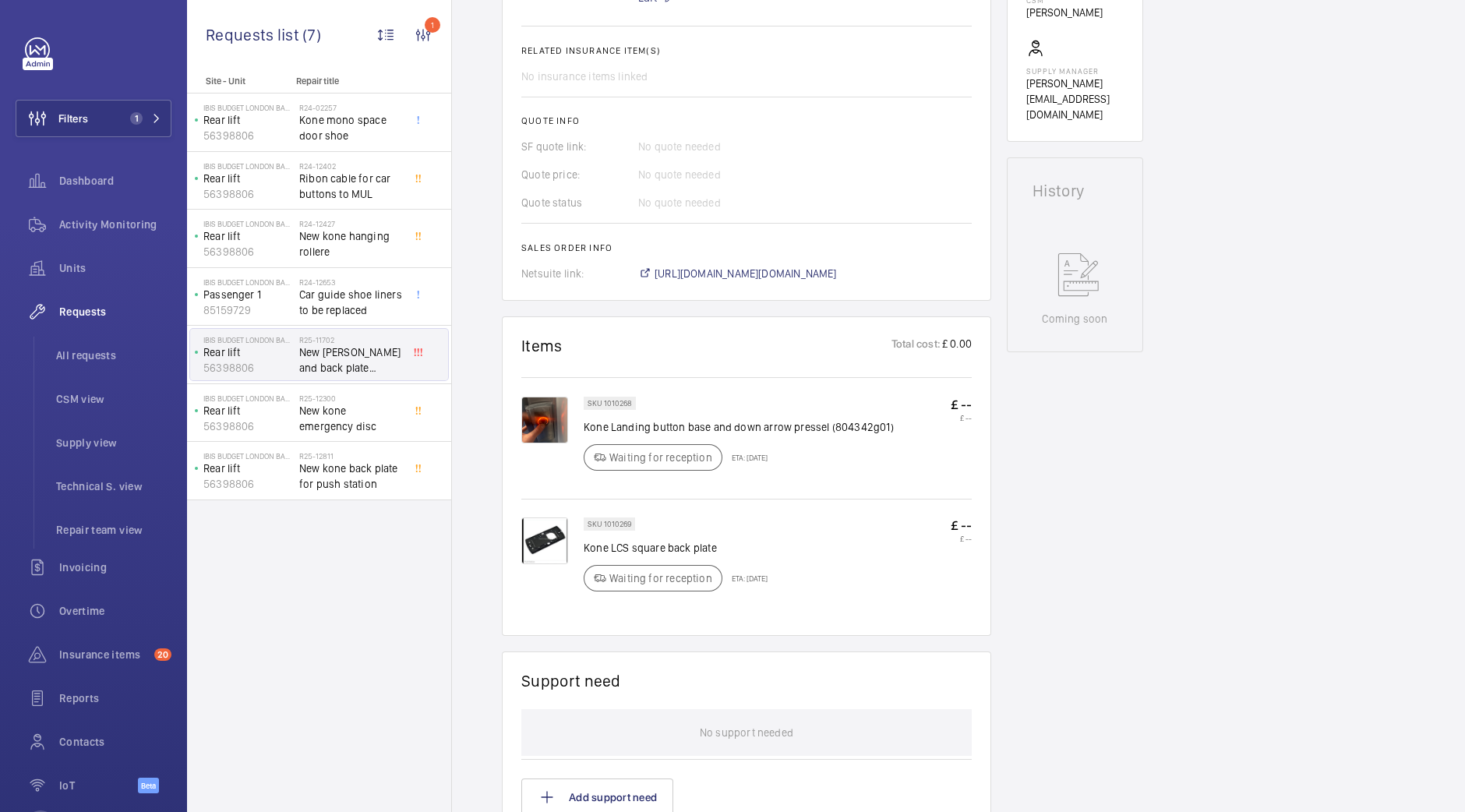
click at [544, 443] on img at bounding box center [545, 420] width 47 height 47
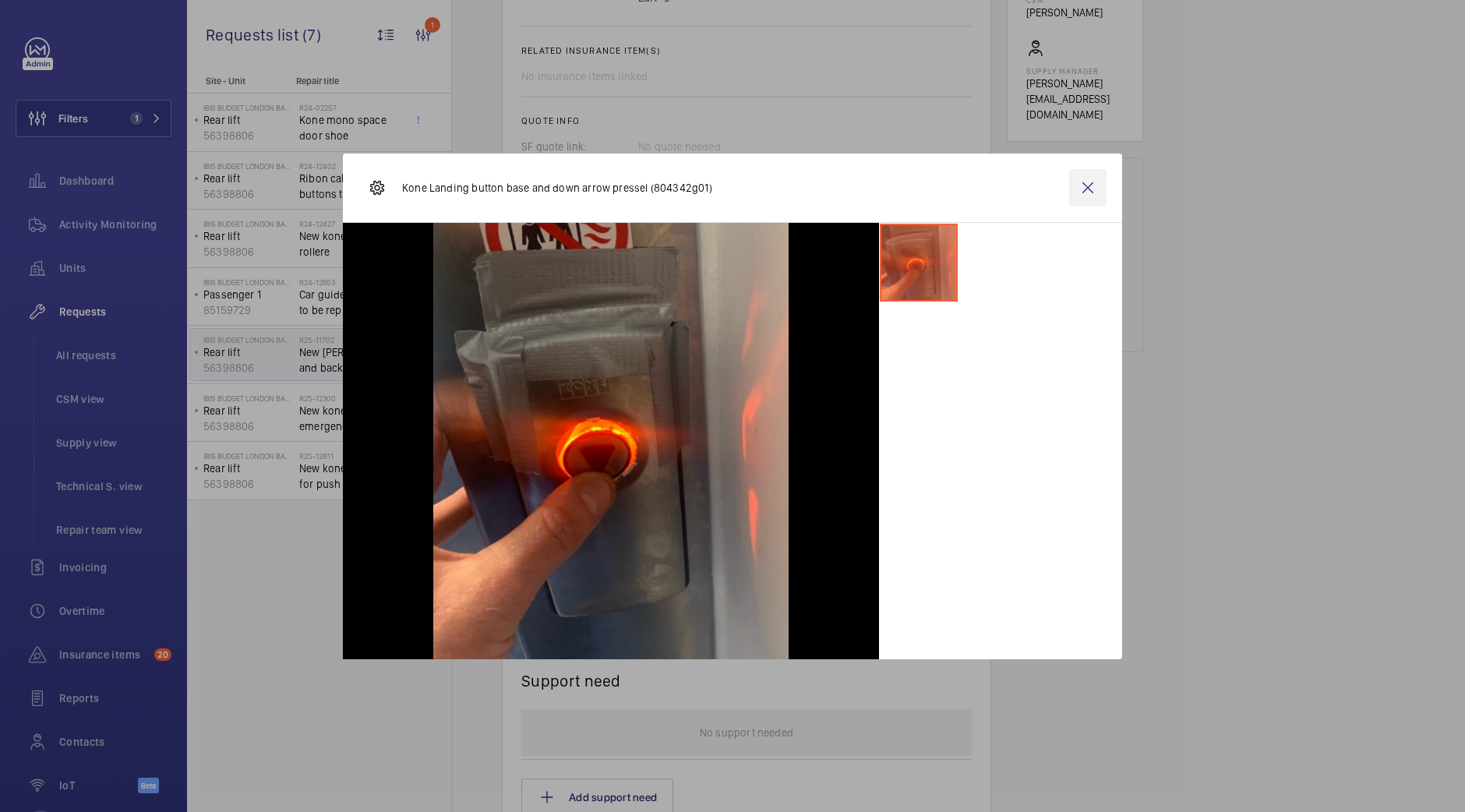
click at [1087, 184] on wm-front-icon-button at bounding box center [1087, 188] width 37 height 37
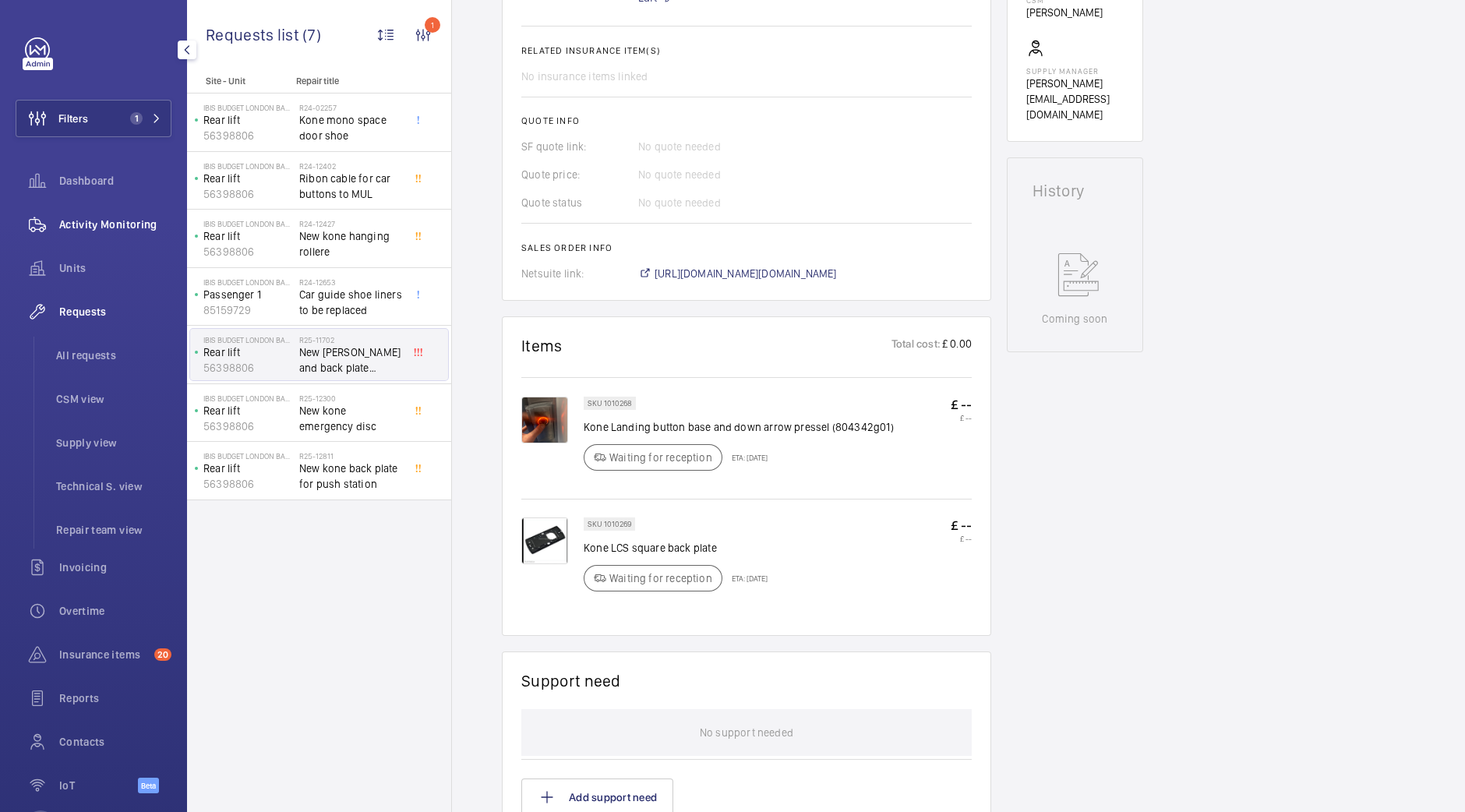
click at [130, 211] on div "Activity Monitoring" at bounding box center [94, 224] width 156 height 37
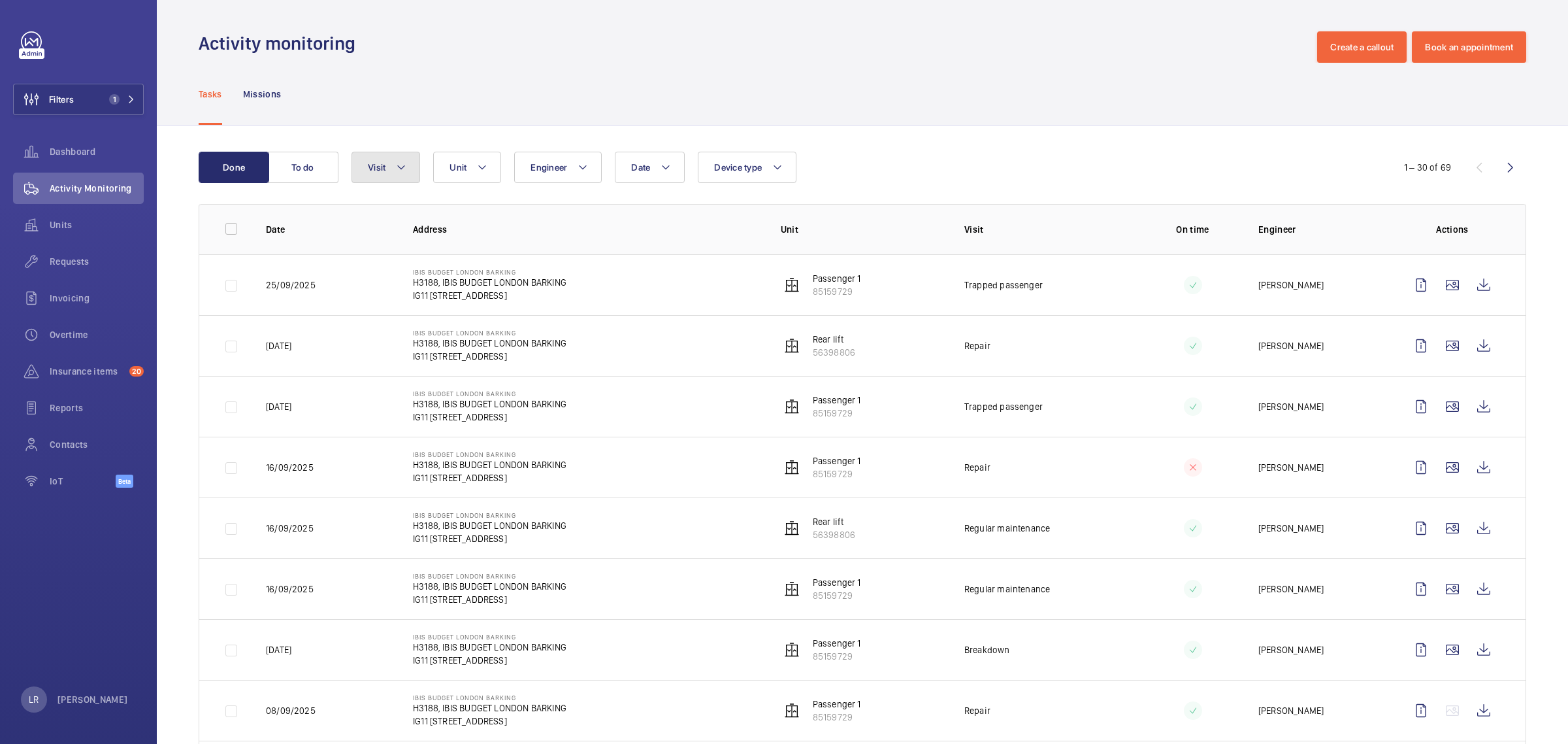
click at [405, 167] on mat-icon at bounding box center [401, 167] width 11 height 16
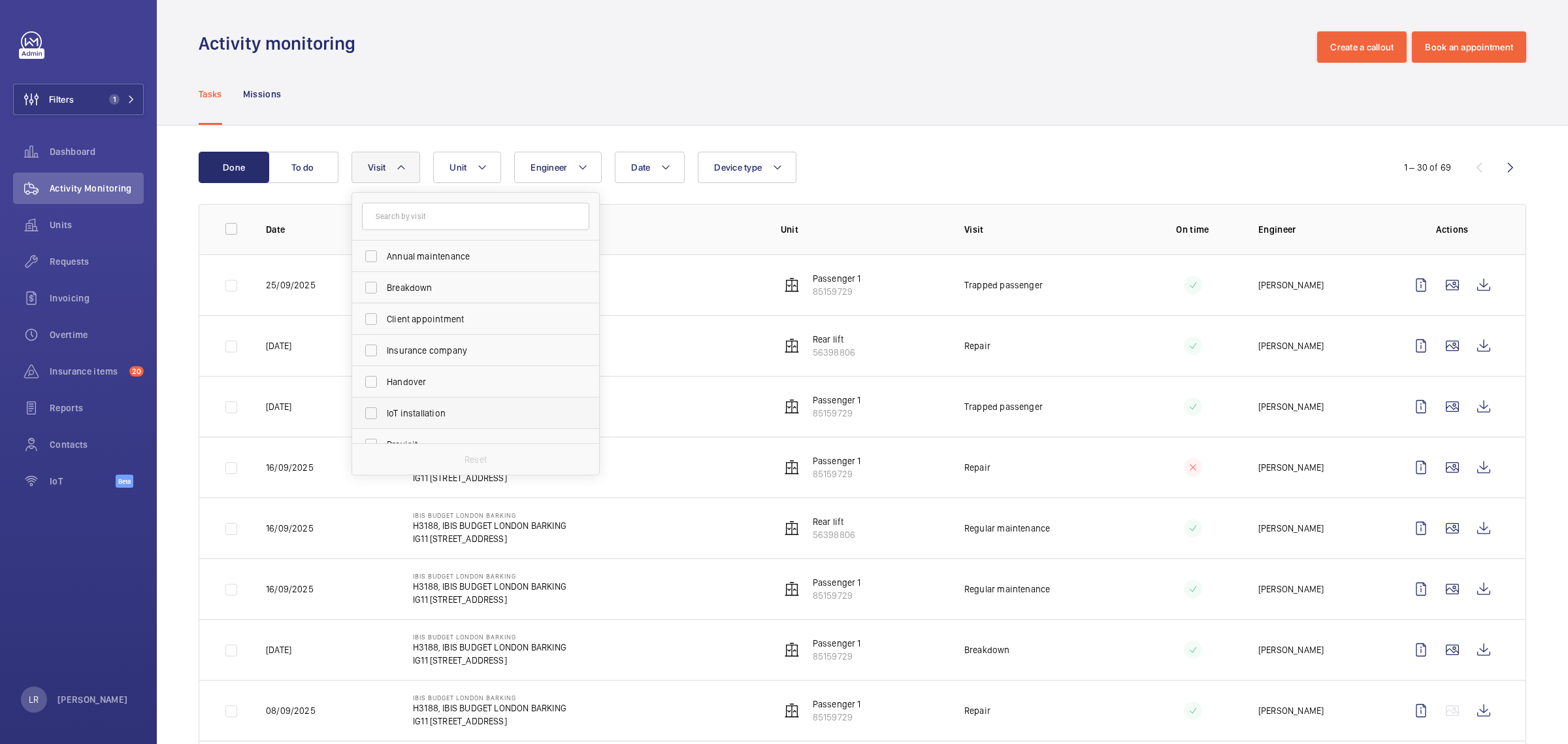
scroll to position [163, 0]
click at [430, 341] on span "Regular maintenance" at bounding box center [476, 344] width 180 height 13
click at [384, 341] on input "Regular maintenance" at bounding box center [371, 343] width 26 height 26
checkbox input "true"
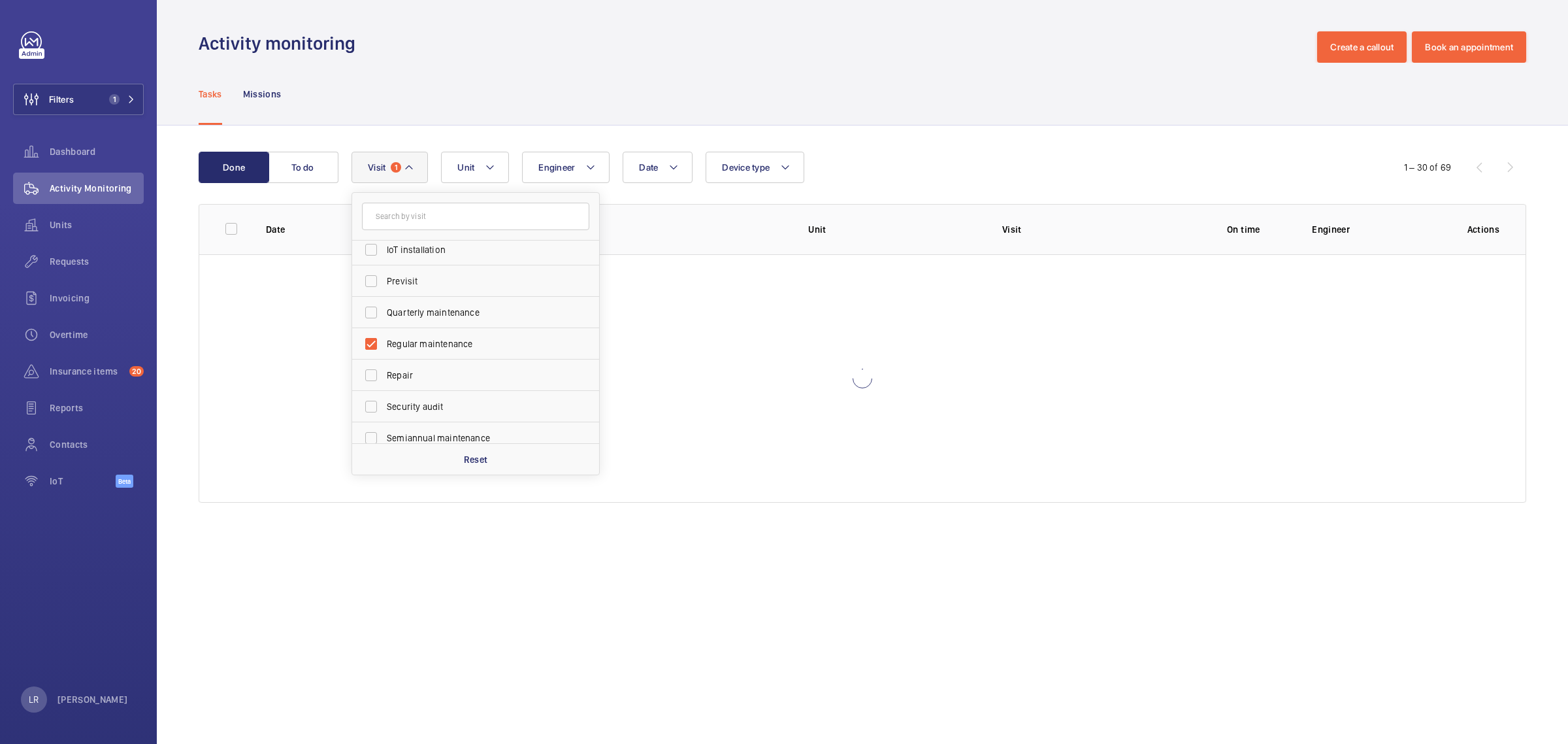
click at [717, 63] on div "Tasks Missions" at bounding box center [862, 93] width 1327 height 62
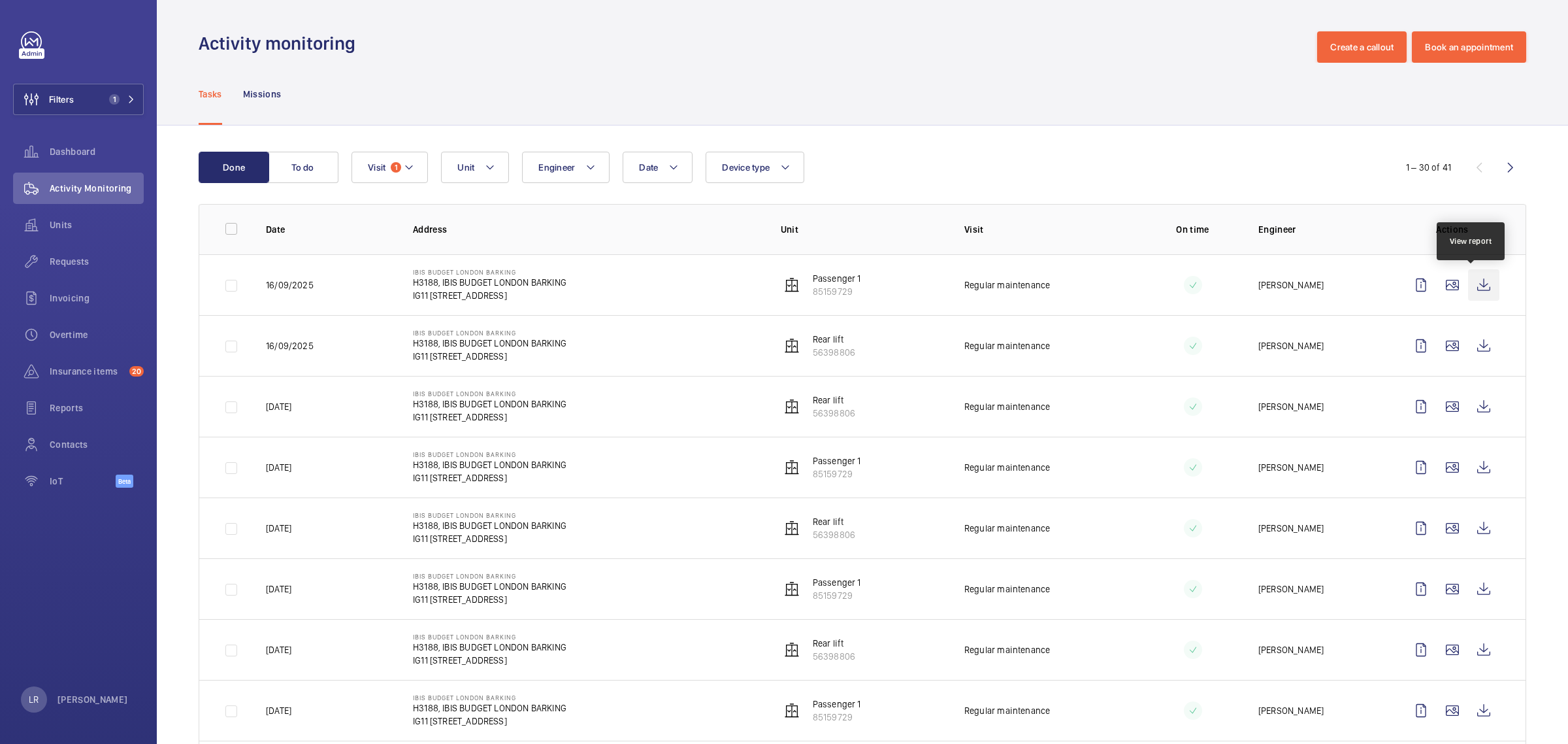
click at [1227, 279] on wm-front-icon-button at bounding box center [1483, 285] width 31 height 31
click at [1227, 341] on wm-front-icon-button at bounding box center [1483, 345] width 31 height 31
click at [85, 252] on div "Requests" at bounding box center [79, 261] width 131 height 31
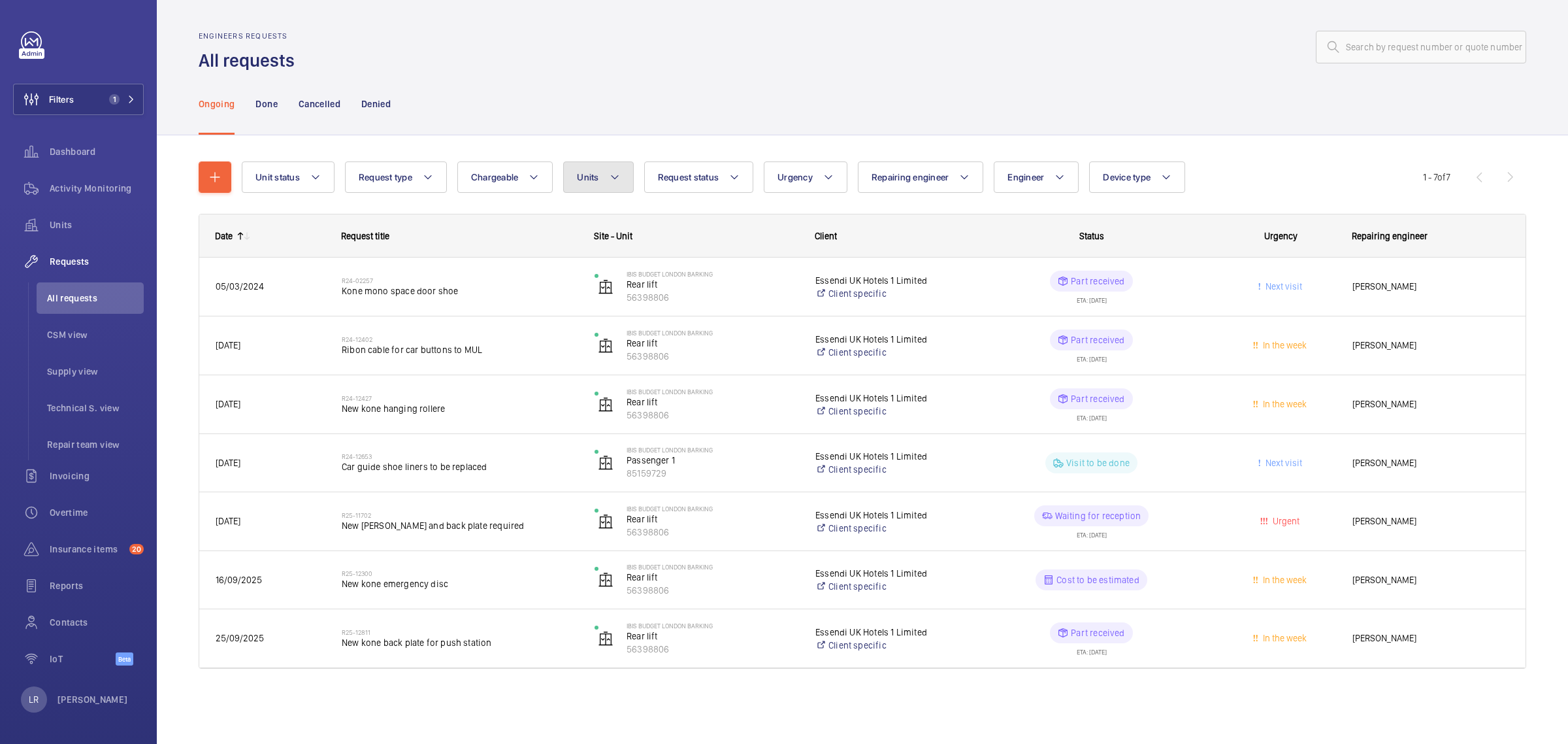
click at [614, 179] on mat-icon at bounding box center [615, 177] width 11 height 16
click at [649, 332] on span "Rear lift , 56398806" at bounding box center [700, 327] width 151 height 13
click at [604, 332] on input "Rear lift , 56398806" at bounding box center [591, 327] width 26 height 26
checkbox input "true"
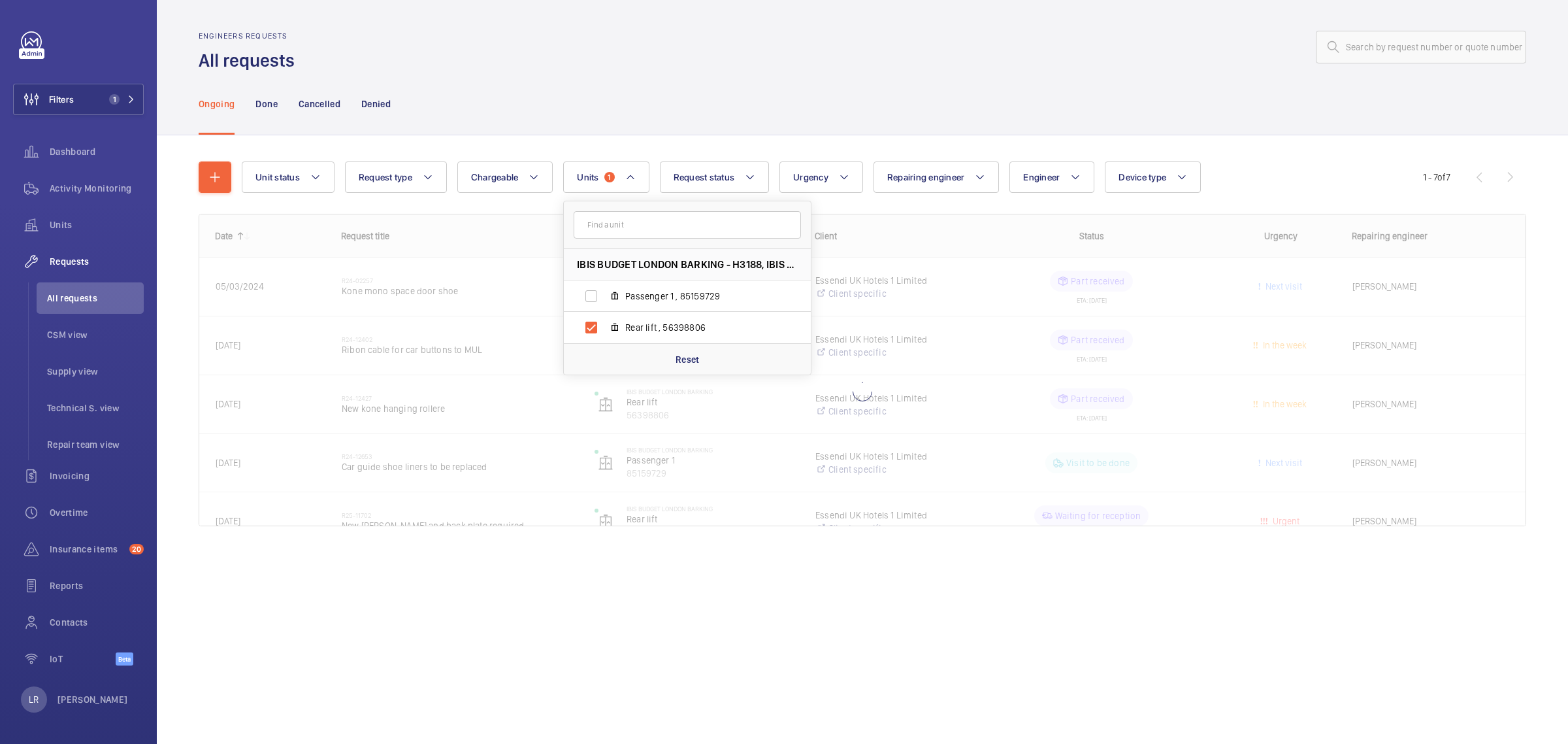
drag, startPoint x: 692, startPoint y: 100, endPoint x: 686, endPoint y: 98, distance: 6.3
click at [694, 98] on div "Ongoing Done Cancelled Denied" at bounding box center [862, 103] width 1327 height 62
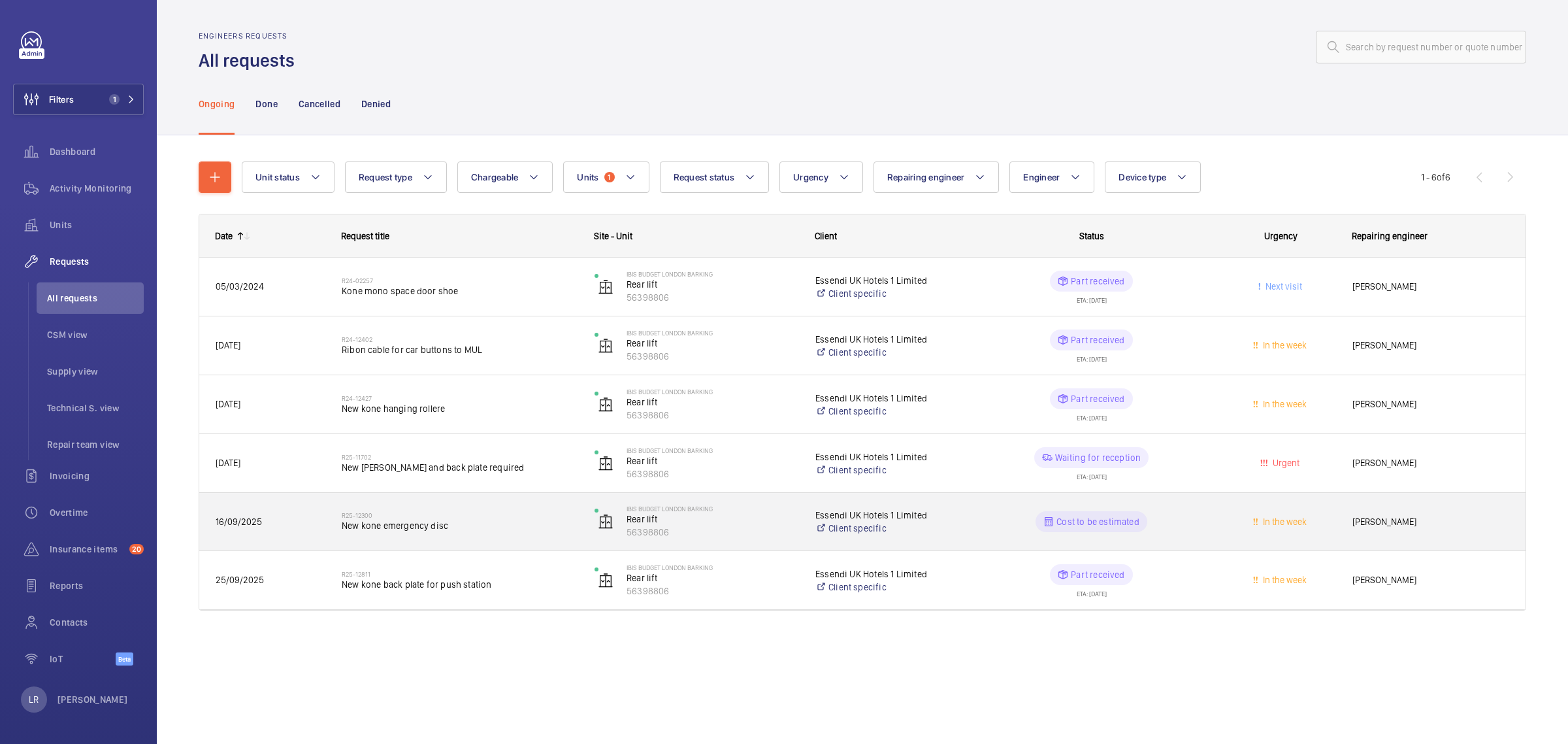
click at [505, 505] on div "R25-12300 New kone emergency disc" at bounding box center [460, 521] width 236 height 38
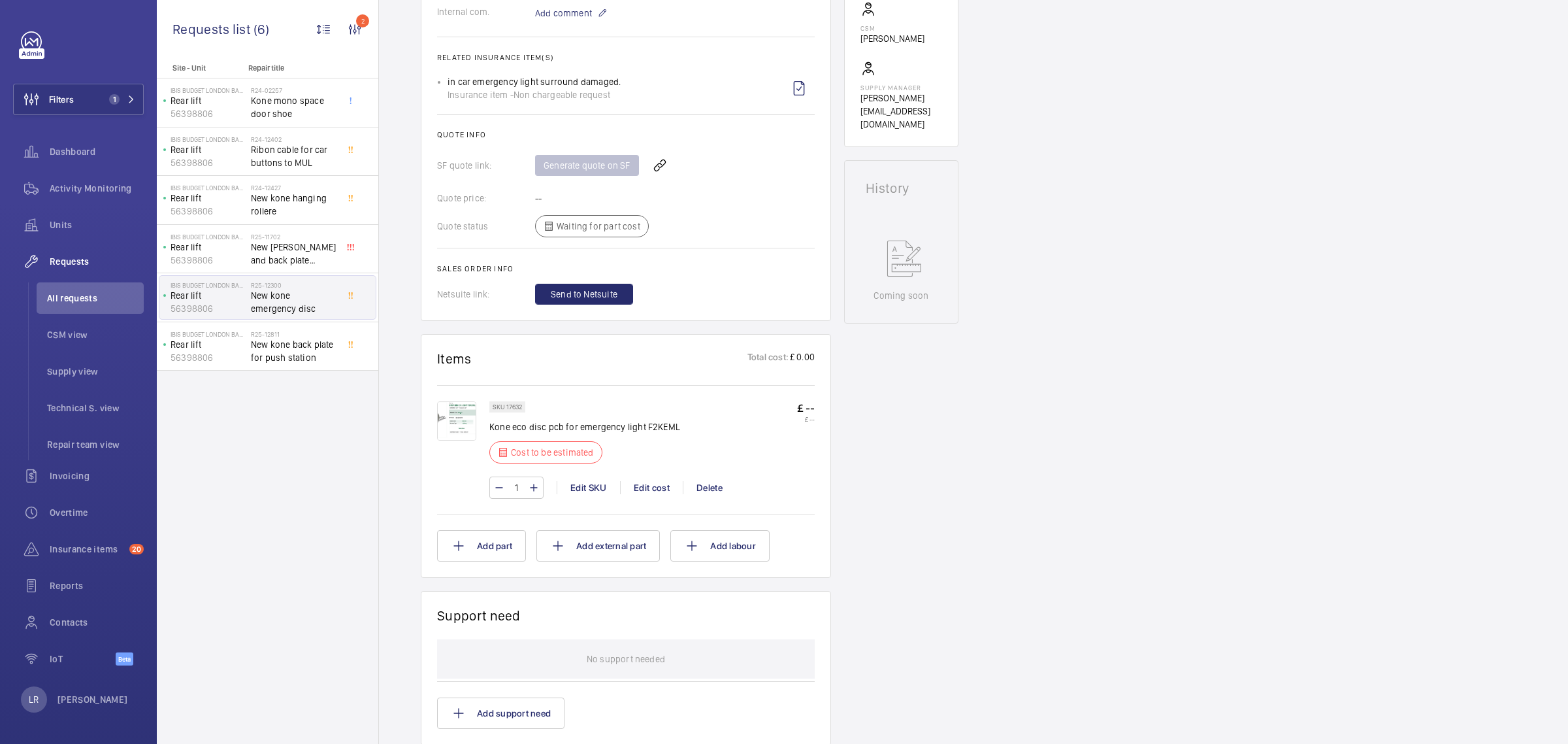
scroll to position [490, 0]
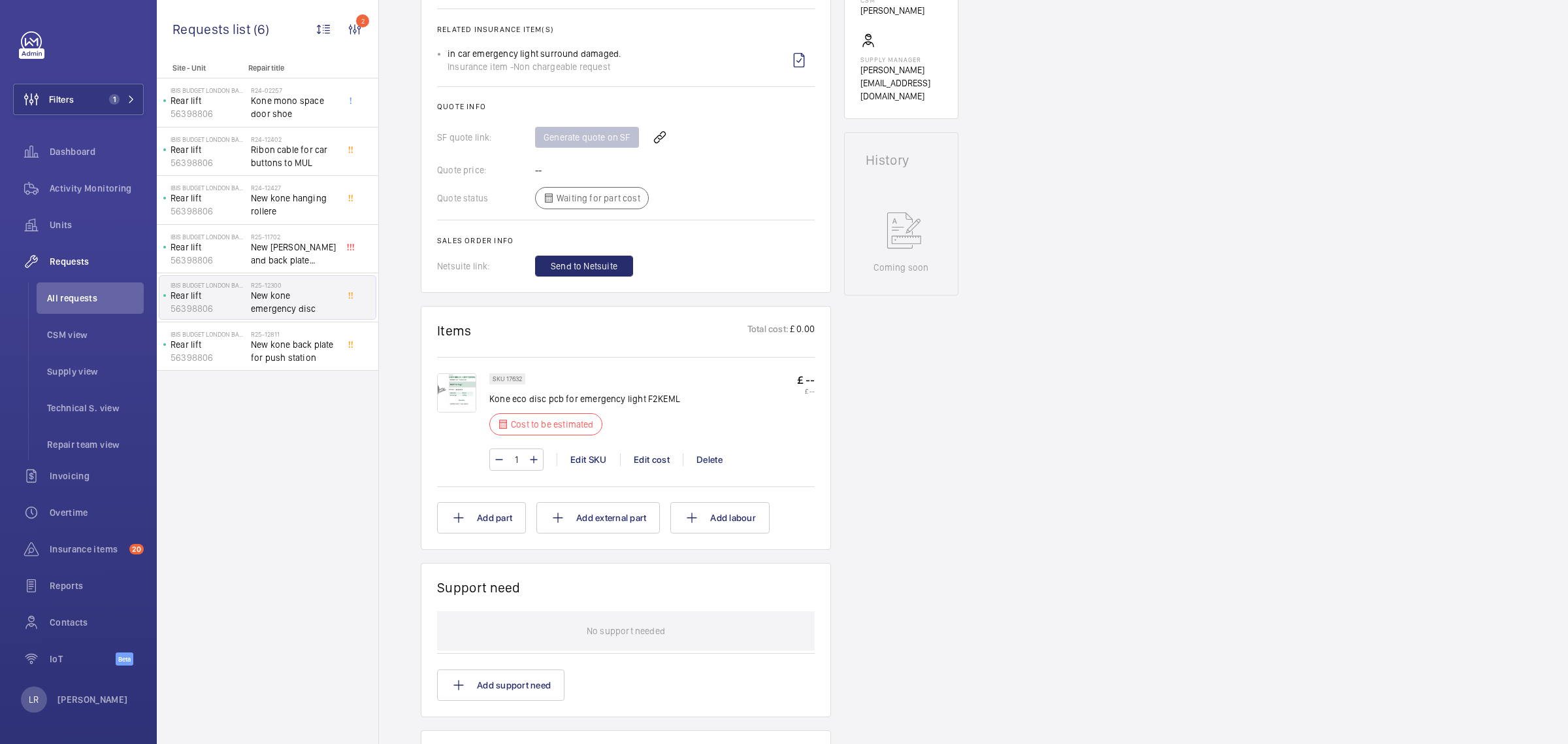
click at [470, 373] on img at bounding box center [456, 393] width 39 height 39
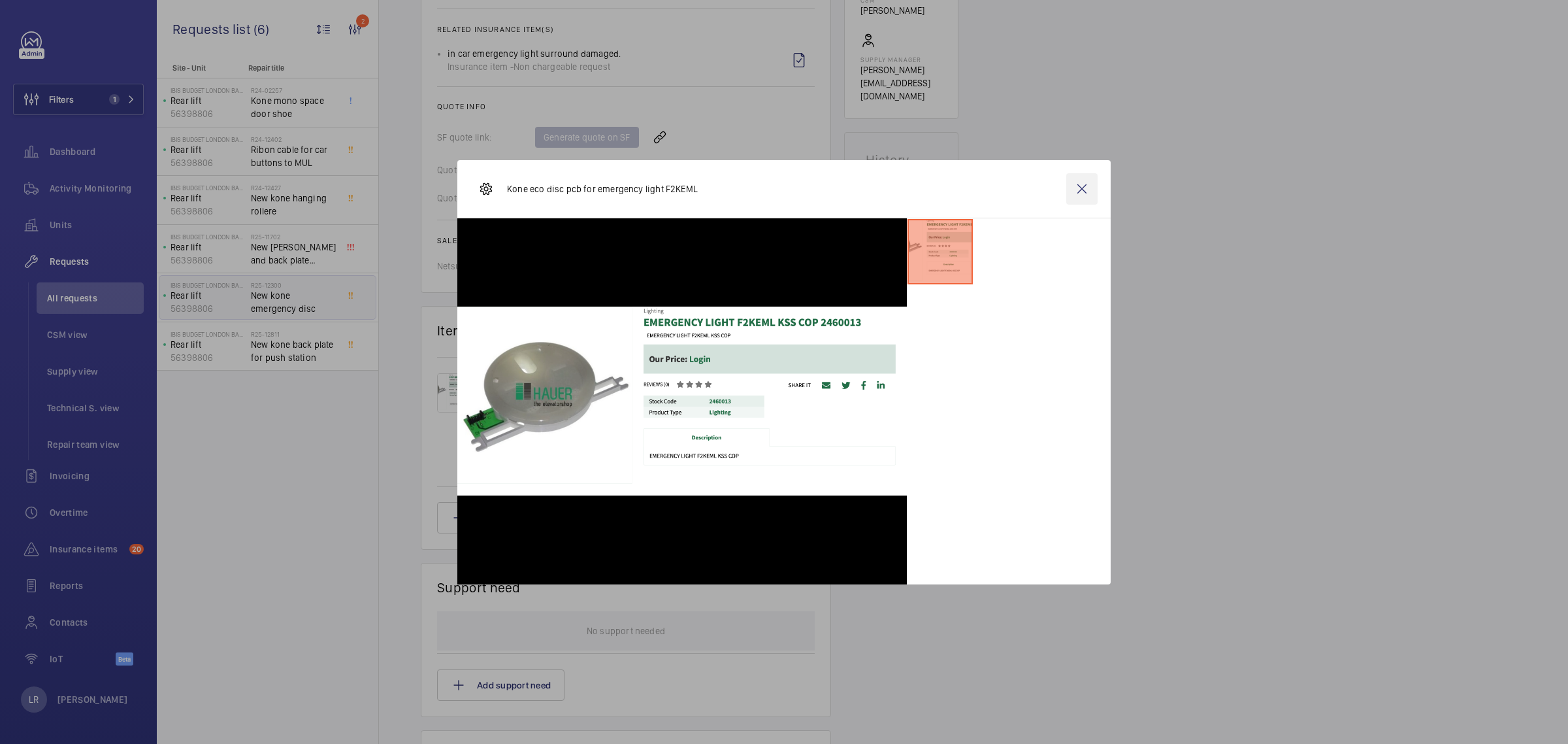
click at [1085, 201] on wm-front-icon-button at bounding box center [1082, 189] width 31 height 31
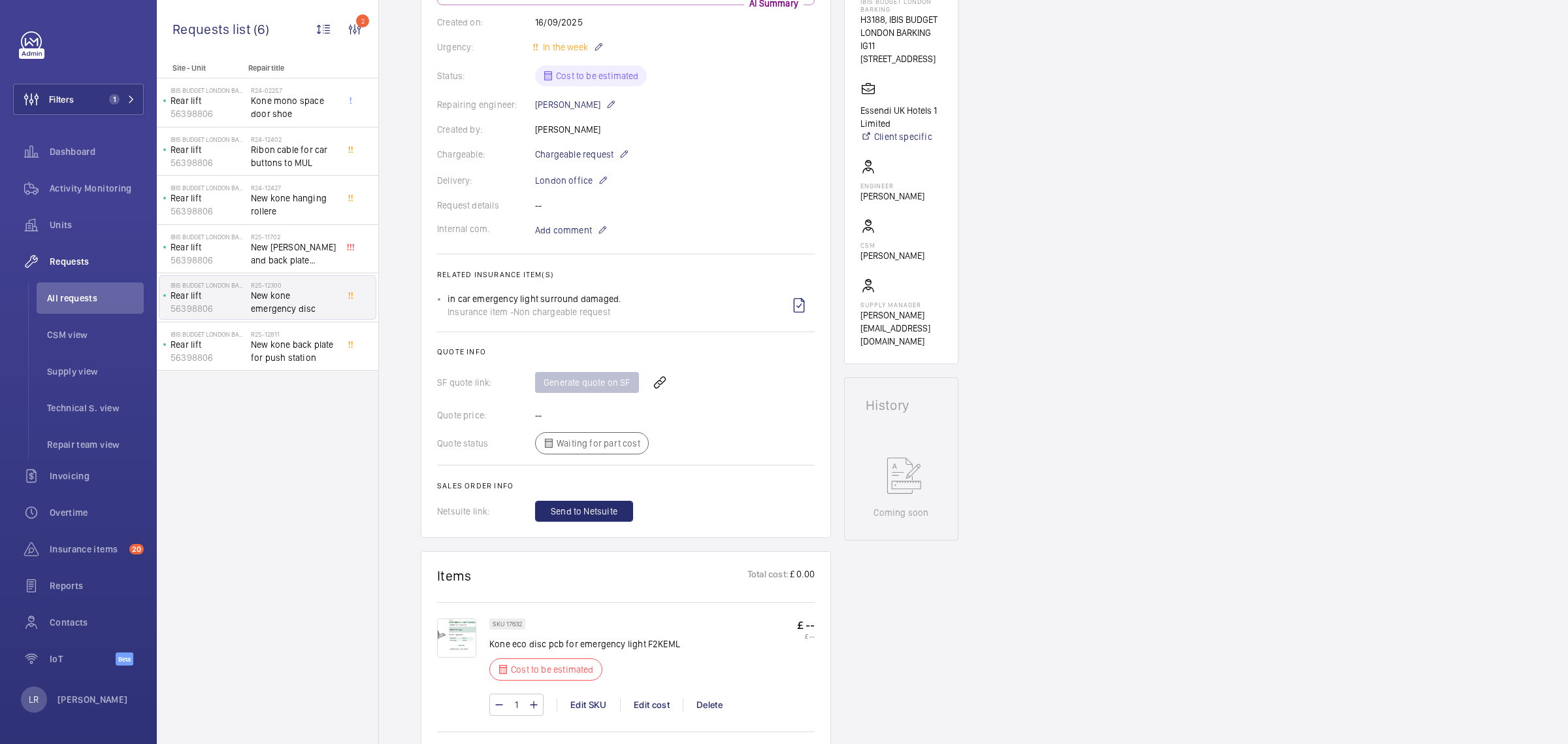
scroll to position [0, 0]
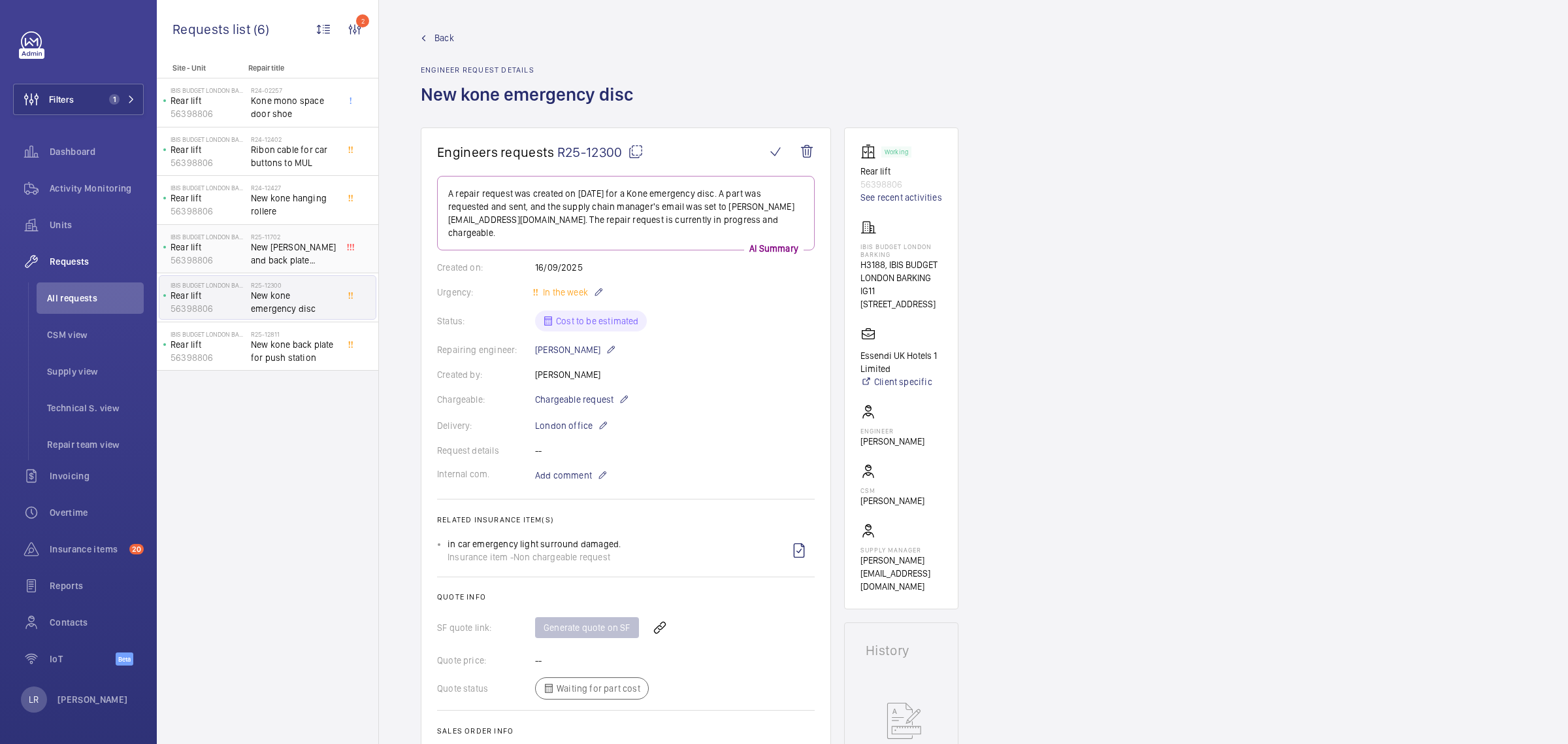
click at [347, 258] on div at bounding box center [354, 249] width 23 height 43
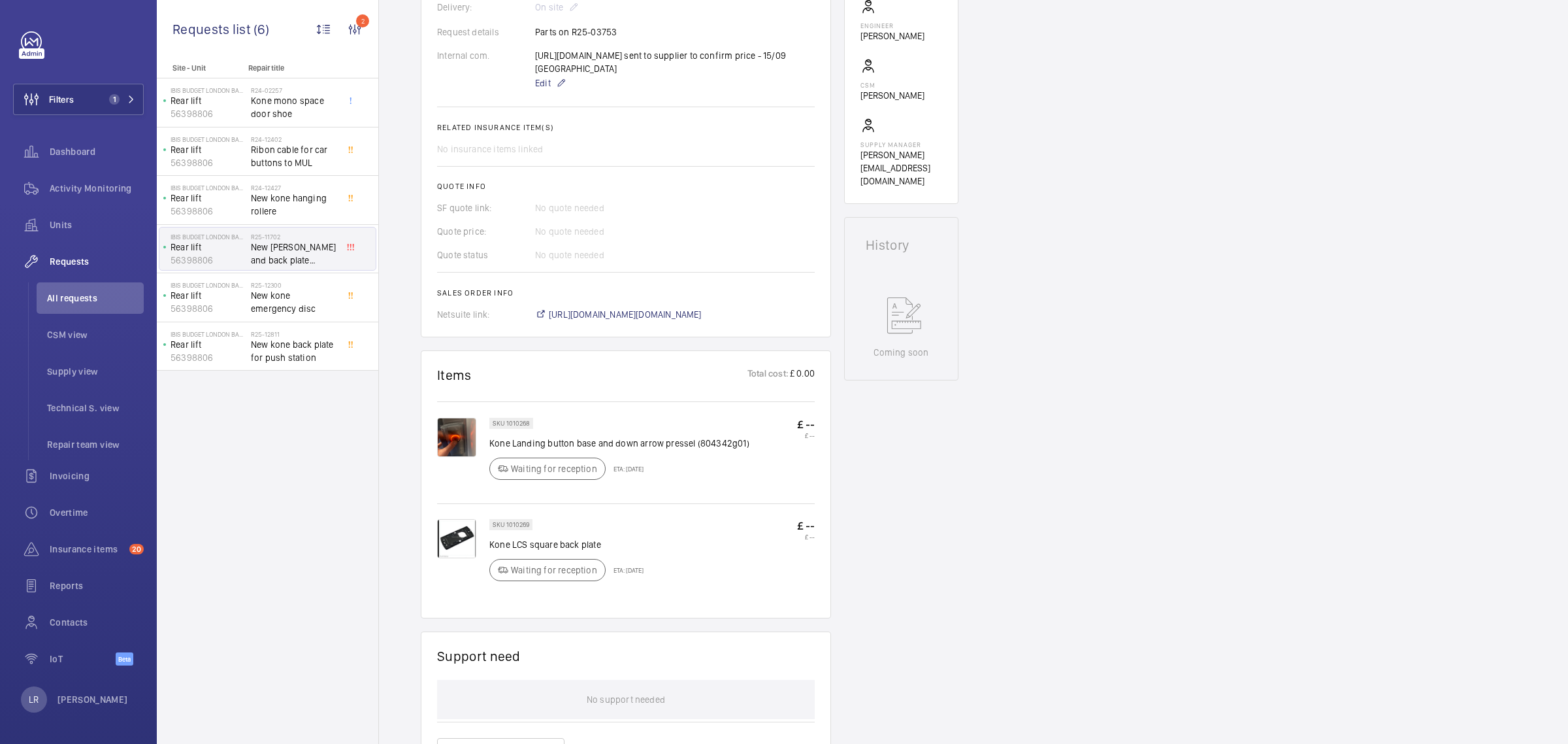
scroll to position [409, 0]
click at [455, 453] on img at bounding box center [456, 434] width 39 height 39
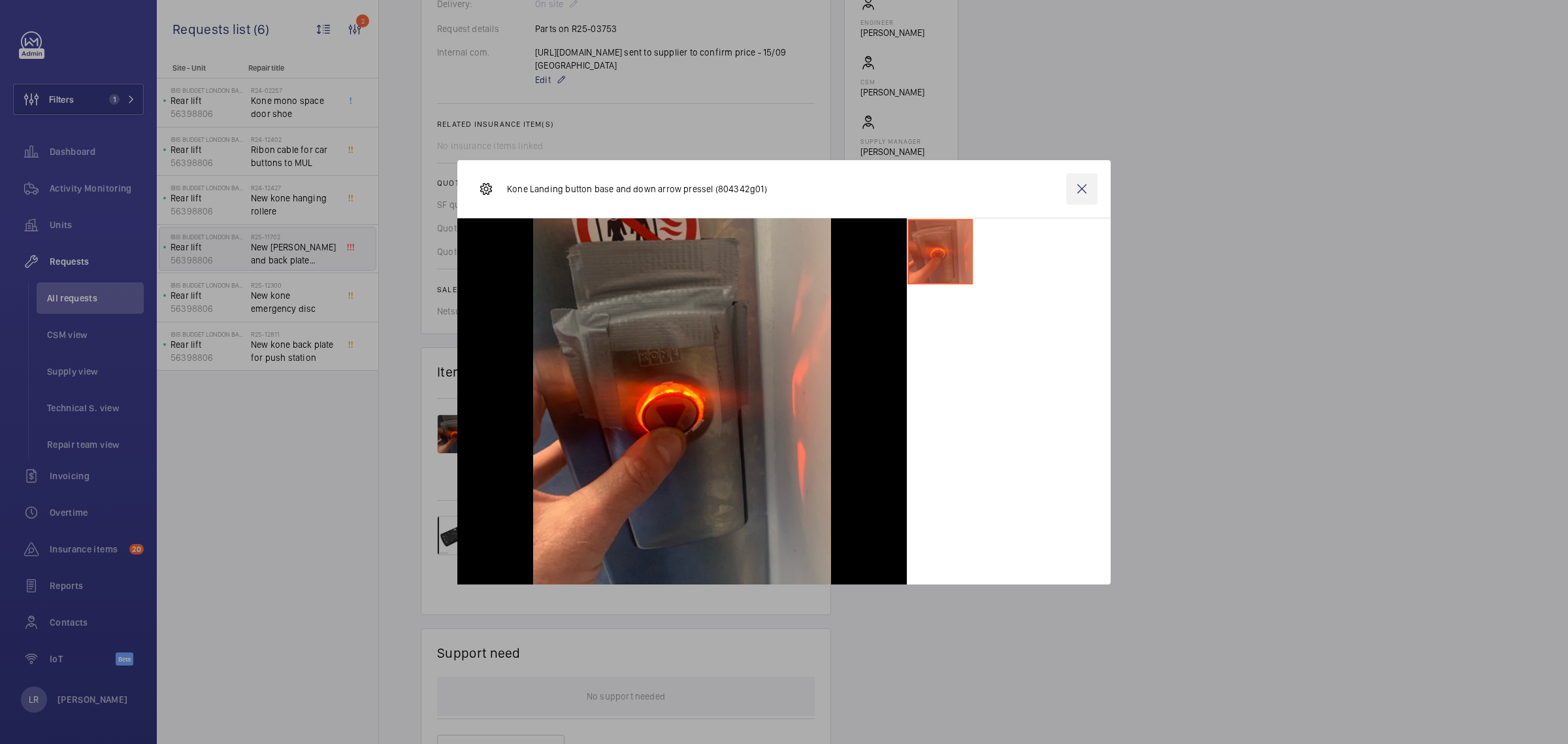
click at [1082, 186] on wm-front-icon-button at bounding box center [1082, 189] width 31 height 31
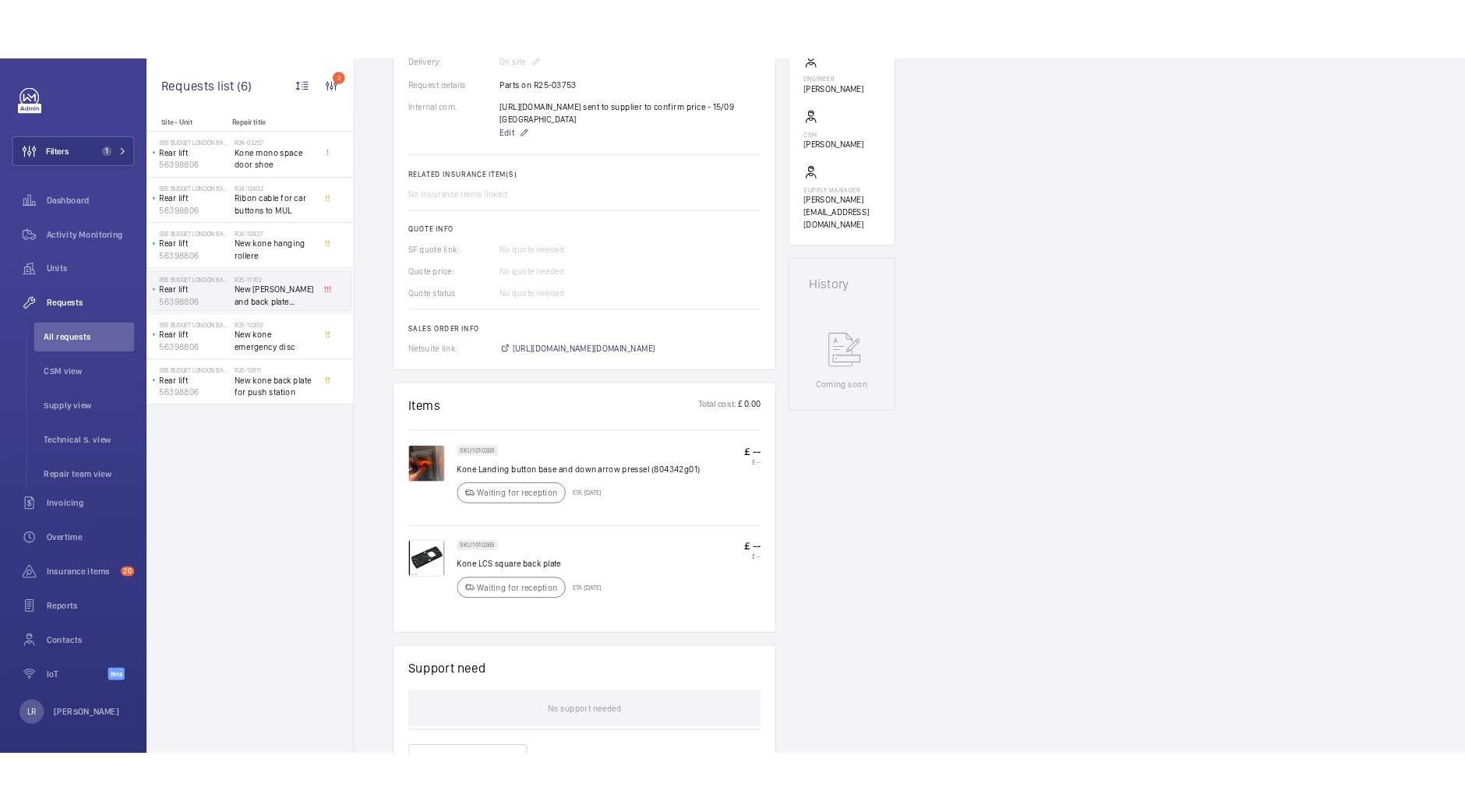
scroll to position [0, 0]
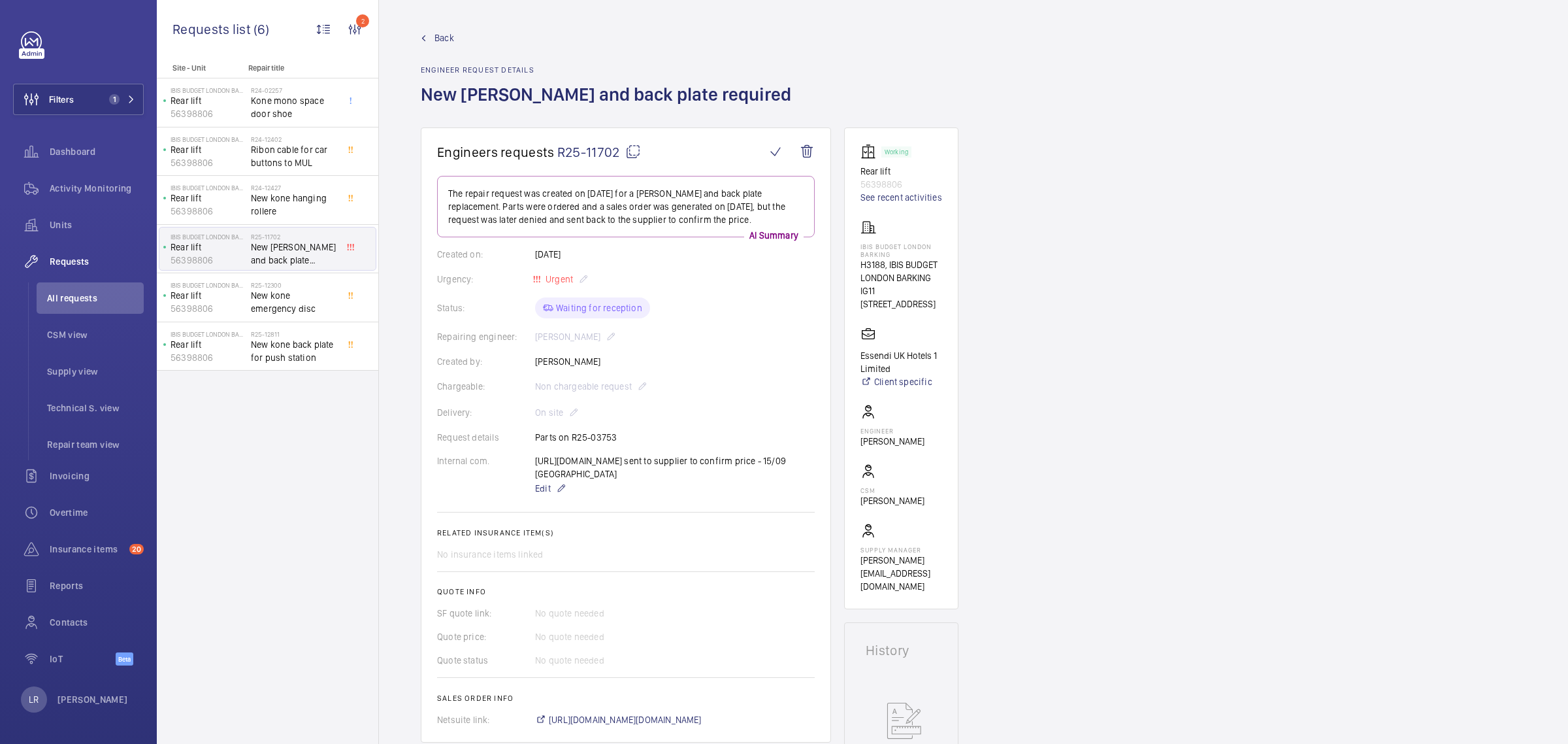
drag, startPoint x: 658, startPoint y: 485, endPoint x: 538, endPoint y: 479, distance: 120.1
click at [529, 459] on div "Internal com. https://admin.wemaintain.com/platform/repair-requests/details/R25…" at bounding box center [626, 475] width 378 height 42
click at [634, 475] on div "https://admin.wemaintain.com/platform/repair-requests/details/R25-03753?paginat…" at bounding box center [675, 475] width 280 height 42
click at [557, 495] on mat-icon at bounding box center [561, 489] width 11 height 16
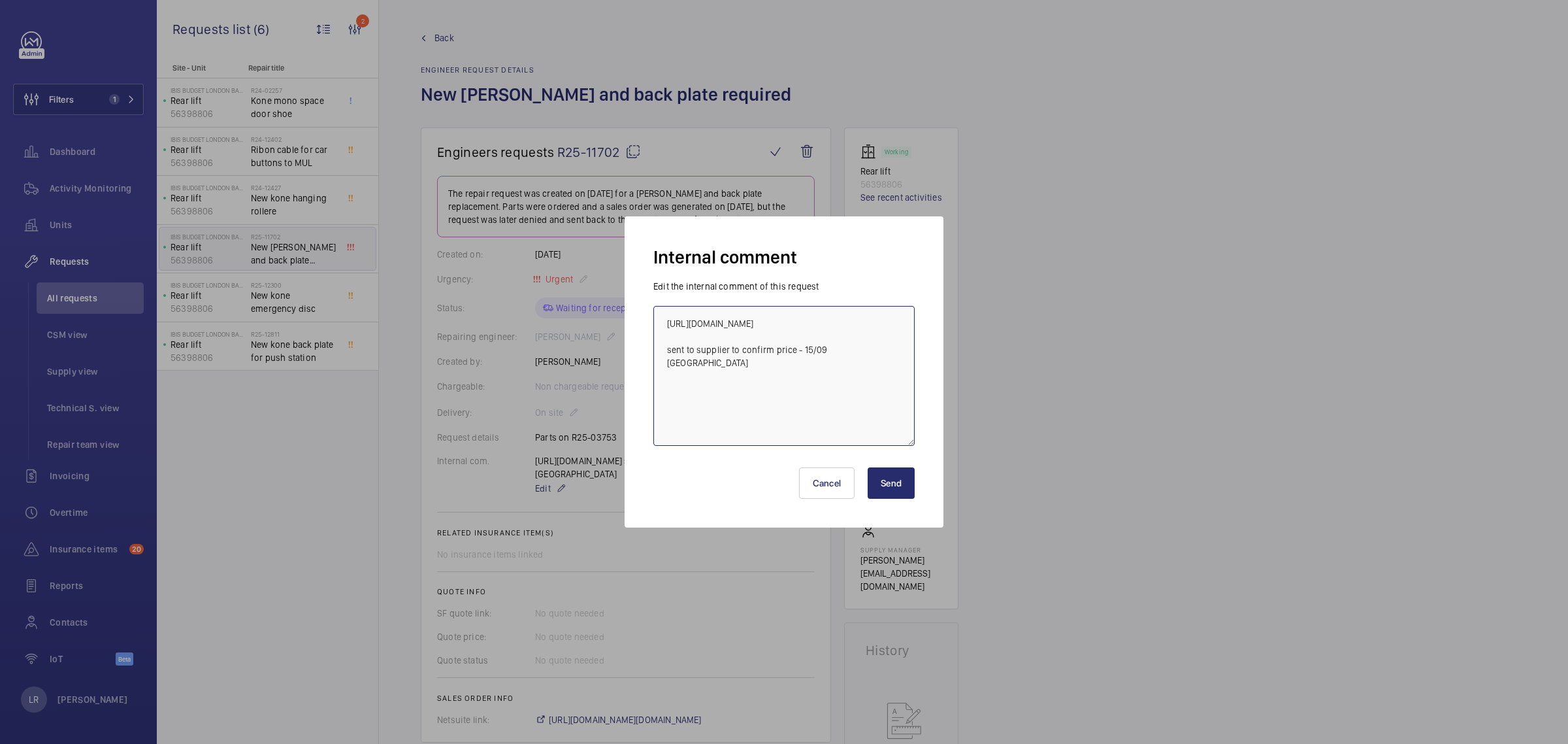
drag, startPoint x: 874, startPoint y: 390, endPoint x: 653, endPoint y: 319, distance: 232.1
click at [653, 319] on textarea "https://admin.wemaintain.com/platform/repair-requests/details/R25-03753?paginat…" at bounding box center [784, 376] width 261 height 140
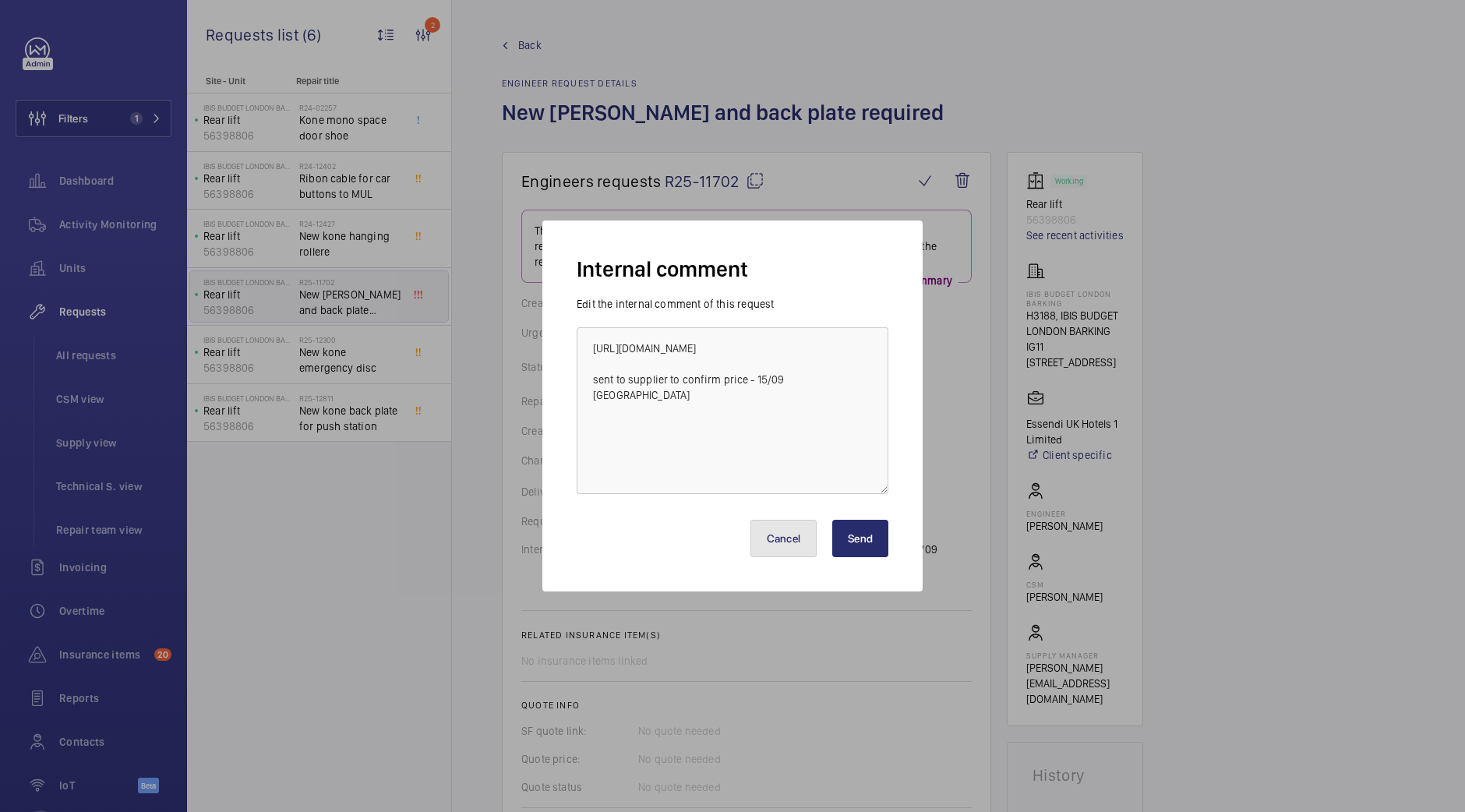
click at [805, 536] on button "Cancel" at bounding box center [784, 538] width 67 height 37
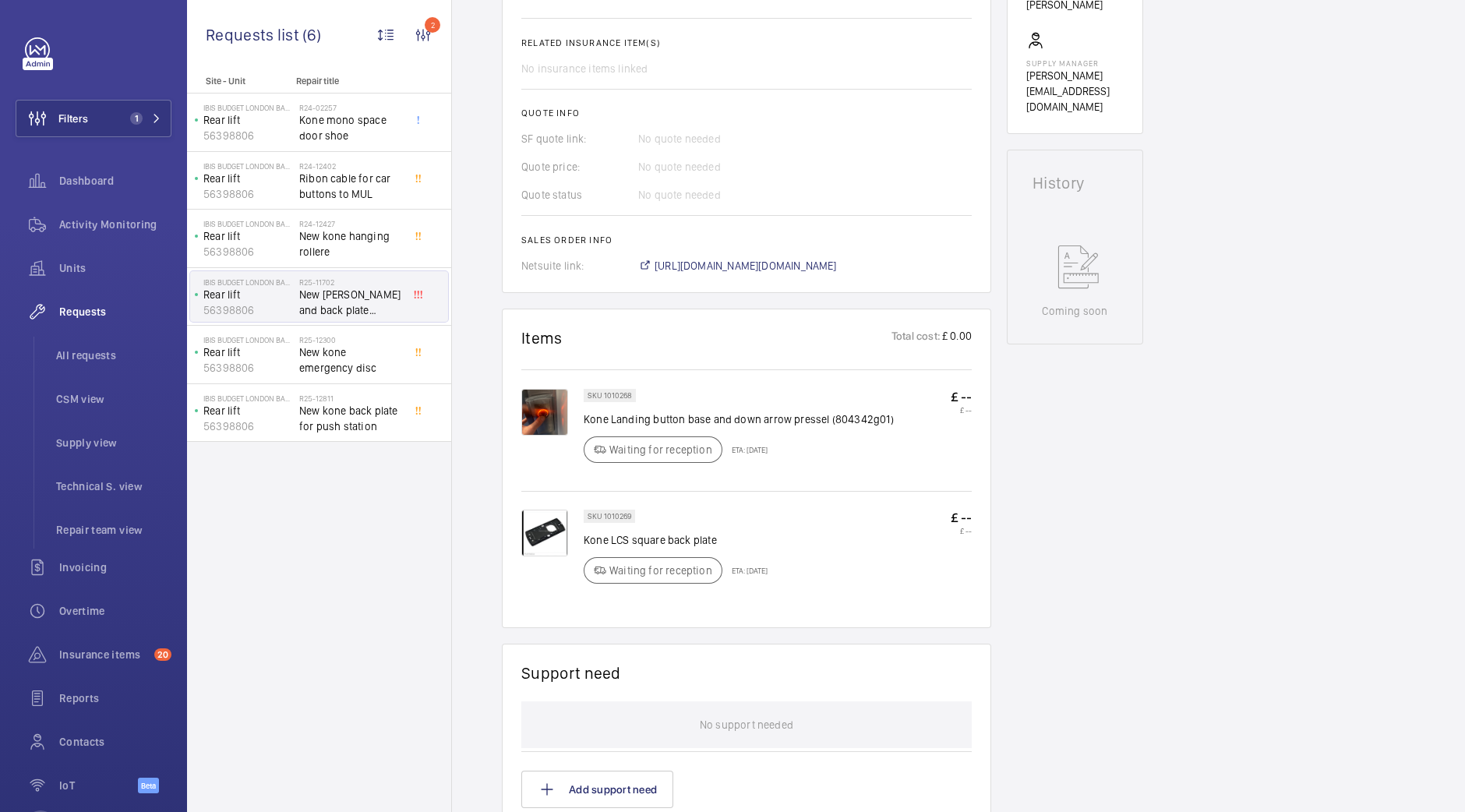
scroll to position [545, 0]
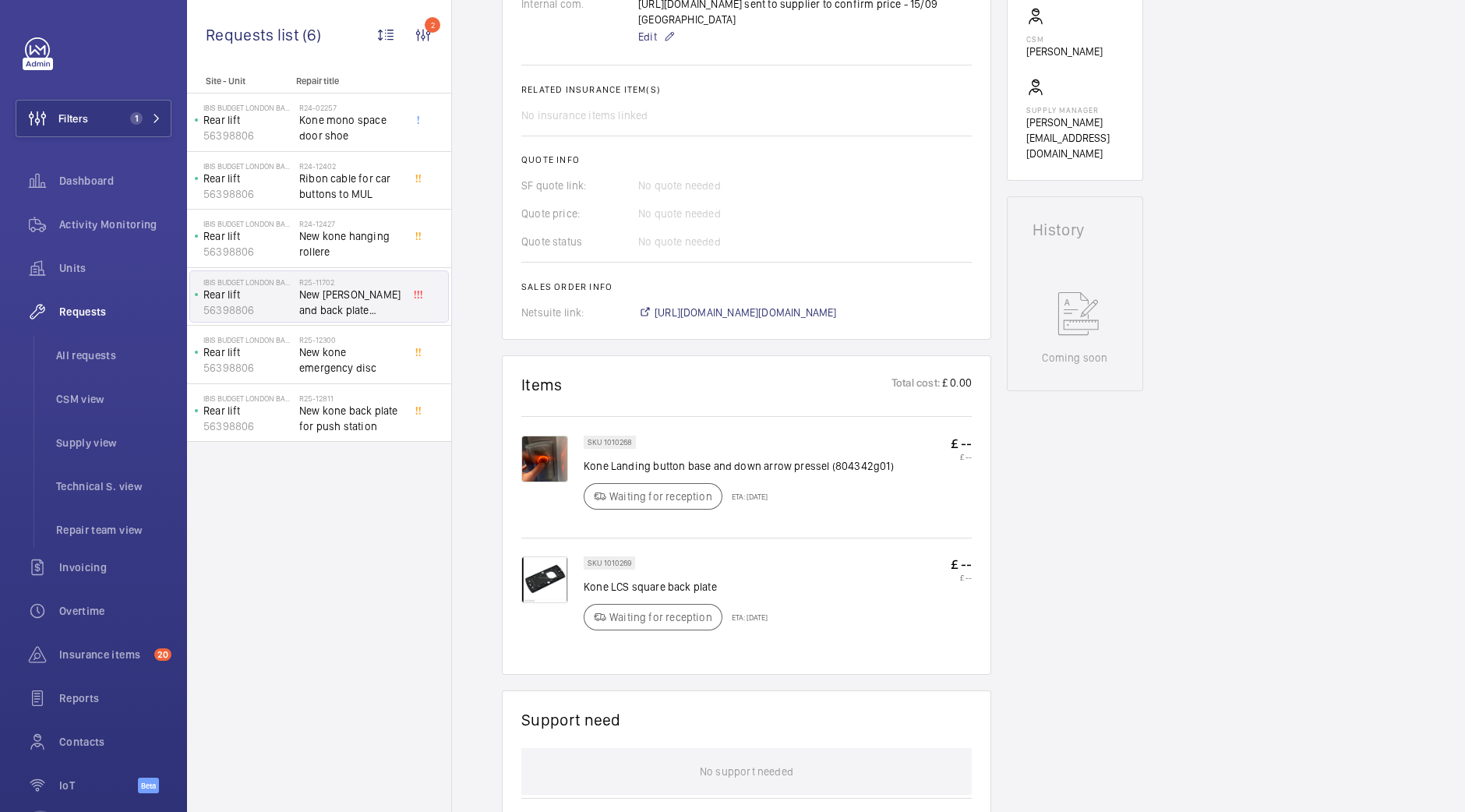
click at [541, 482] on img at bounding box center [545, 458] width 47 height 47
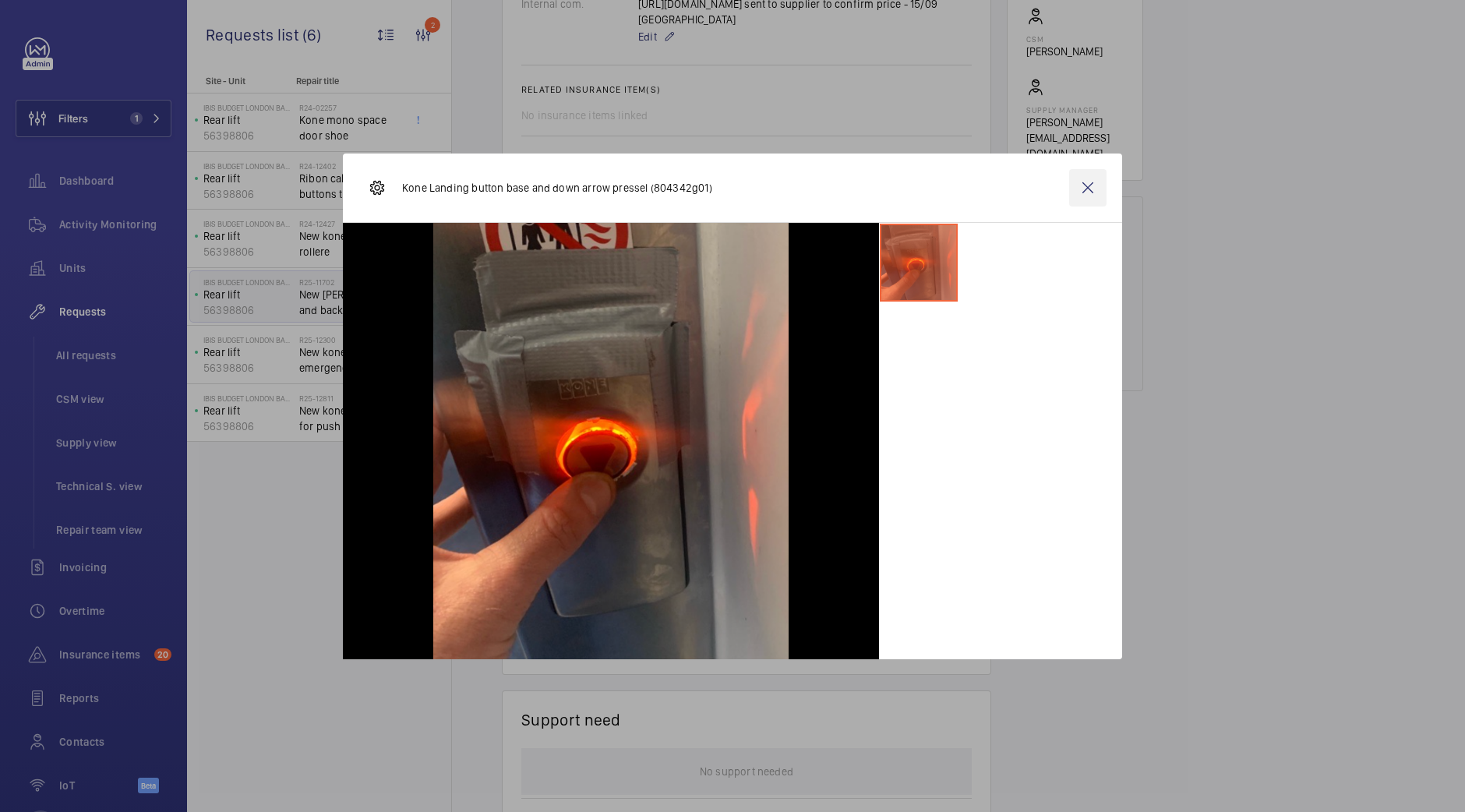
click at [1093, 189] on wm-front-icon-button at bounding box center [1087, 188] width 37 height 37
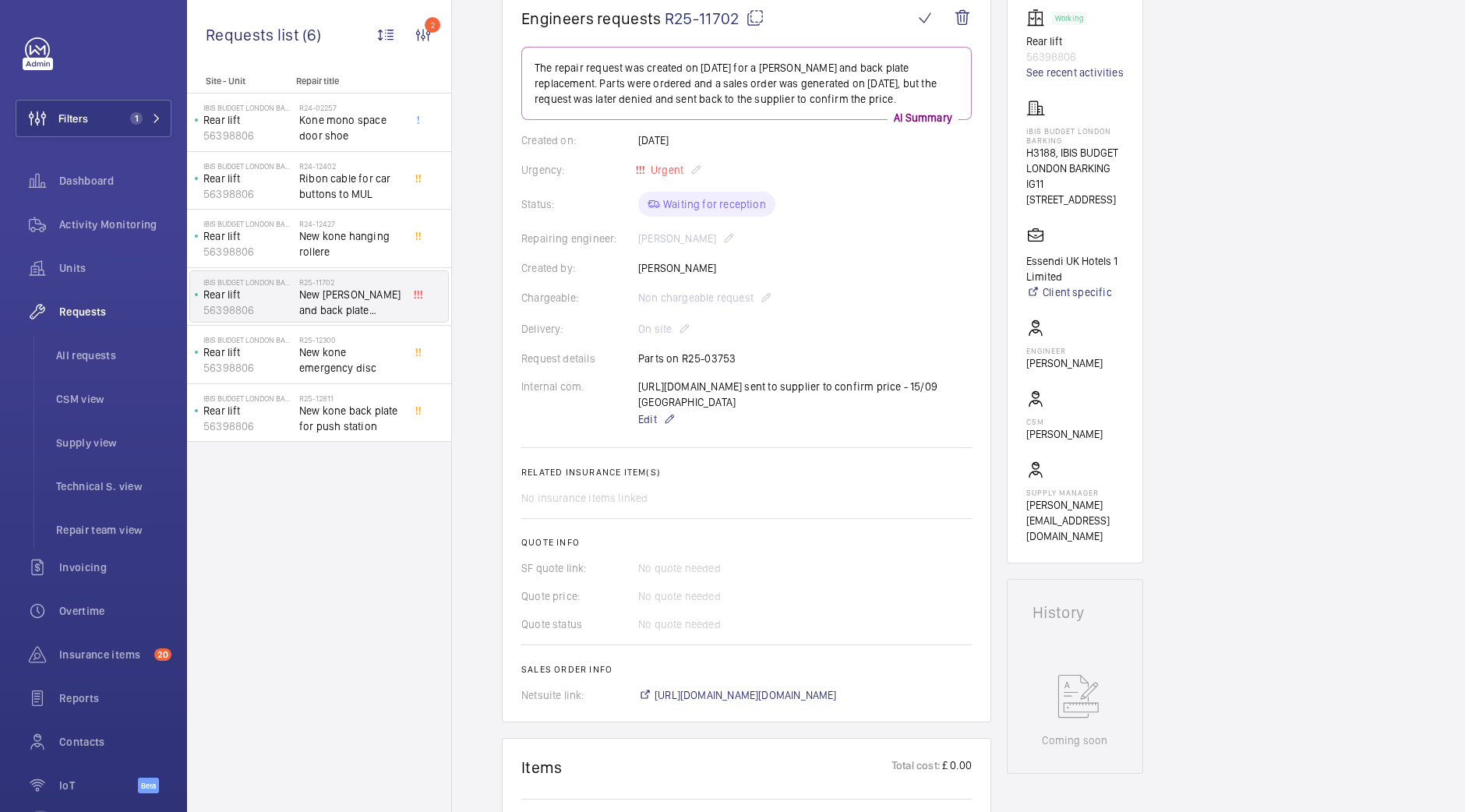
scroll to position [3, 0]
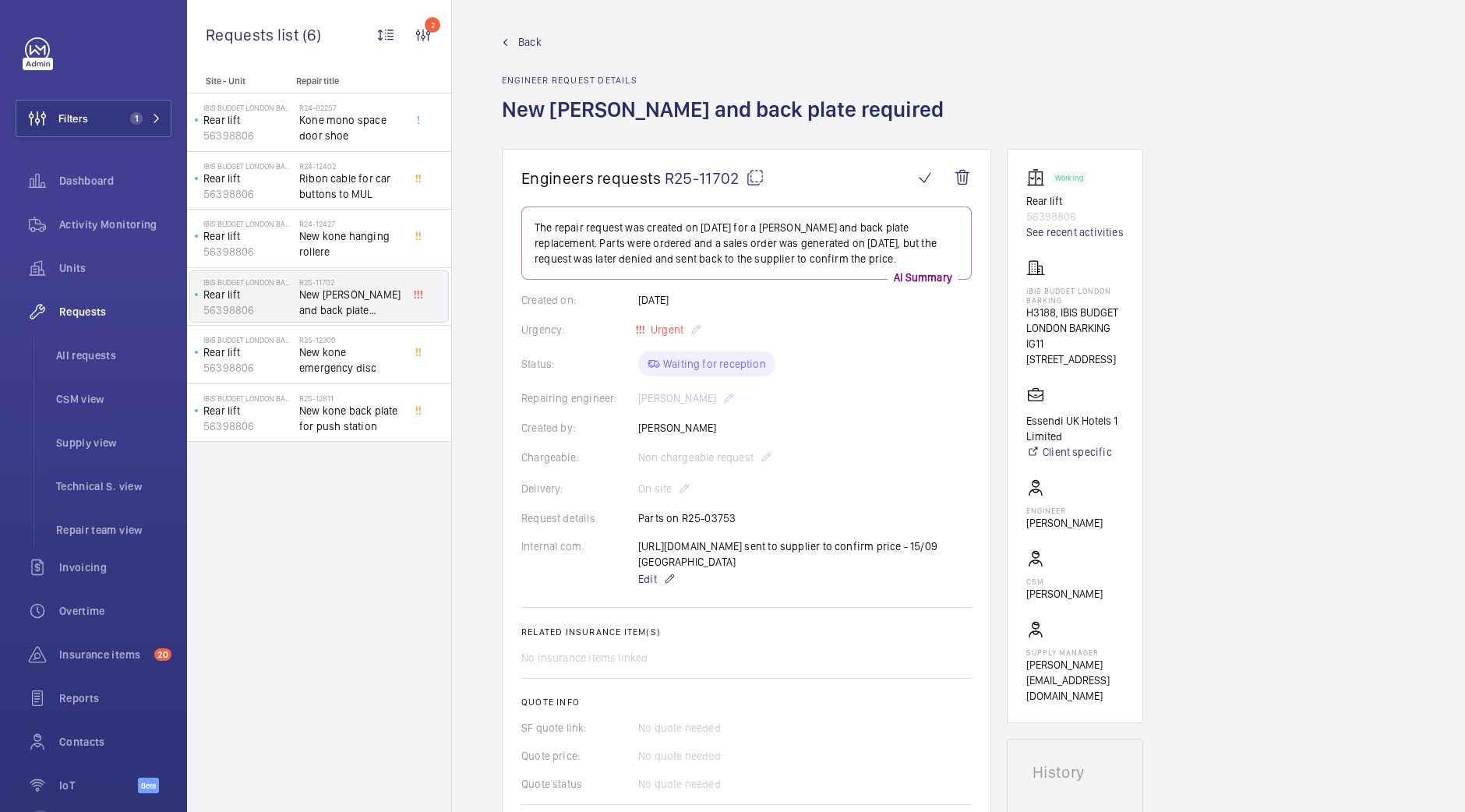
click at [523, 34] on span "Back" at bounding box center [529, 42] width 23 height 16
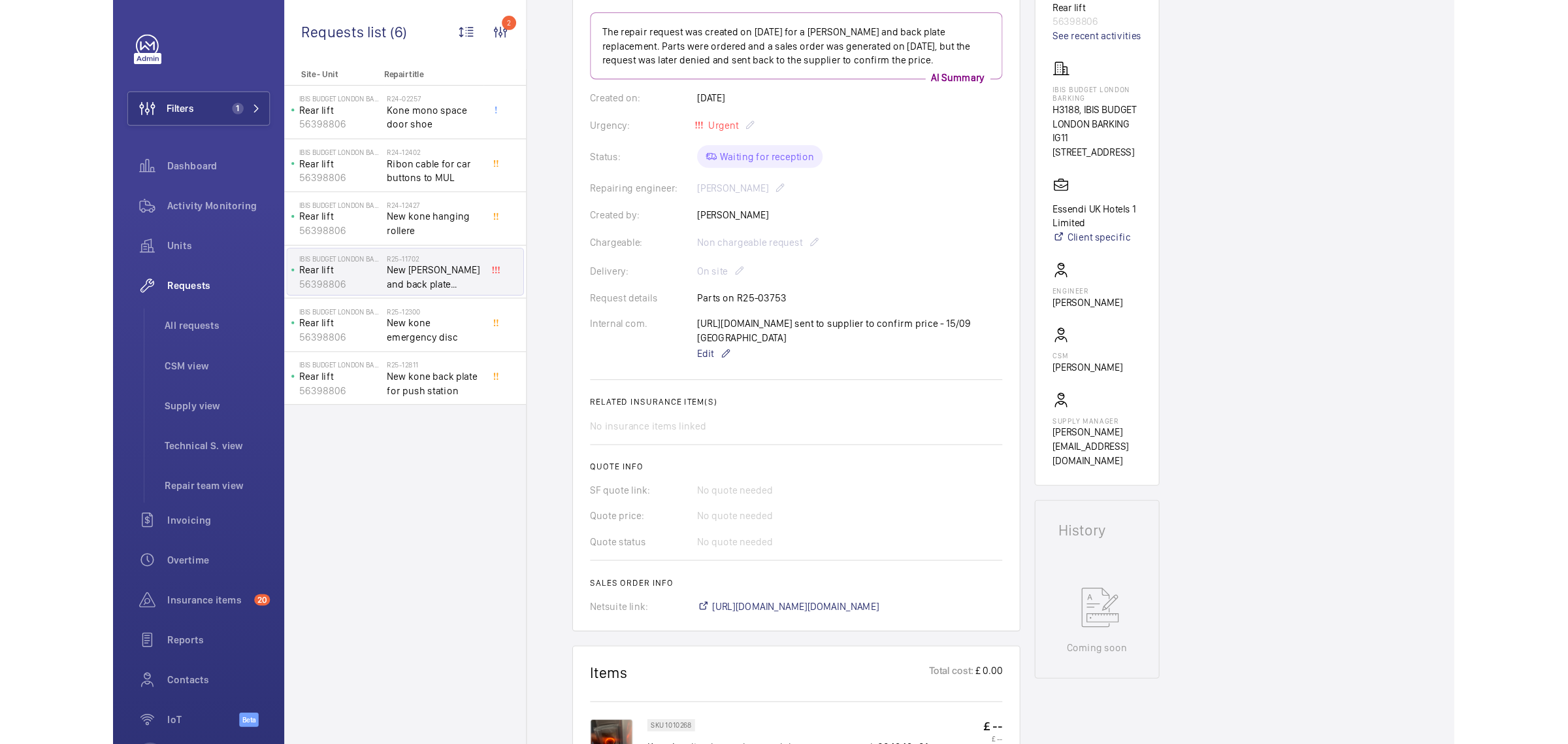
scroll to position [167, 0]
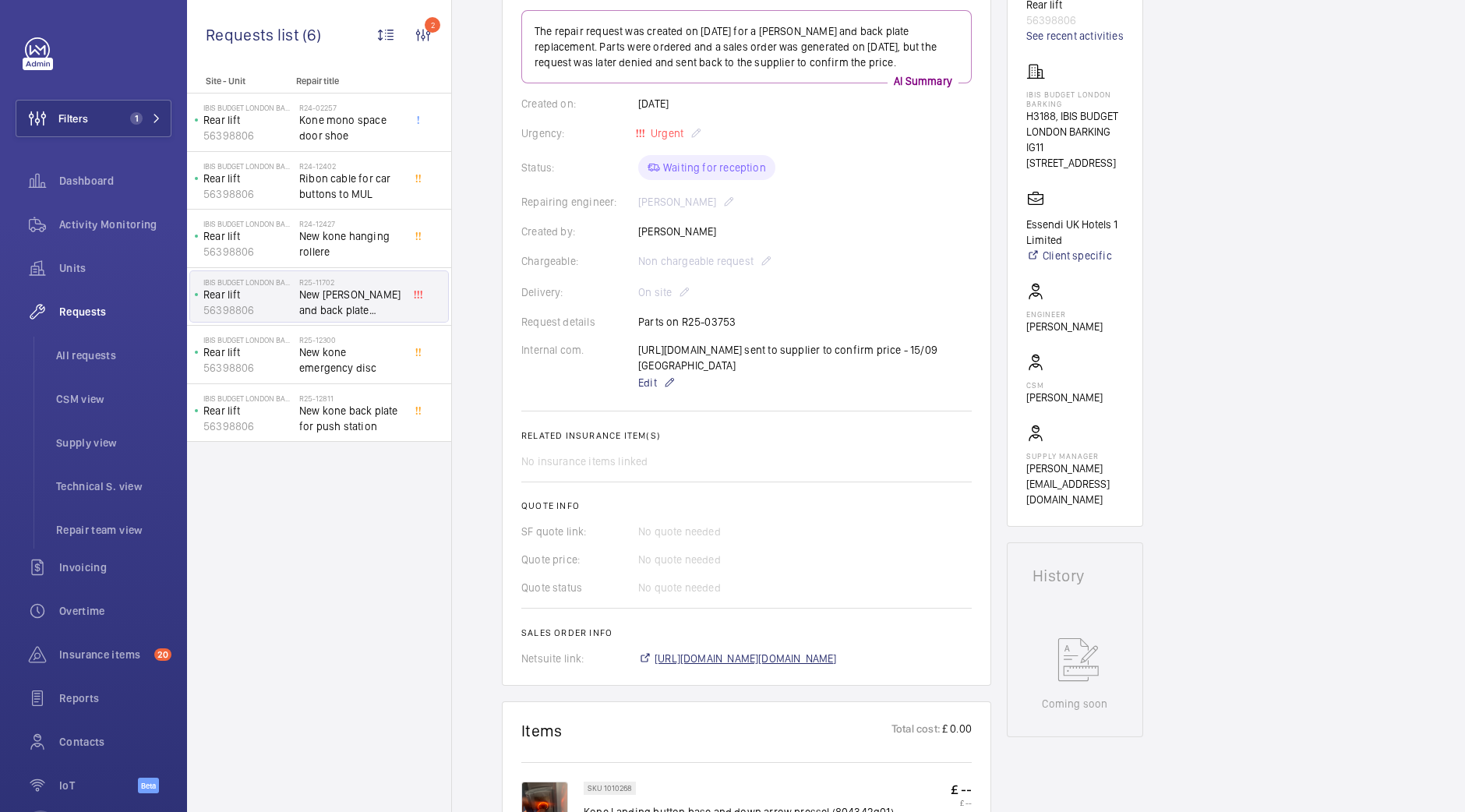
click at [785, 666] on span "https://6461500.app.netsuite.com/app/accounting/transactions/salesord.nl?id=300…" at bounding box center [746, 659] width 182 height 16
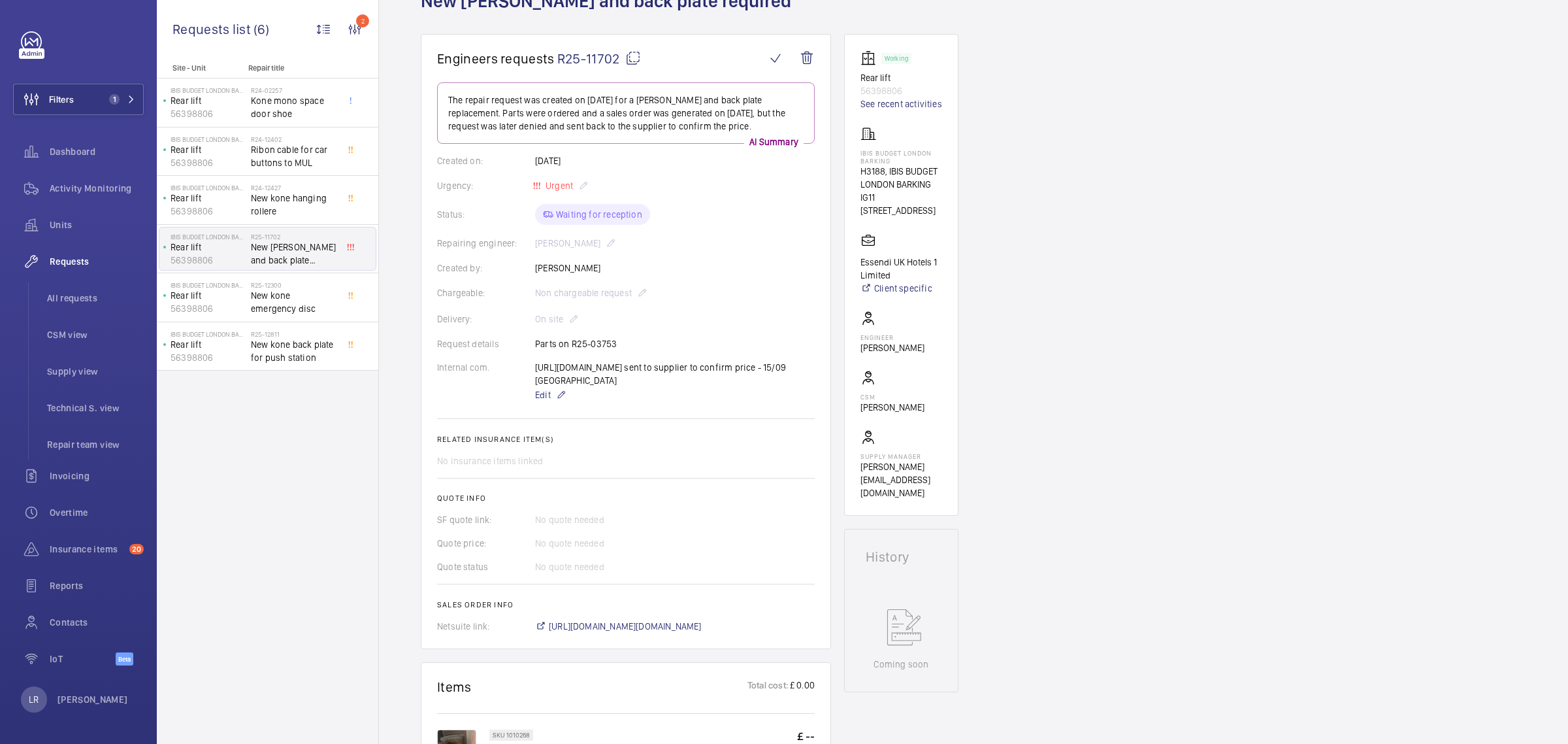
scroll to position [4, 0]
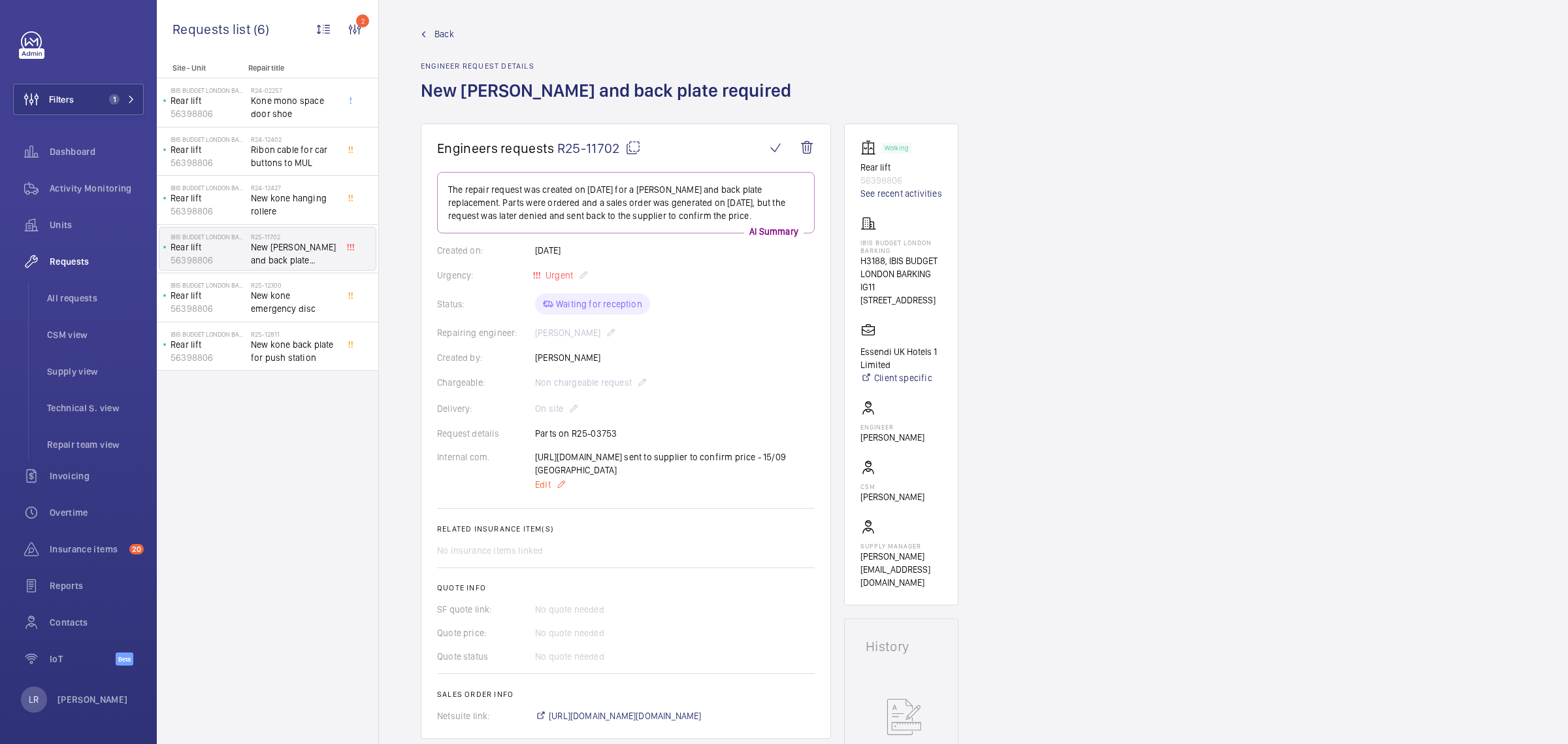
click at [562, 491] on mat-icon at bounding box center [561, 485] width 11 height 16
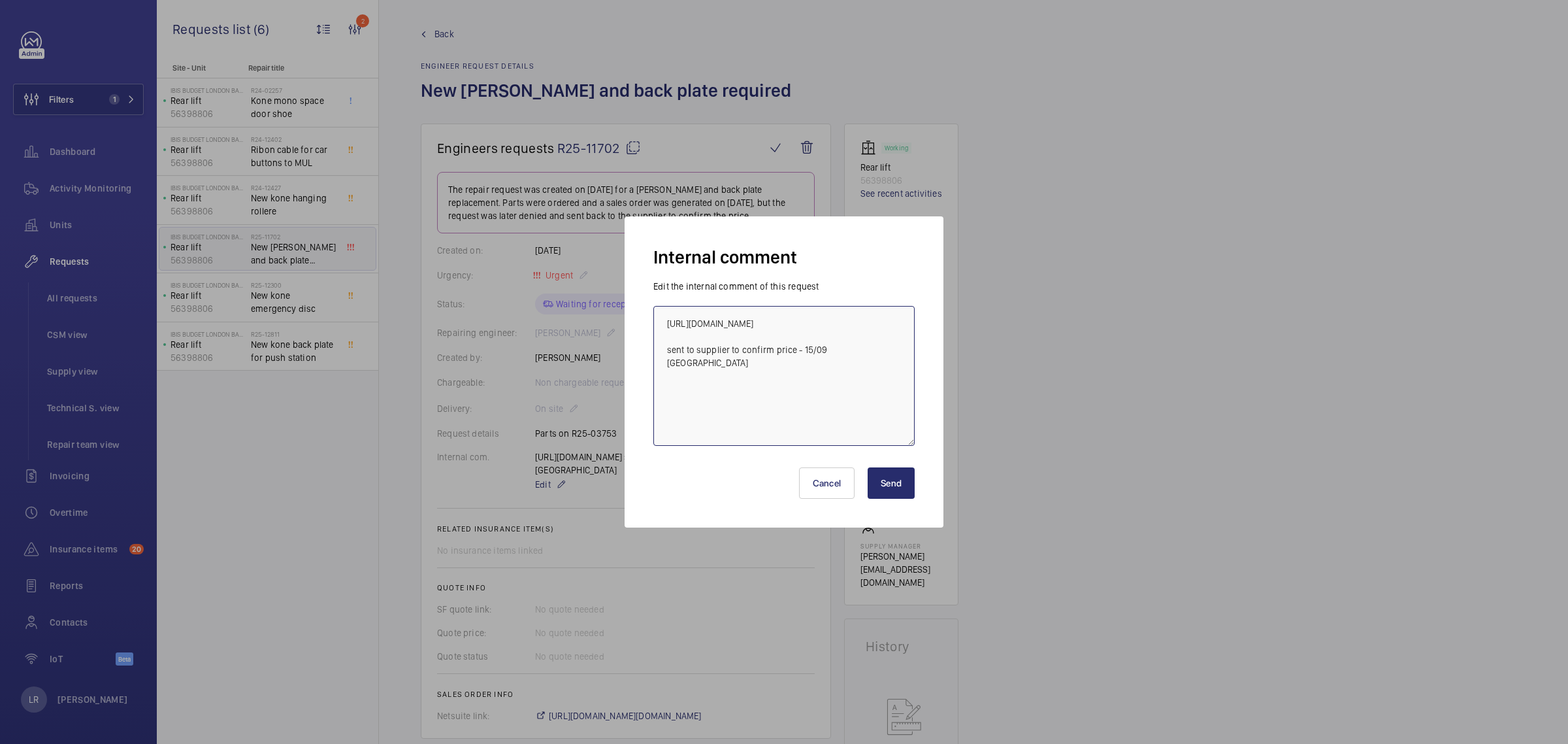
drag, startPoint x: 871, startPoint y: 389, endPoint x: 667, endPoint y: 322, distance: 214.7
click at [667, 322] on textarea "https://admin.wemaintain.com/platform/repair-requests/details/R25-03753?paginat…" at bounding box center [784, 376] width 261 height 140
drag, startPoint x: 876, startPoint y: 410, endPoint x: 859, endPoint y: 391, distance: 25.5
click at [872, 407] on textarea "https://admin.wemaintain.com/platform/repair-requests/details/R25-03753?paginat…" at bounding box center [784, 376] width 261 height 140
click at [871, 393] on textarea "https://admin.wemaintain.com/platform/repair-requests/details/R25-03753?paginat…" at bounding box center [784, 376] width 261 height 140
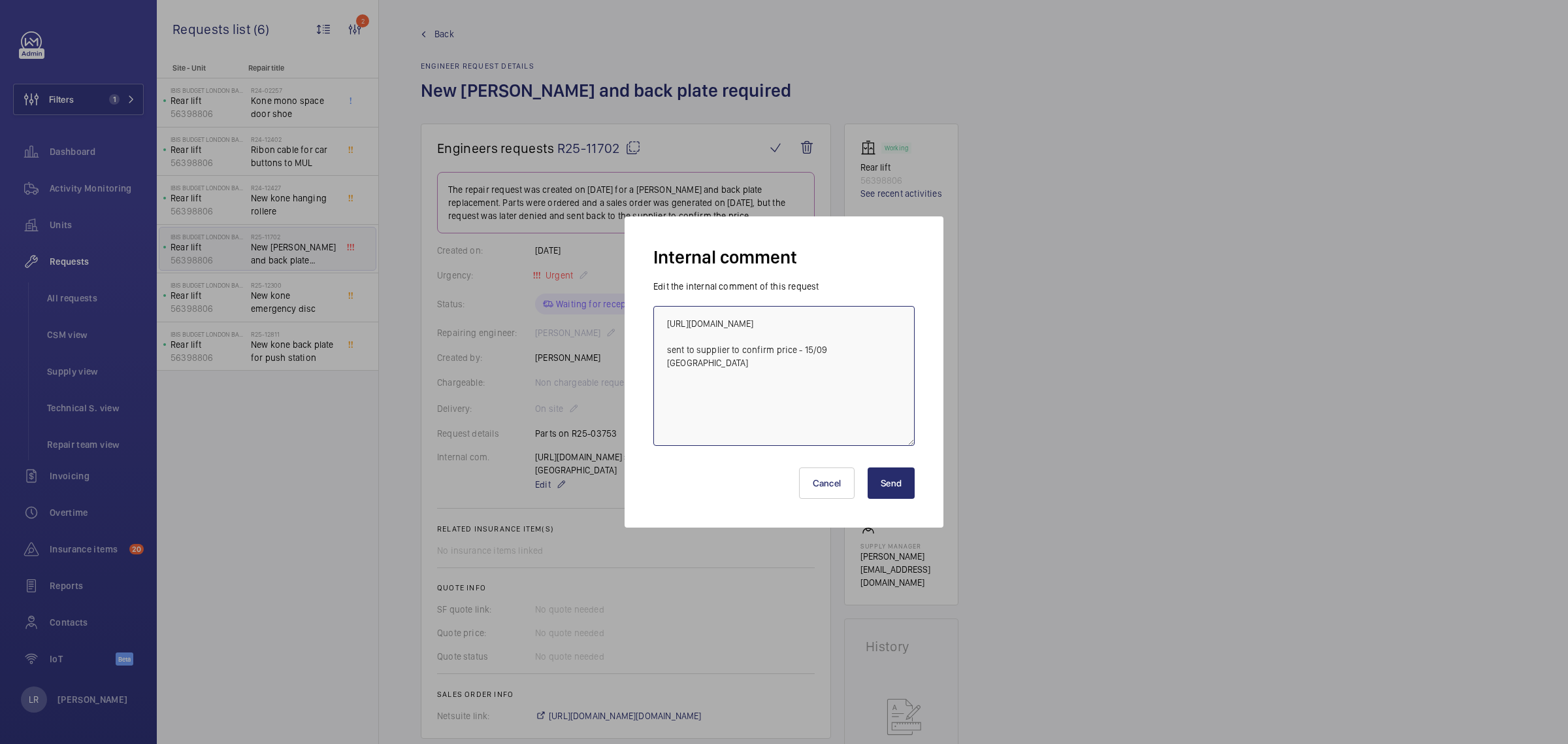
click at [872, 387] on textarea "https://admin.wemaintain.com/platform/repair-requests/details/R25-03753?paginat…" at bounding box center [784, 376] width 261 height 140
drag, startPoint x: 874, startPoint y: 387, endPoint x: 648, endPoint y: 316, distance: 236.9
click at [648, 316] on form "Edit the internal comment of this request https://admin.wemaintain.com/platform…" at bounding box center [784, 363] width 272 height 166
click at [820, 485] on button "Cancel" at bounding box center [827, 483] width 56 height 31
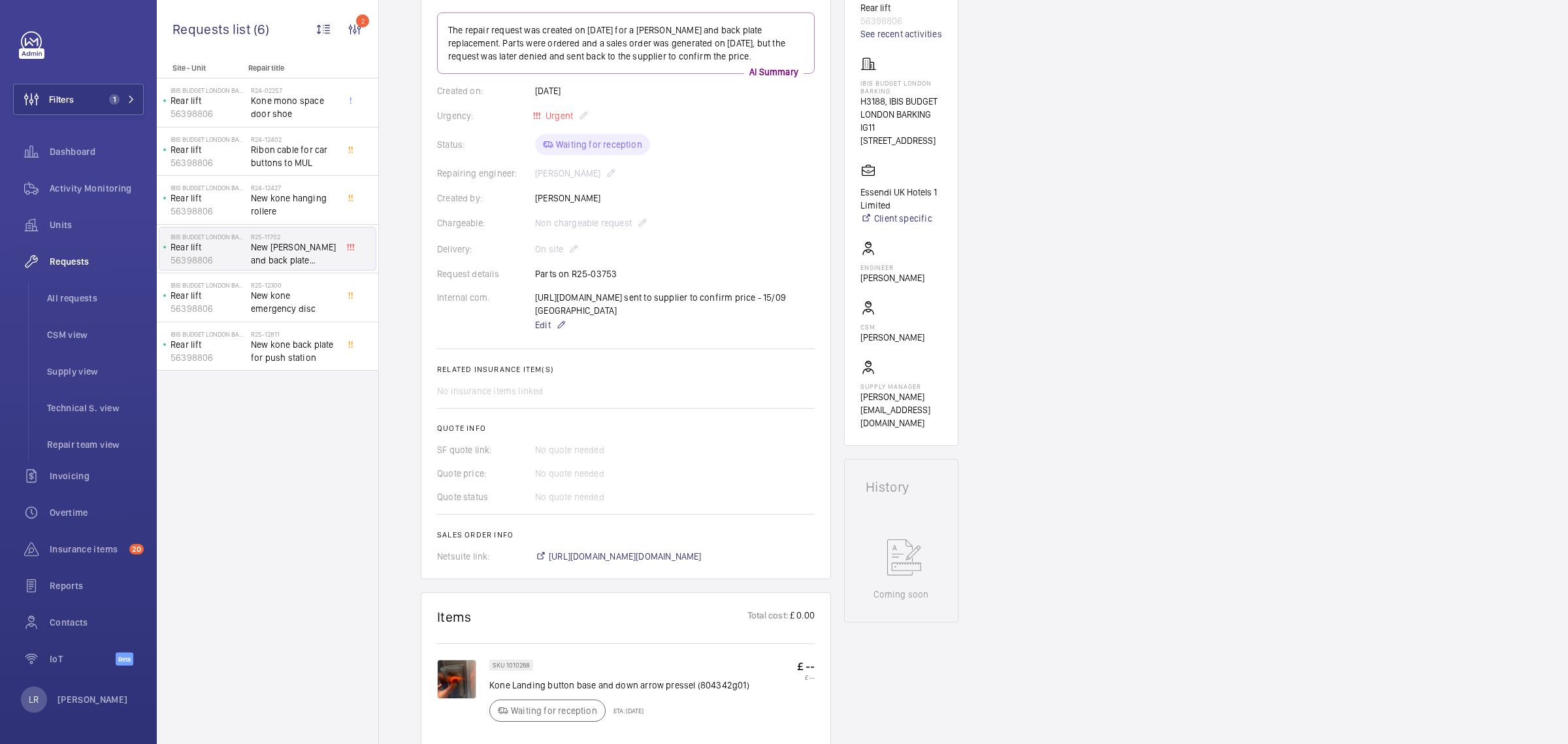
scroll to position [0, 0]
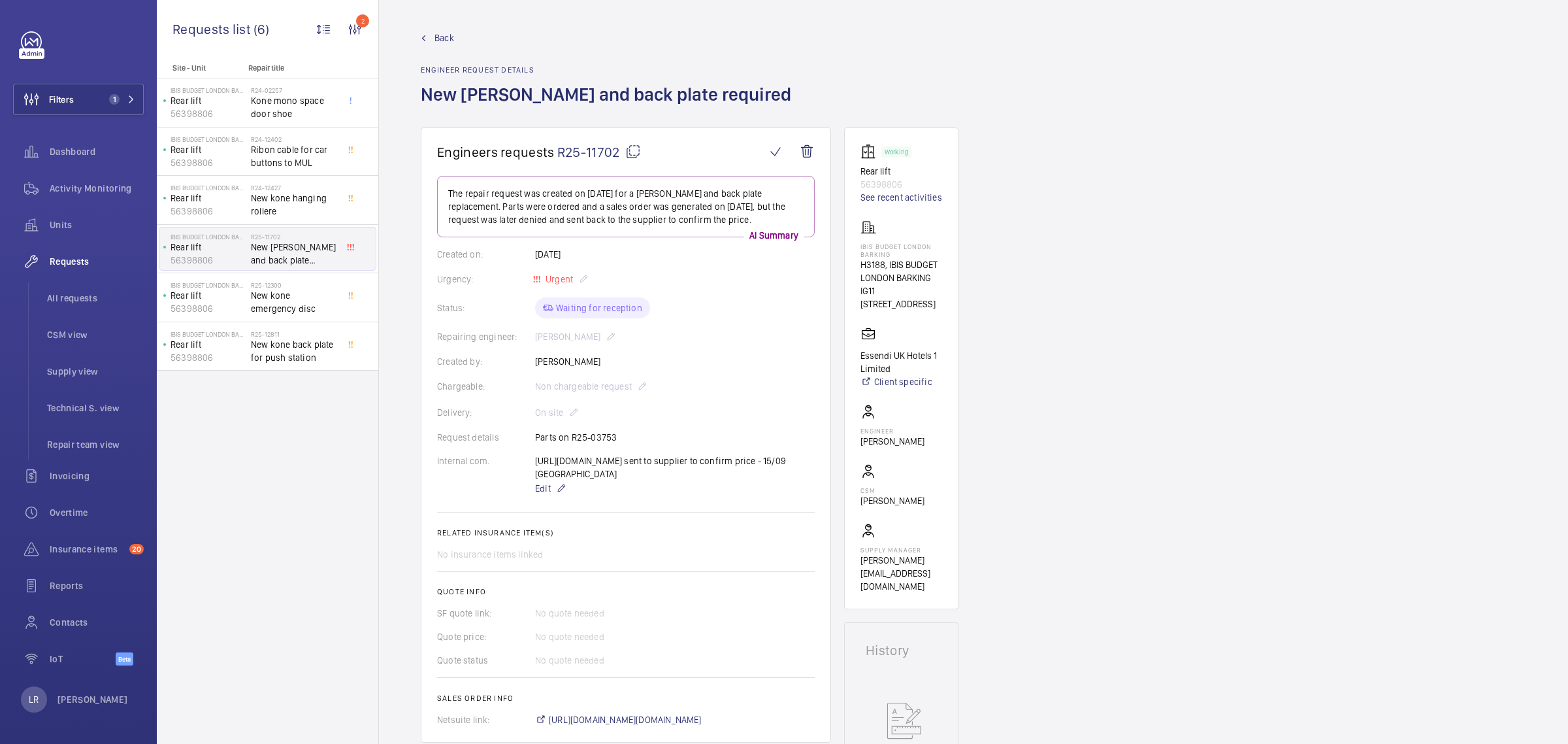
click at [429, 34] on link "Back" at bounding box center [610, 38] width 379 height 13
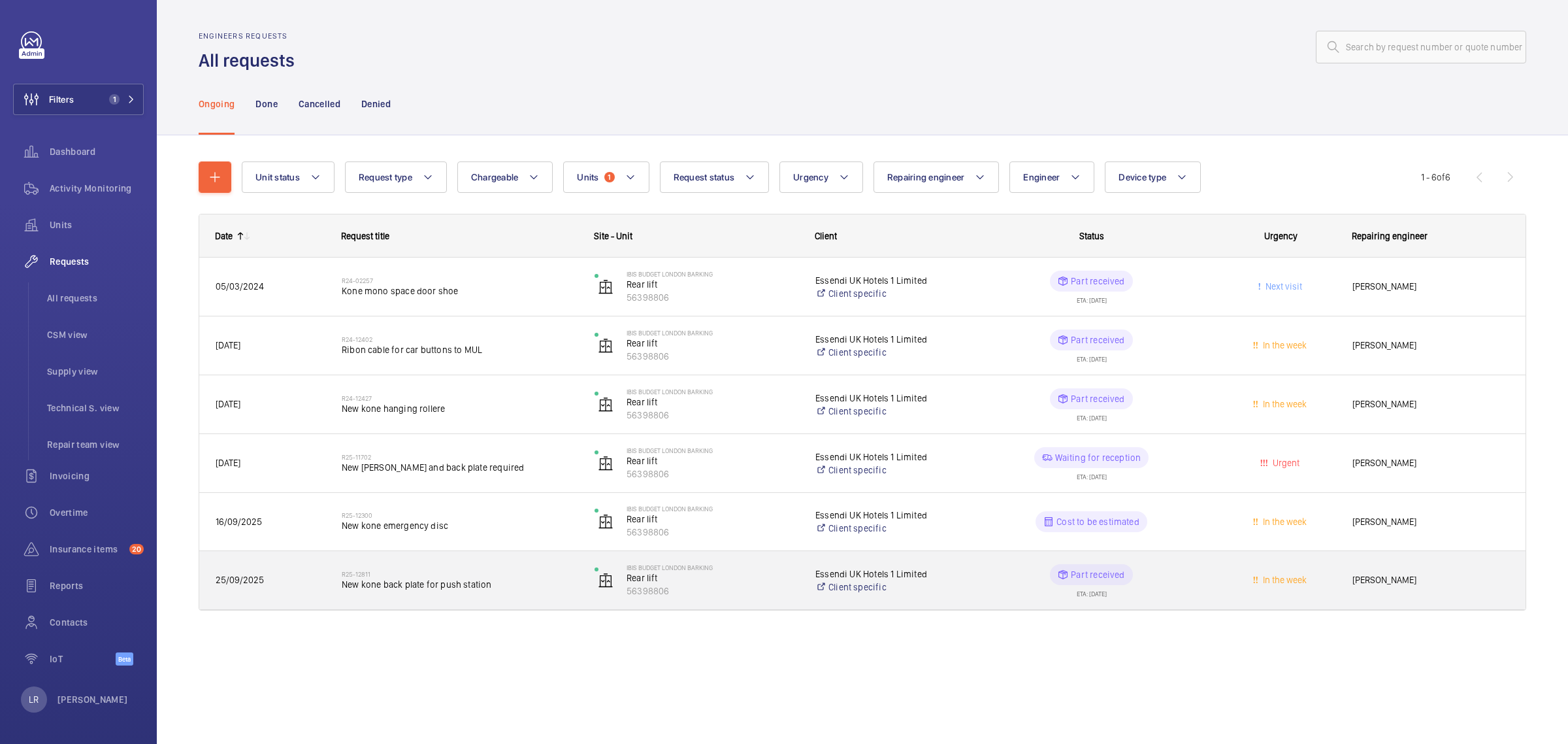
click at [1215, 577] on div "In the week" at bounding box center [1273, 580] width 125 height 41
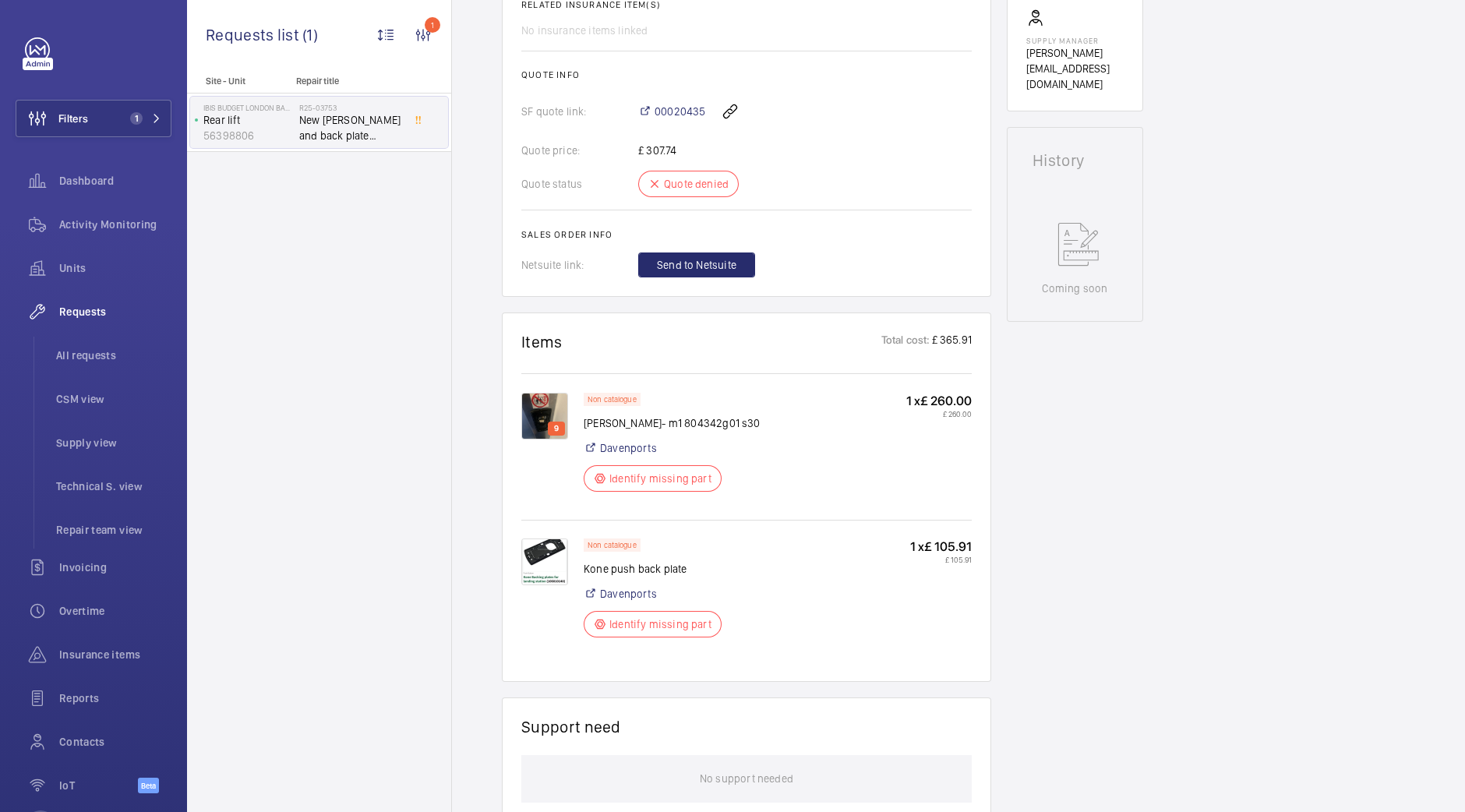
scroll to position [624, 0]
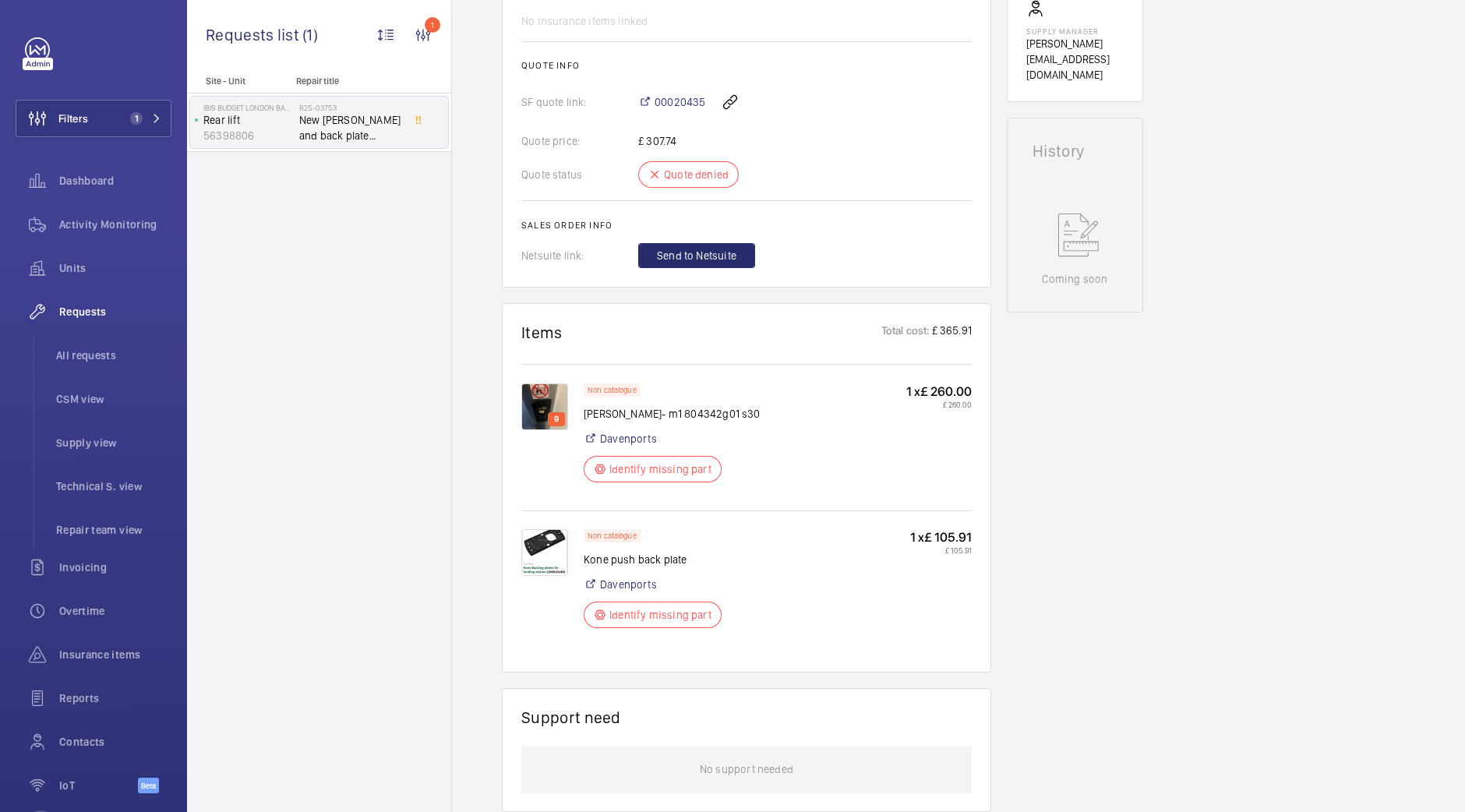
click at [543, 430] on img at bounding box center [545, 406] width 47 height 47
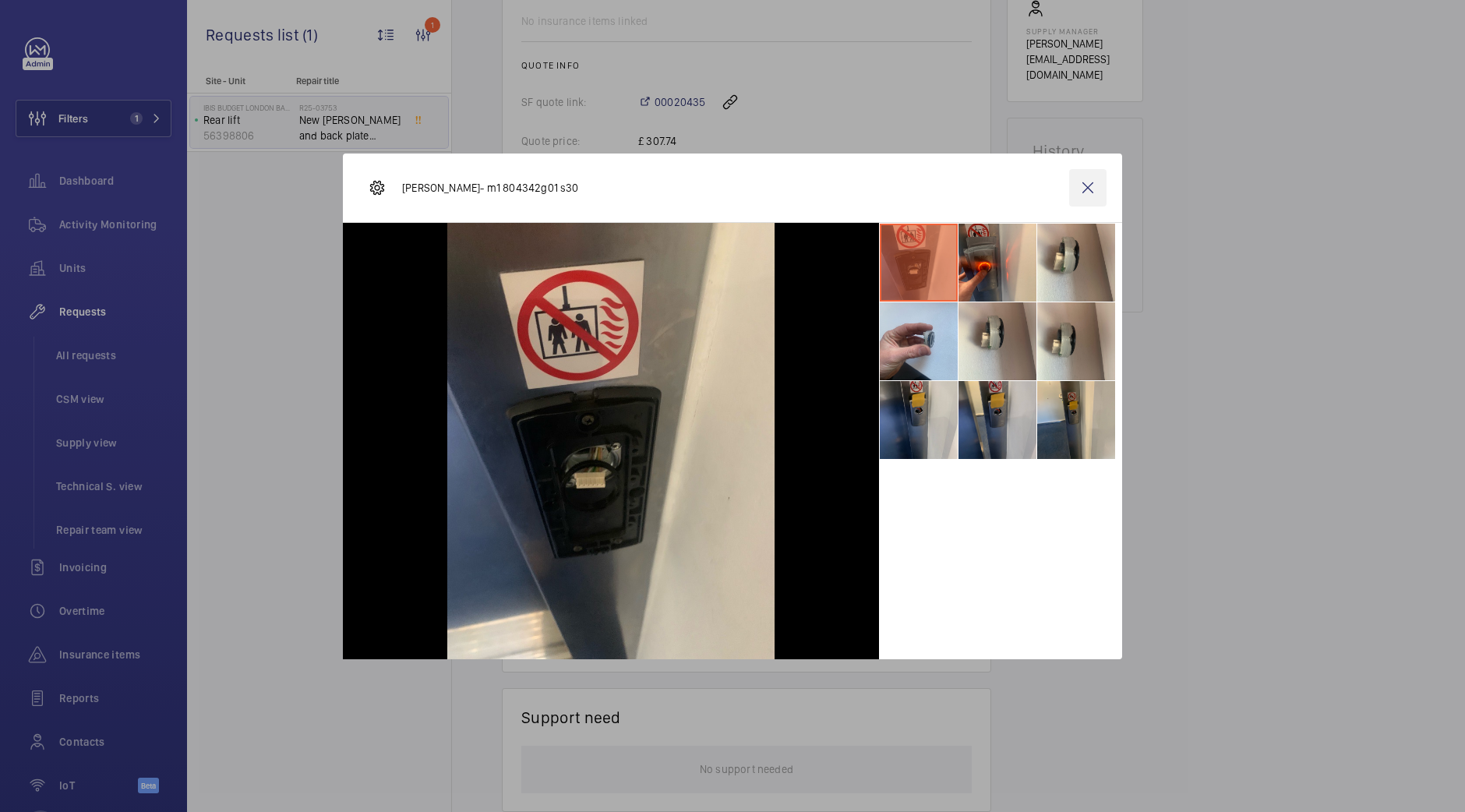
click at [1092, 188] on wm-front-icon-button at bounding box center [1087, 188] width 37 height 37
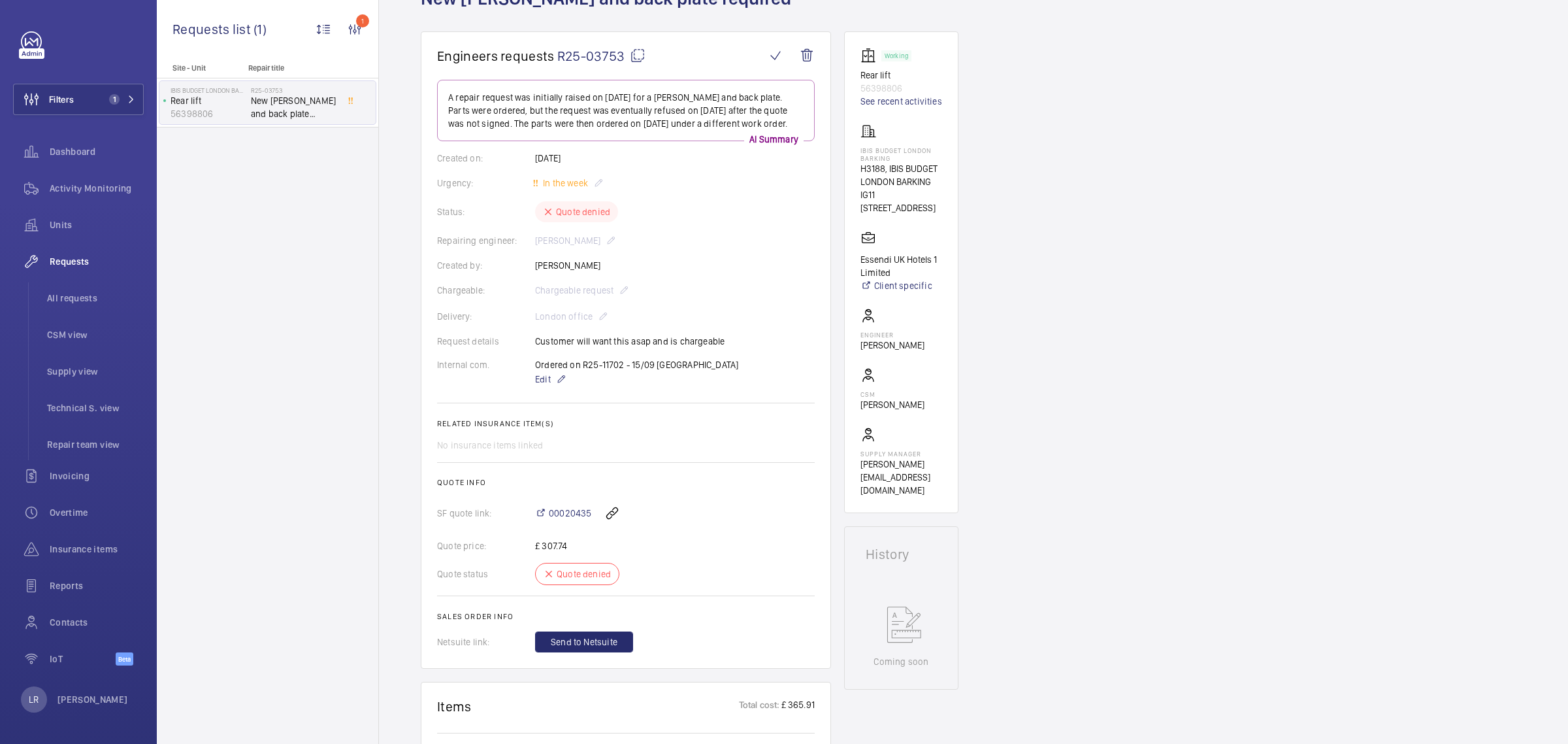
scroll to position [0, 0]
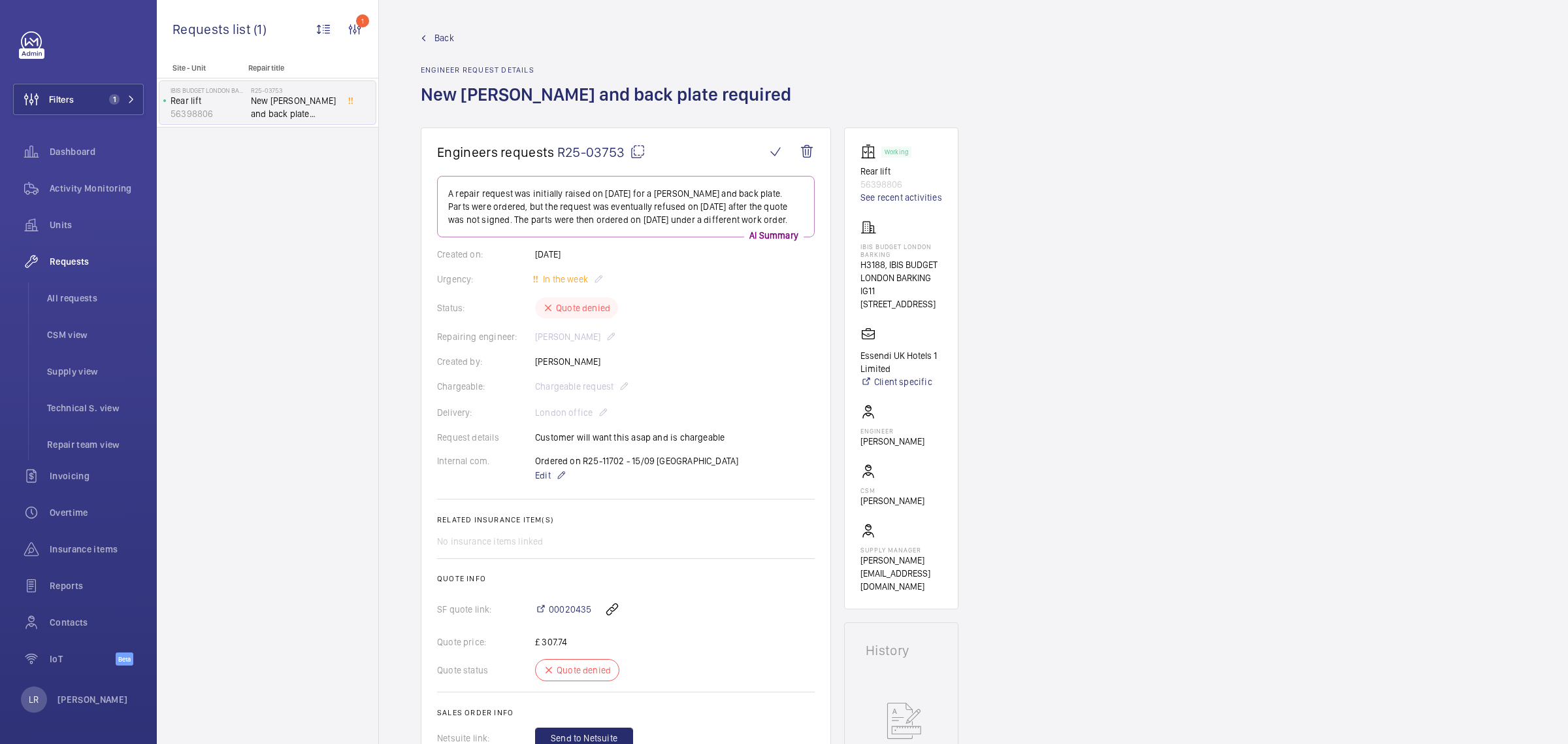
click at [636, 157] on mat-icon at bounding box center [638, 152] width 16 height 16
click at [446, 43] on span "Back" at bounding box center [444, 38] width 19 height 13
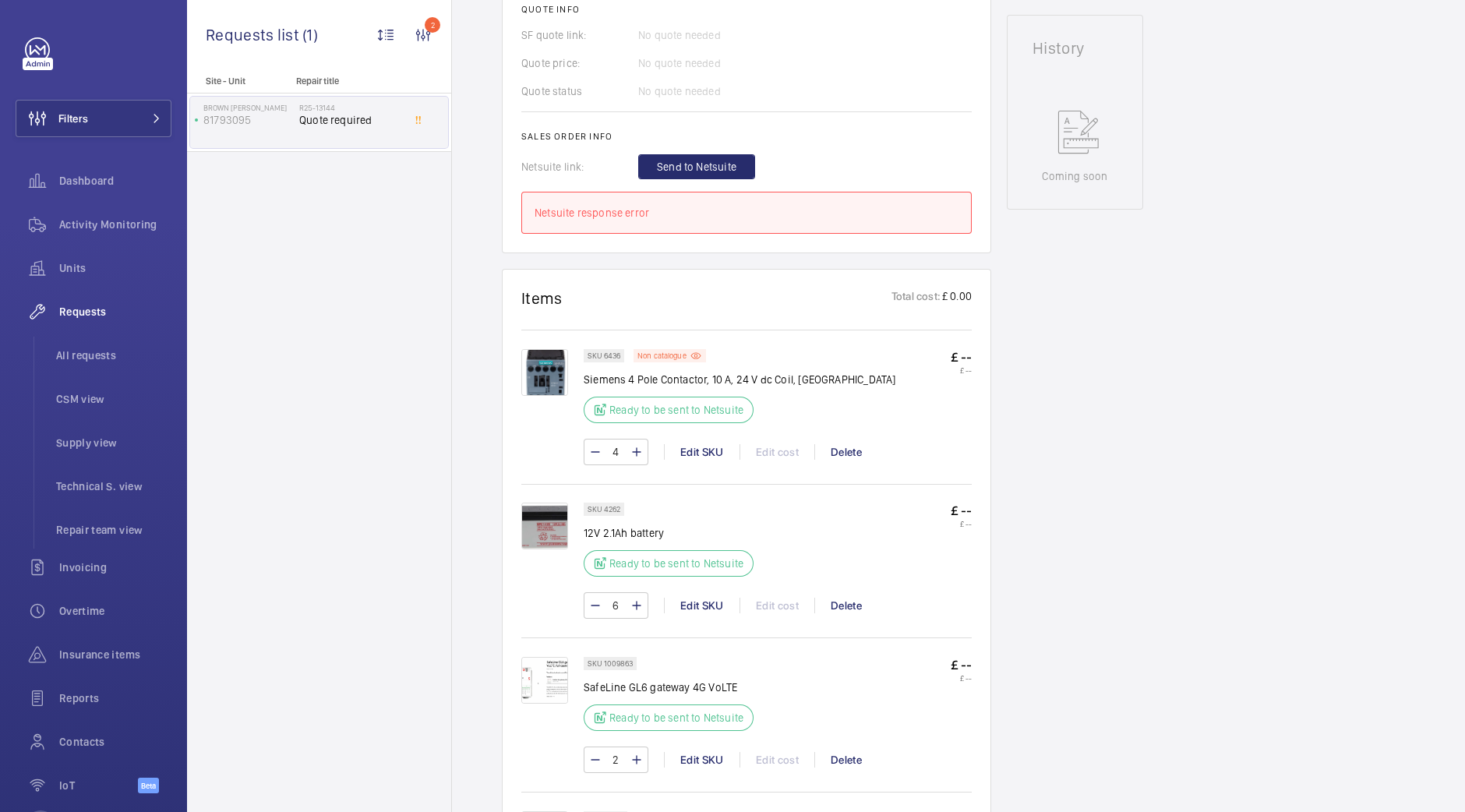
scroll to position [681, 0]
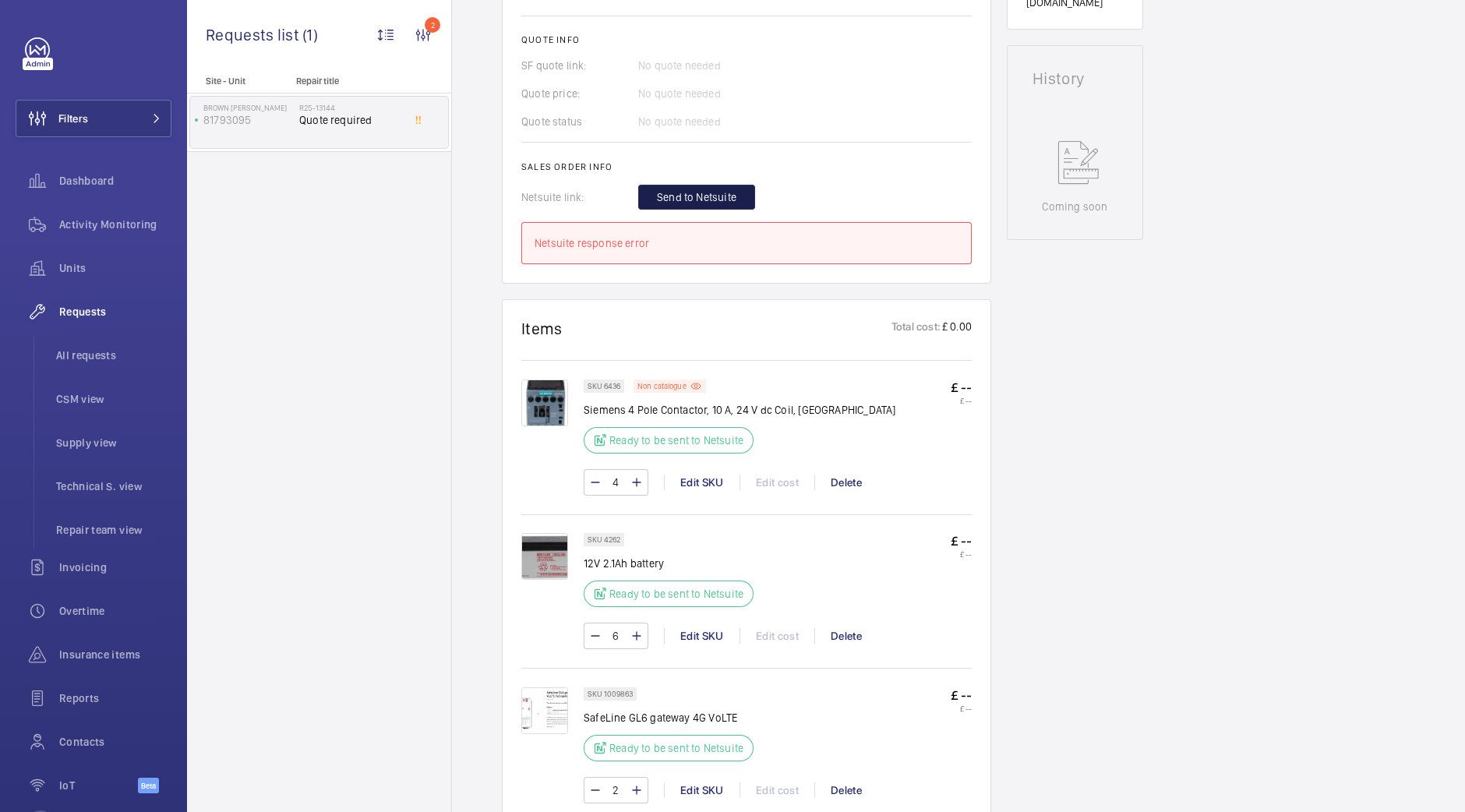
click at [696, 193] on span "Send to Netsuite" at bounding box center [696, 197] width 79 height 16
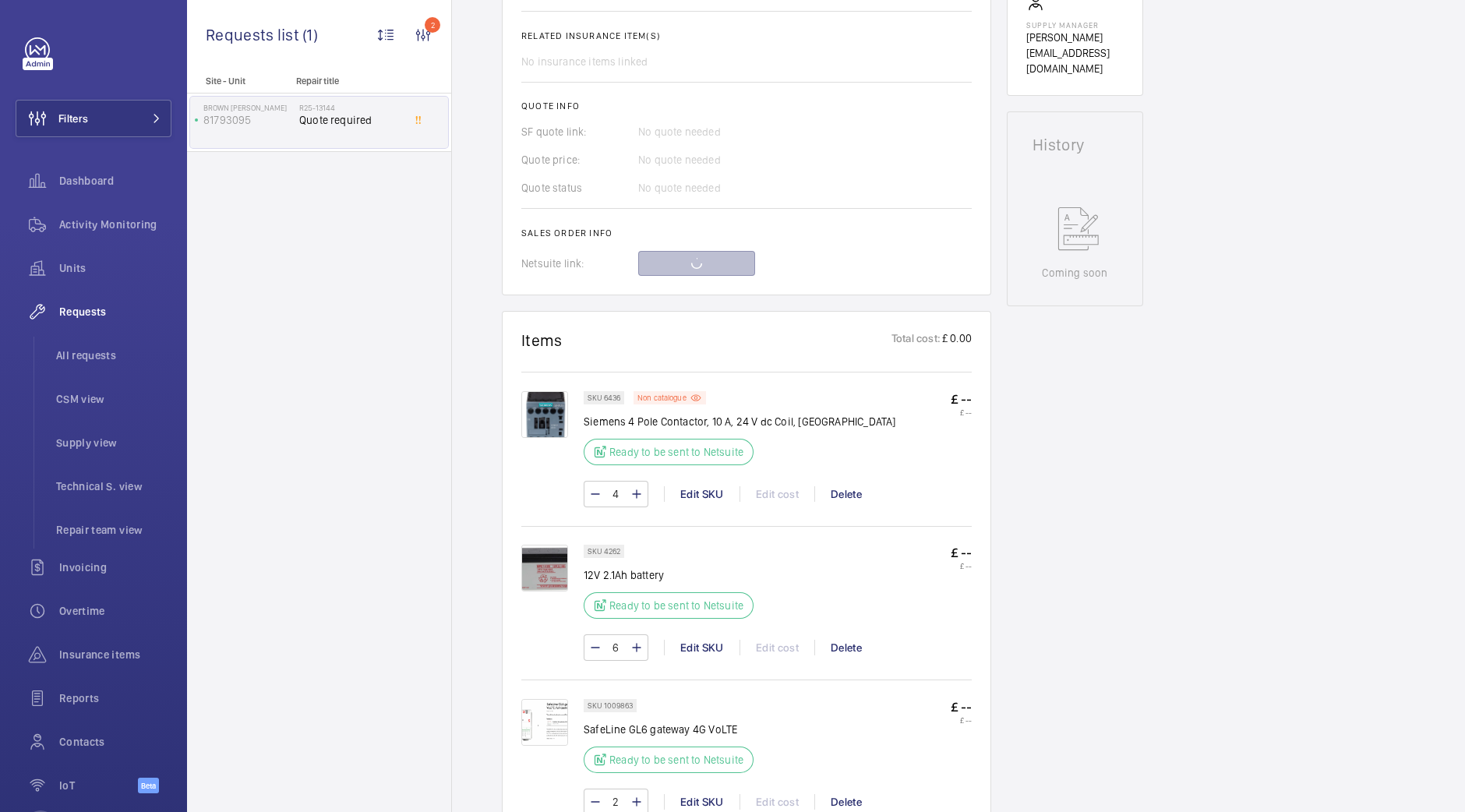
scroll to position [584, 0]
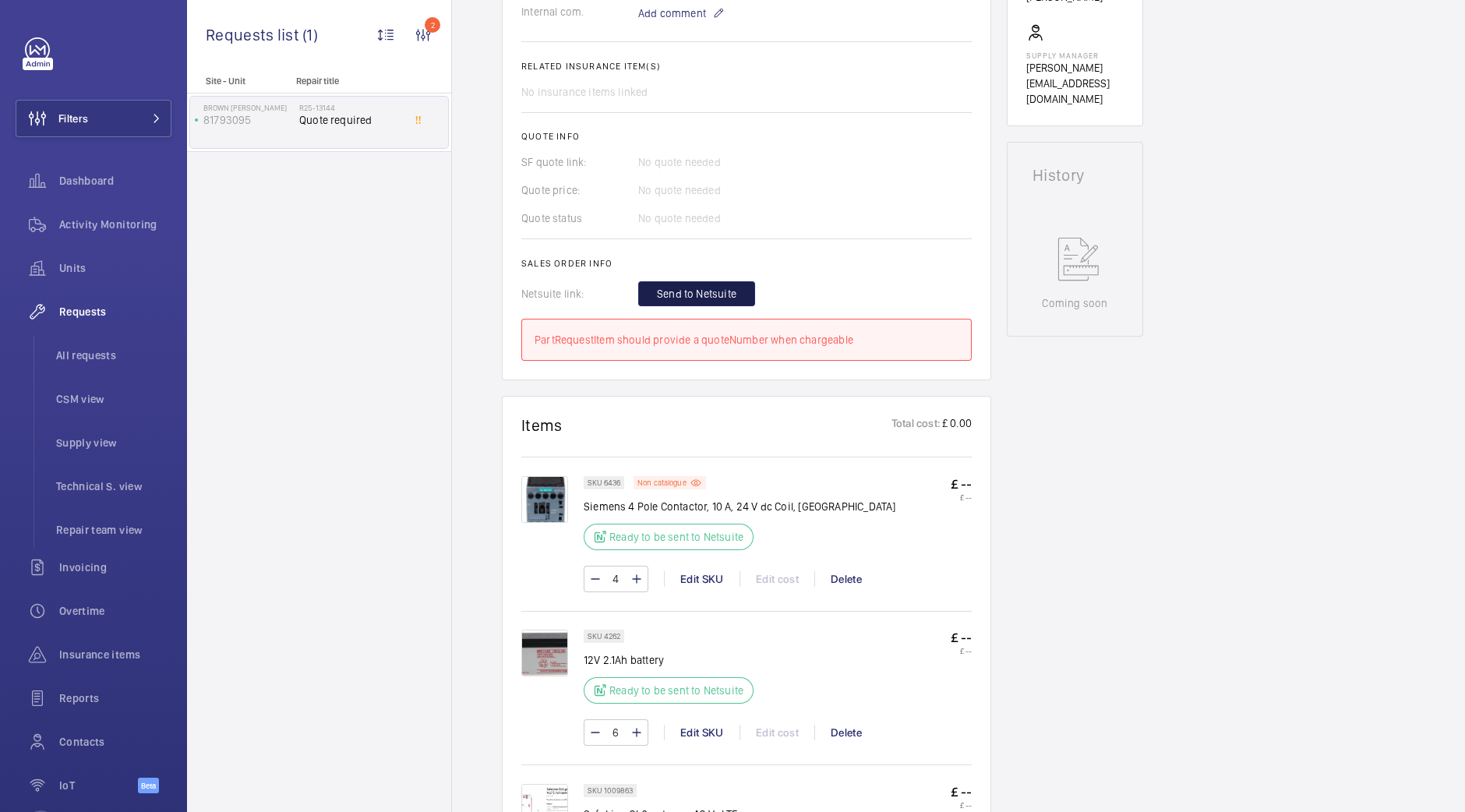
click at [719, 286] on span "Send to Netsuite" at bounding box center [696, 294] width 79 height 16
click at [719, 286] on div "Send to Netsuite" at bounding box center [805, 293] width 334 height 25
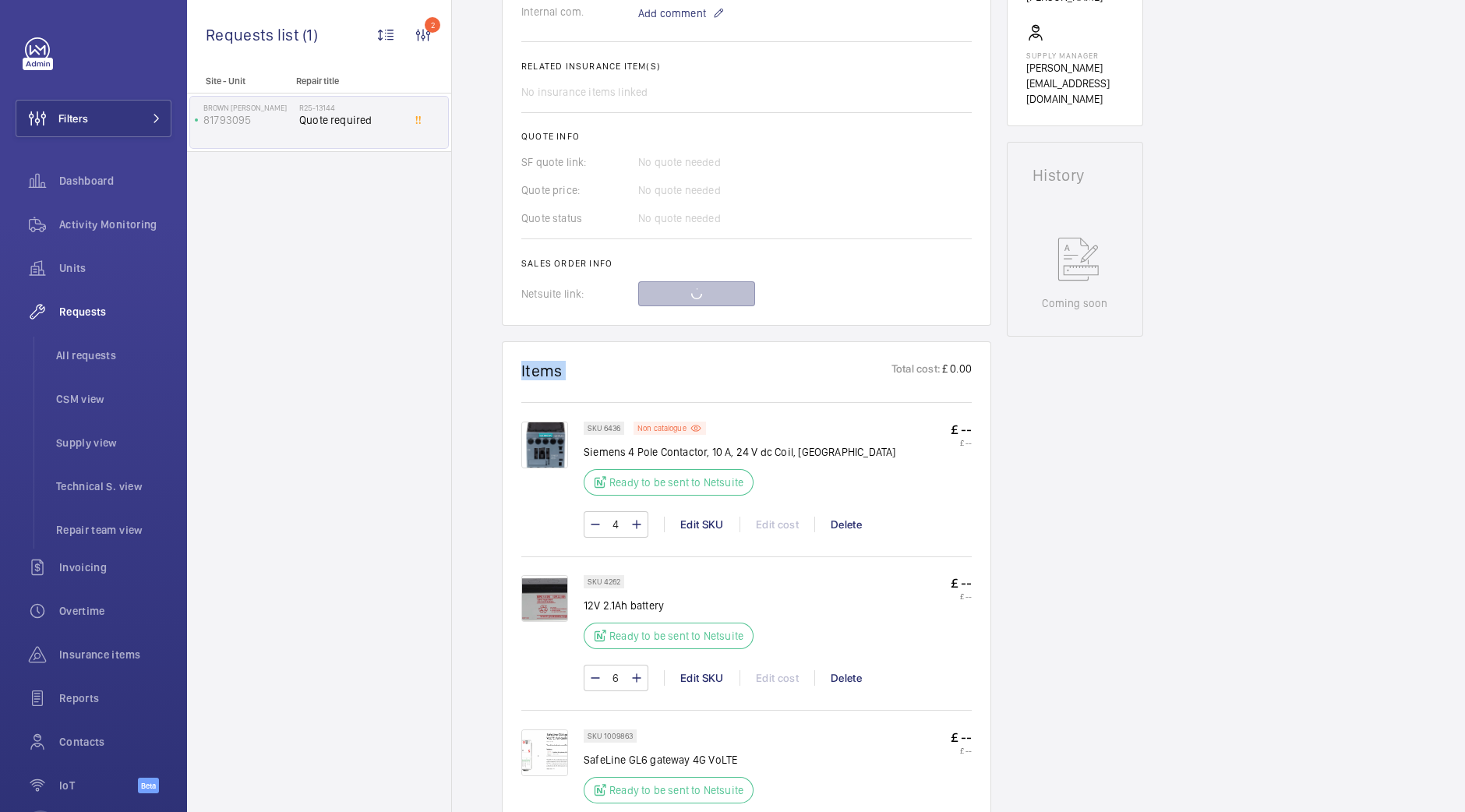
click at [719, 286] on div at bounding box center [805, 293] width 334 height 25
click at [711, 294] on div at bounding box center [805, 293] width 334 height 25
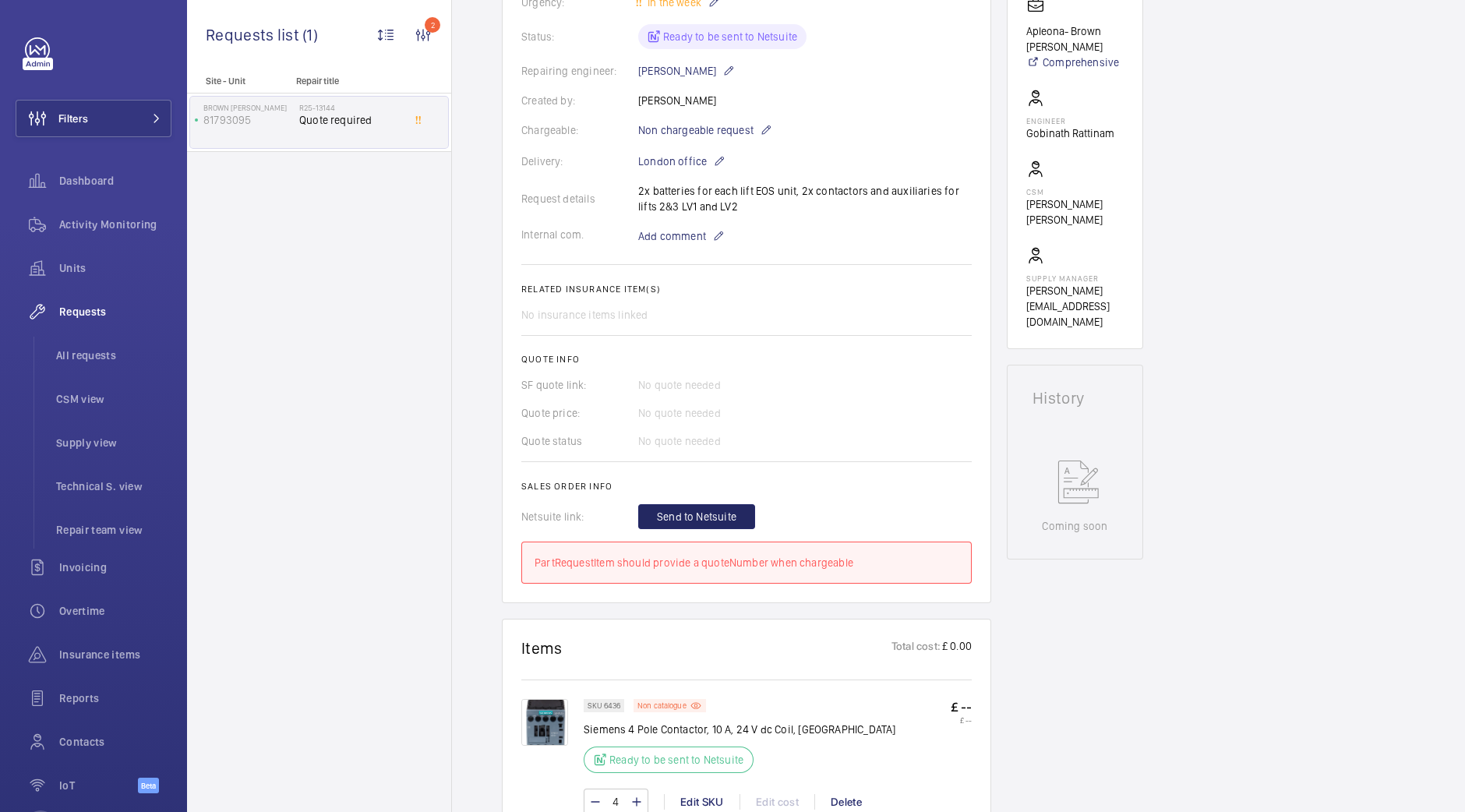
scroll to position [389, 0]
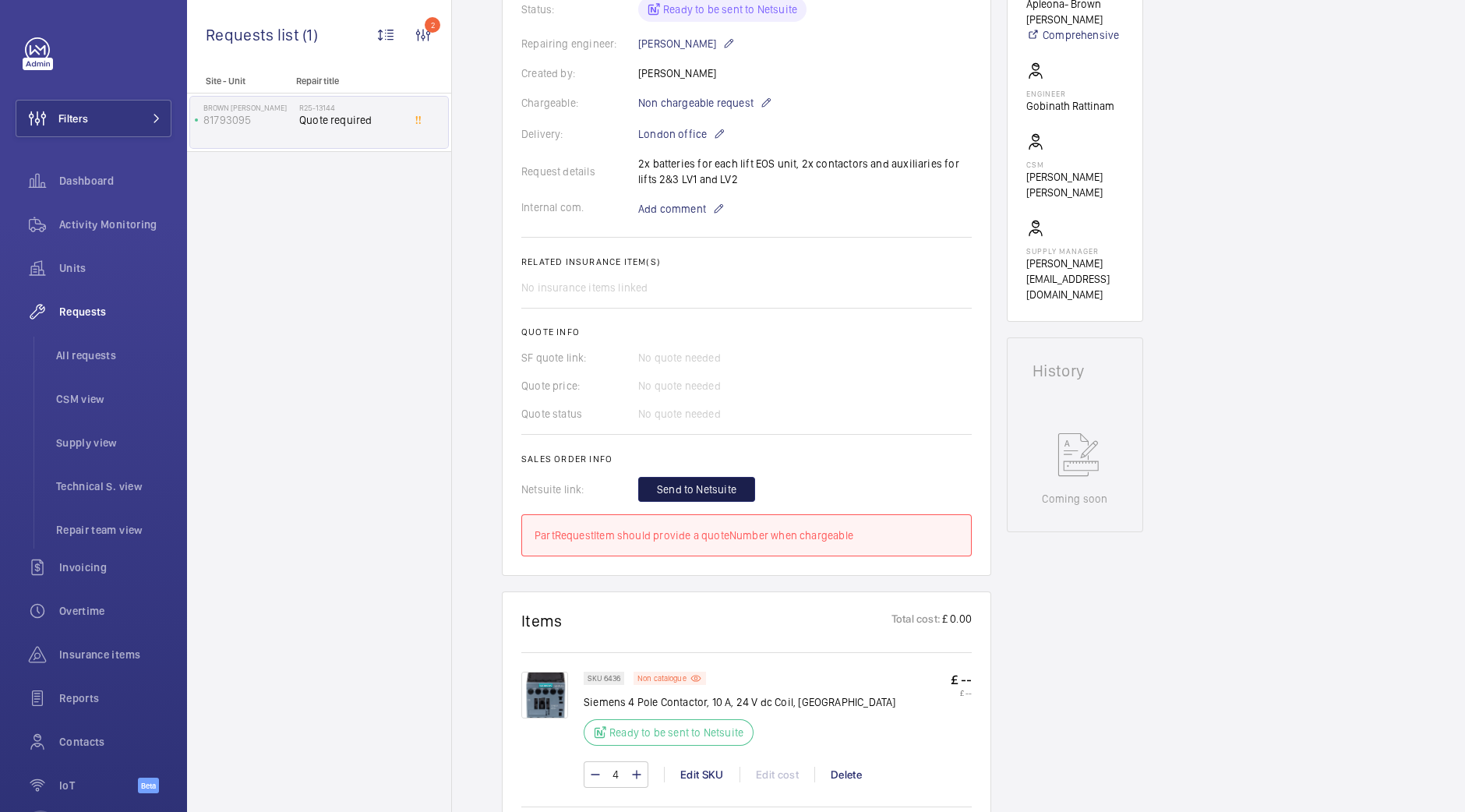
click at [702, 484] on span "Send to Netsuite" at bounding box center [696, 489] width 79 height 16
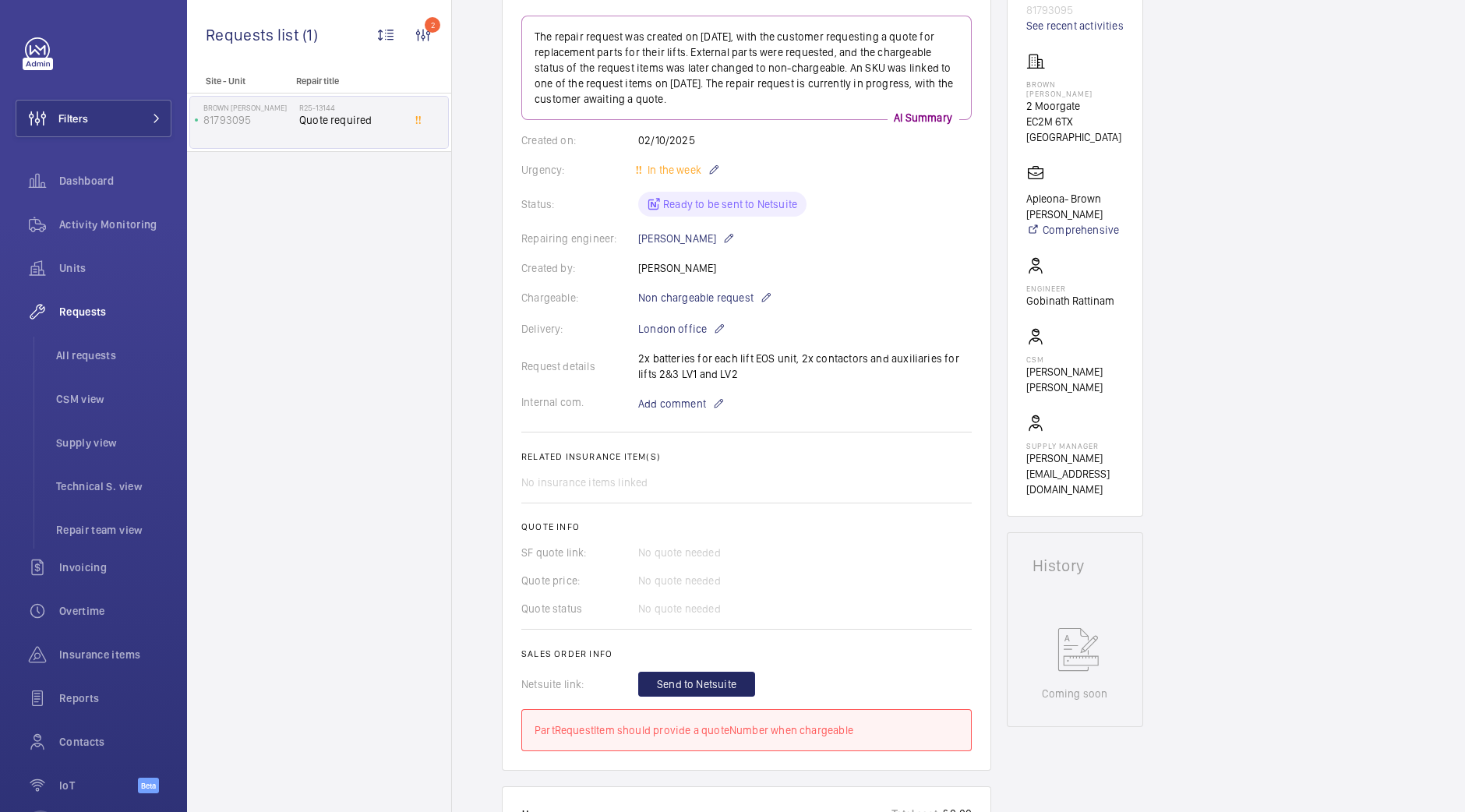
scroll to position [292, 0]
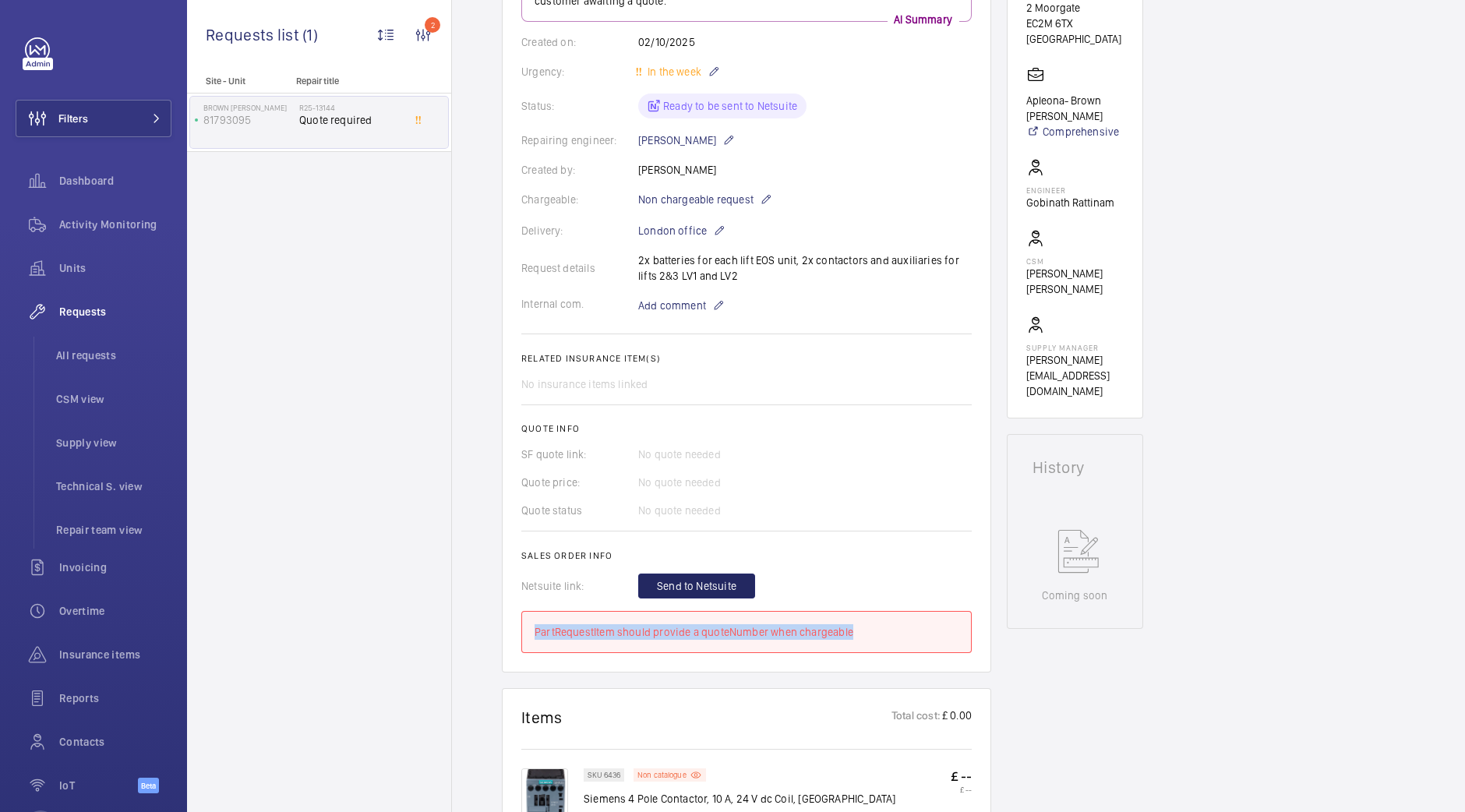
drag, startPoint x: 526, startPoint y: 622, endPoint x: 892, endPoint y: 632, distance: 366.1
click at [892, 632] on div "PartRequestItem should provide a quoteNumber when chargeable" at bounding box center [746, 632] width 451 height 42
click at [930, 576] on div "Send to Netsuite" at bounding box center [805, 586] width 334 height 25
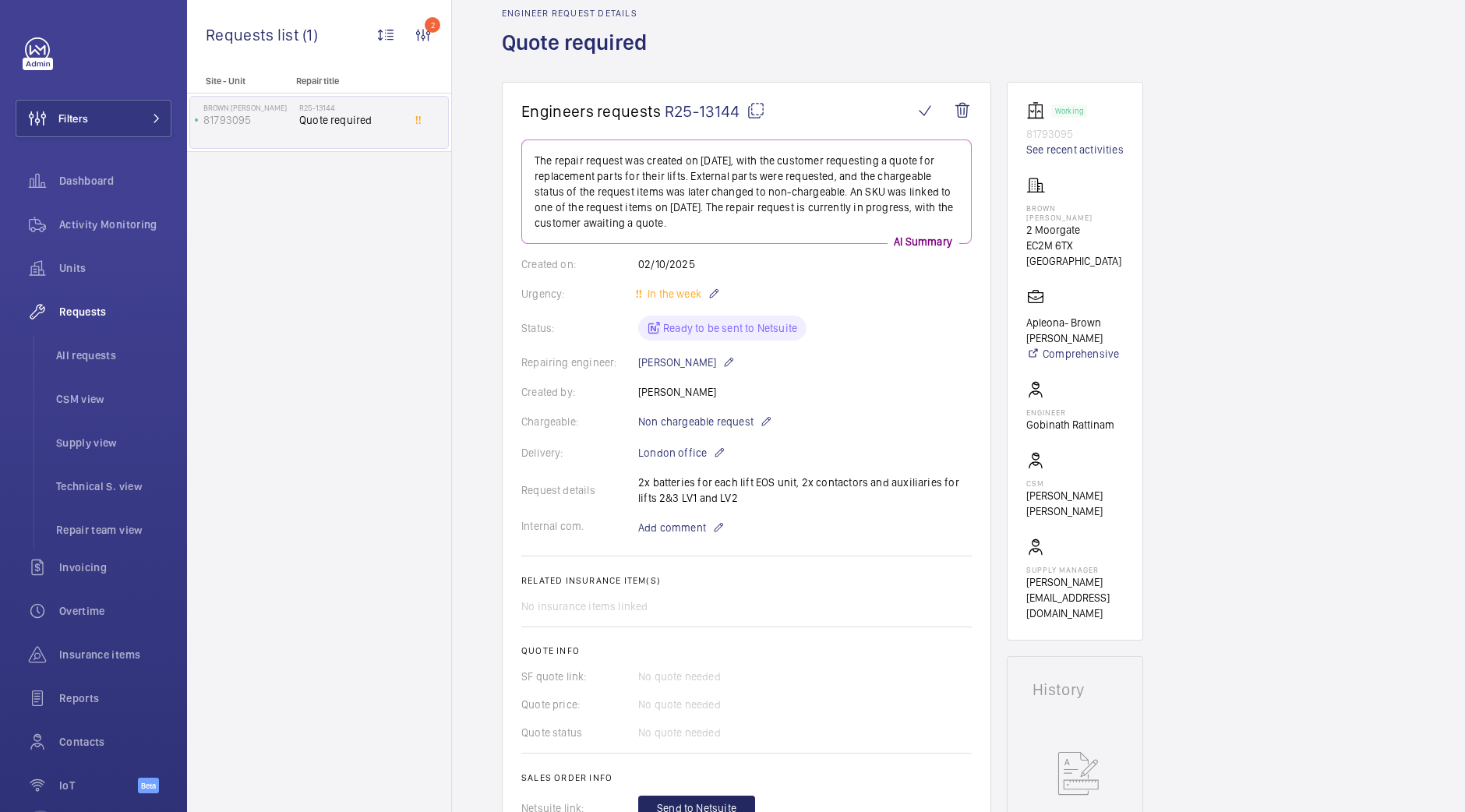
scroll to position [97, 0]
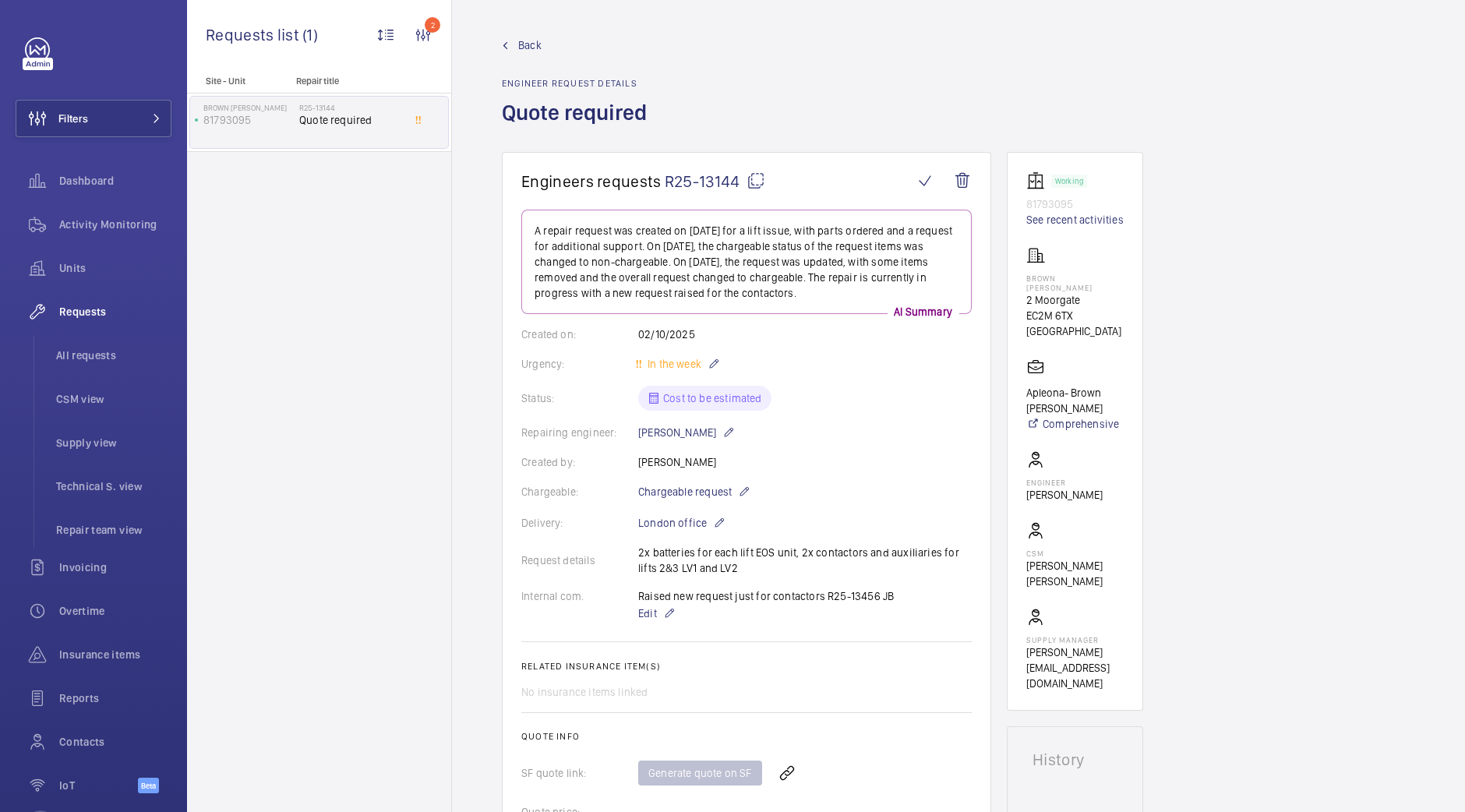
click at [514, 49] on link "Back" at bounding box center [579, 45] width 154 height 16
